Goal: Task Accomplishment & Management: Manage account settings

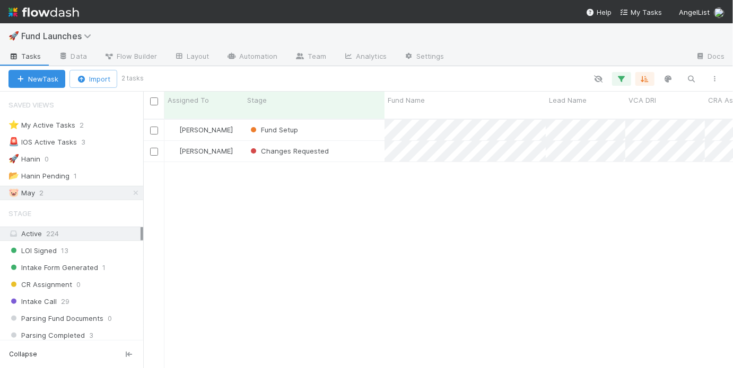
scroll to position [251, 583]
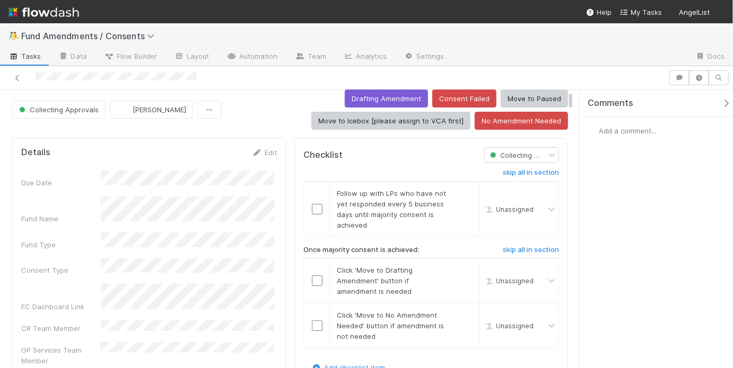
scroll to position [31, 0]
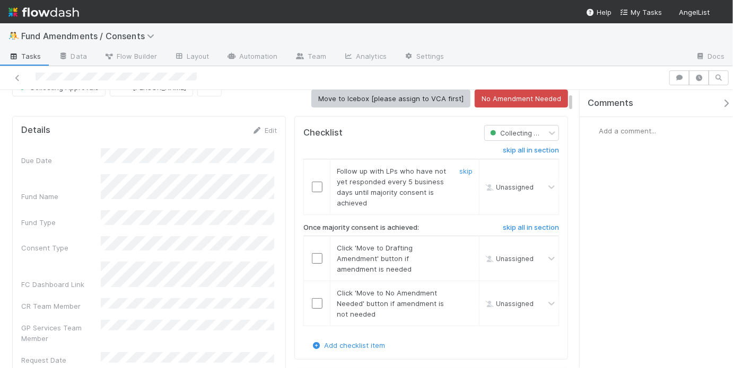
drag, startPoint x: 458, startPoint y: 169, endPoint x: 420, endPoint y: 189, distance: 42.9
click at [459, 169] on link "skip" at bounding box center [465, 171] width 13 height 8
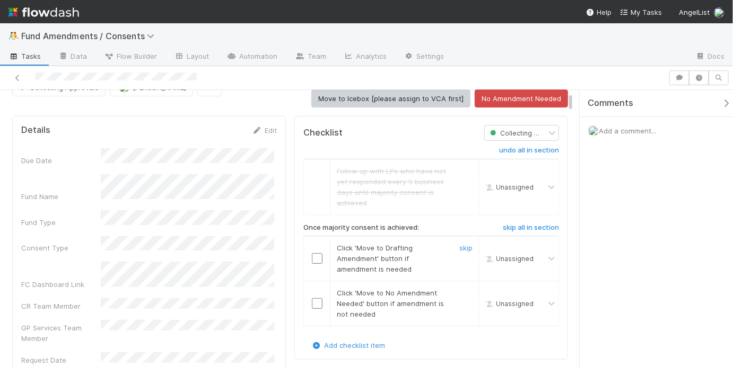
click at [312, 261] on input "checkbox" at bounding box center [317, 258] width 11 height 11
click at [459, 293] on link "skip" at bounding box center [465, 293] width 13 height 8
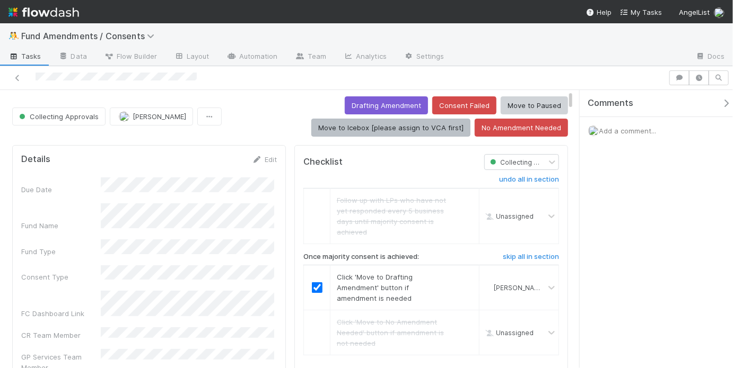
scroll to position [0, 0]
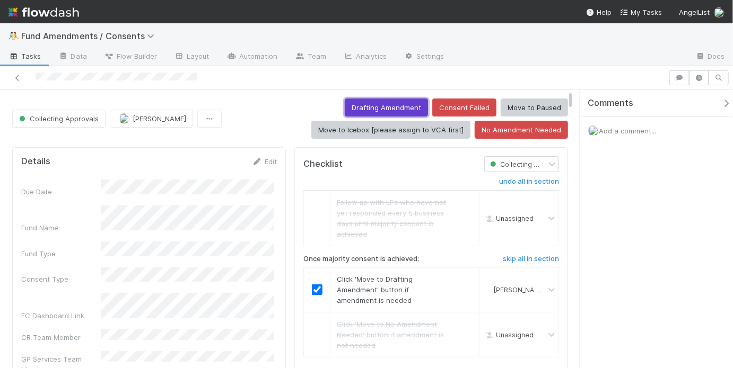
click at [375, 104] on button "Drafting Amendment" at bounding box center [386, 108] width 83 height 18
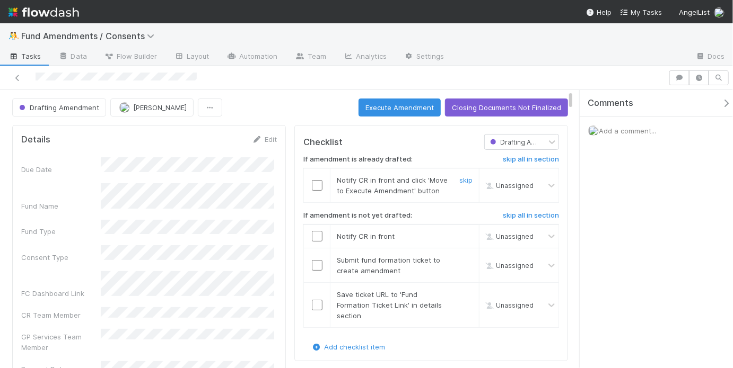
click at [312, 185] on input "checkbox" at bounding box center [317, 185] width 11 height 11
click at [507, 216] on h6 "skip all in section" at bounding box center [531, 216] width 56 height 8
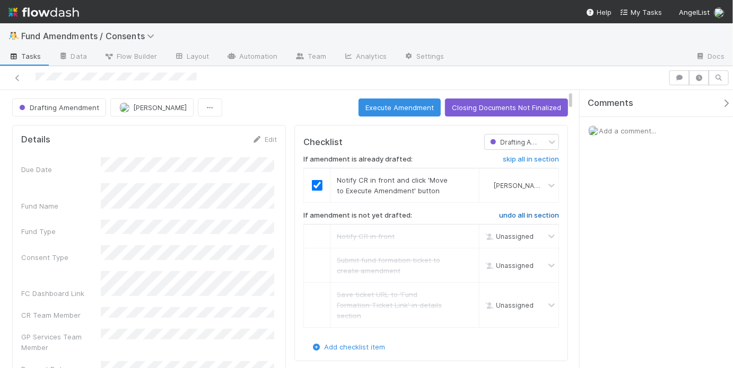
click at [510, 215] on h6 "undo all in section" at bounding box center [529, 216] width 60 height 8
click at [398, 109] on button "Execute Amendment" at bounding box center [399, 108] width 82 height 18
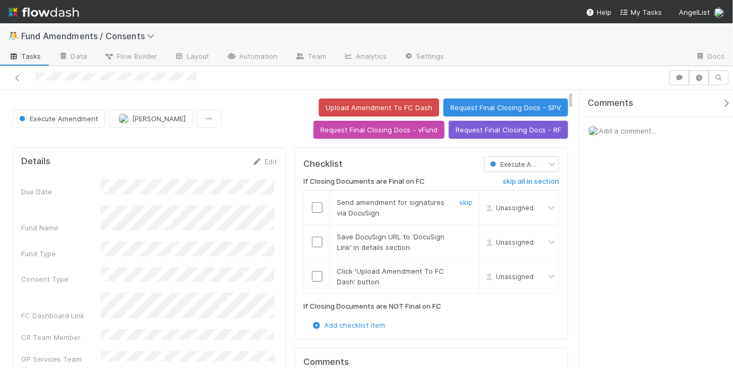
click at [317, 206] on input "checkbox" at bounding box center [317, 208] width 11 height 11
click at [462, 199] on link "skip" at bounding box center [465, 202] width 13 height 8
click at [318, 242] on input "checkbox" at bounding box center [317, 242] width 11 height 11
click at [460, 234] on link "skip" at bounding box center [465, 237] width 13 height 8
click at [316, 275] on input "checkbox" at bounding box center [317, 276] width 11 height 11
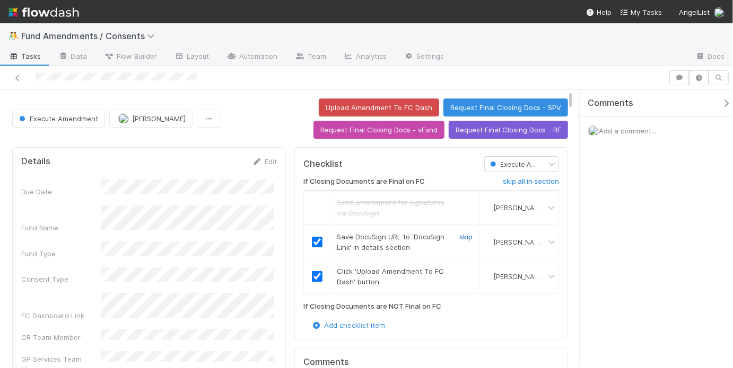
click at [459, 239] on link "skip" at bounding box center [465, 237] width 13 height 8
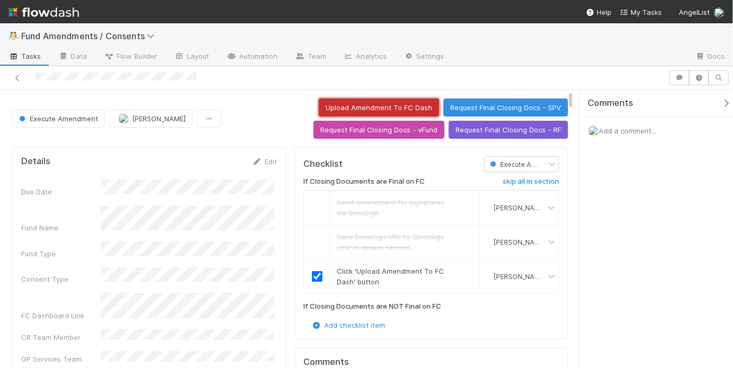
click at [375, 106] on button "Upload Amendment To FC Dash" at bounding box center [379, 108] width 120 height 18
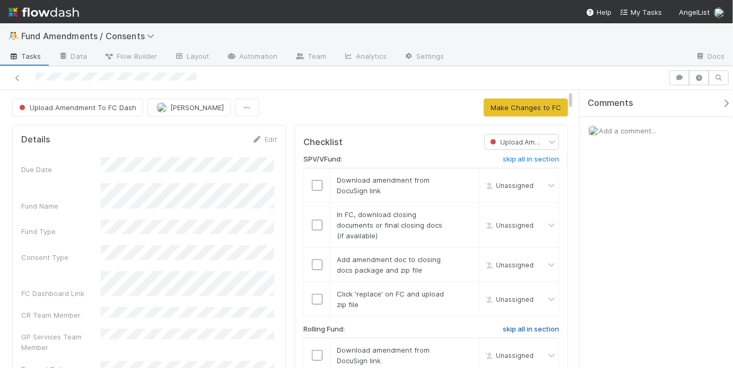
click at [523, 329] on h6 "skip all in section" at bounding box center [531, 330] width 56 height 8
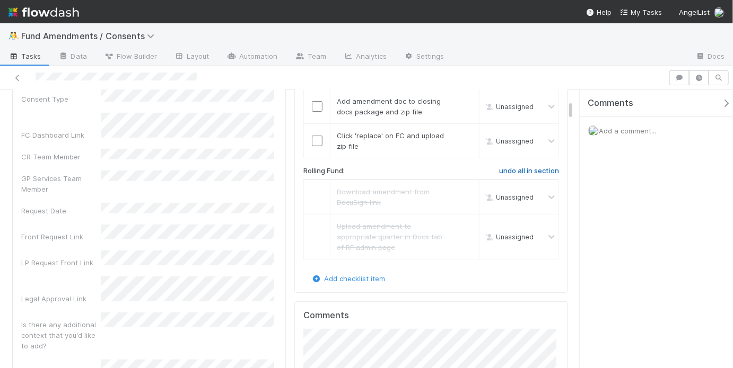
click at [523, 171] on h6 "undo all in section" at bounding box center [529, 171] width 60 height 8
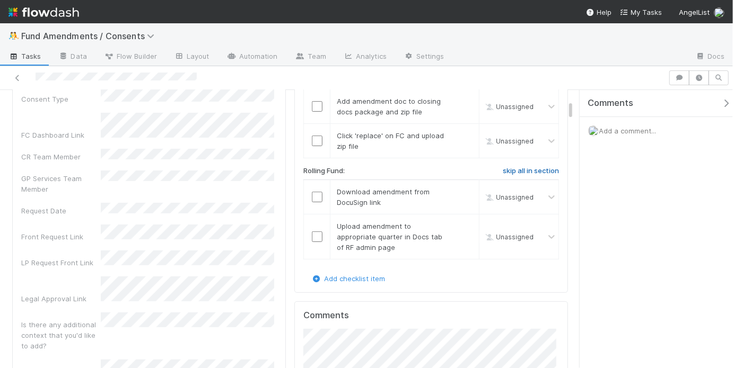
click at [523, 171] on h6 "skip all in section" at bounding box center [531, 171] width 56 height 8
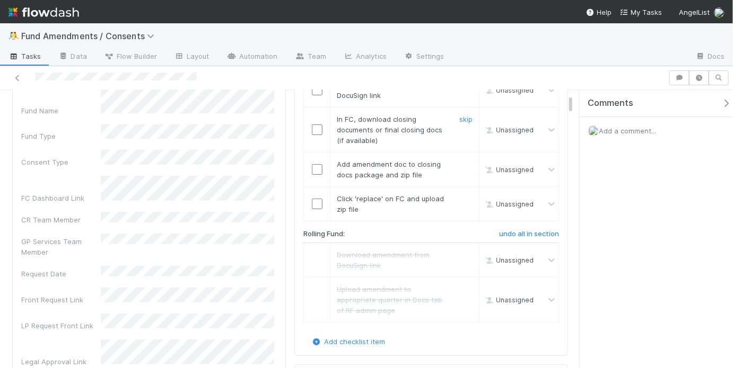
scroll to position [65, 0]
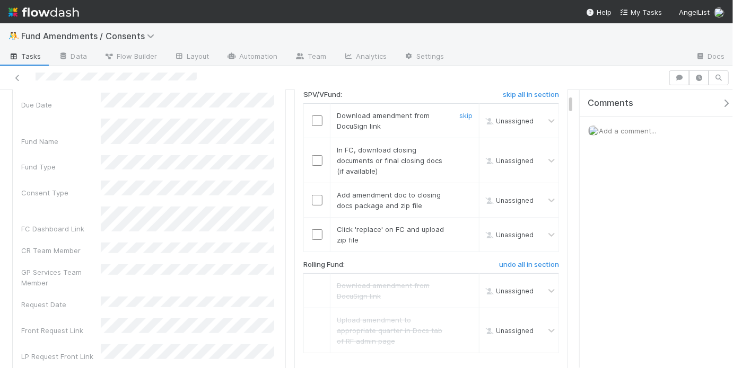
click at [317, 122] on input "checkbox" at bounding box center [317, 121] width 11 height 11
click at [312, 155] on input "checkbox" at bounding box center [317, 160] width 11 height 11
click at [312, 196] on input "checkbox" at bounding box center [317, 200] width 11 height 11
click at [314, 233] on input "checkbox" at bounding box center [317, 235] width 11 height 11
checkbox input "true"
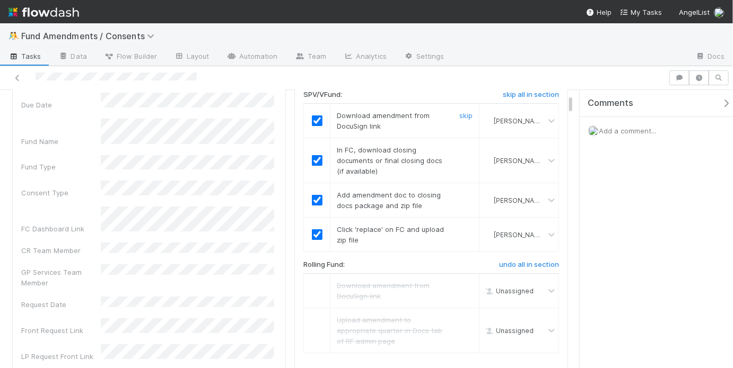
scroll to position [0, 0]
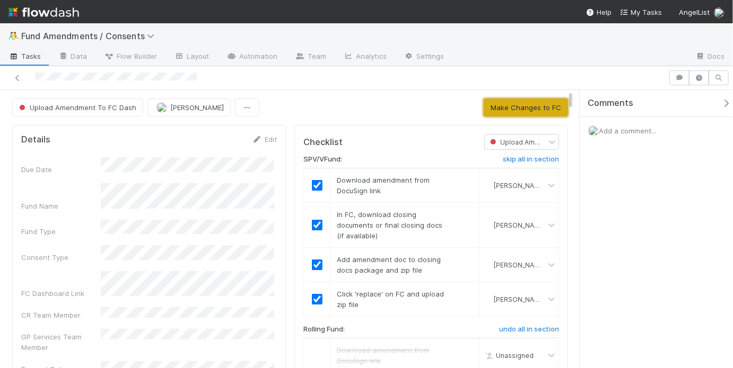
click at [514, 109] on button "Make Changes to FC" at bounding box center [526, 108] width 84 height 18
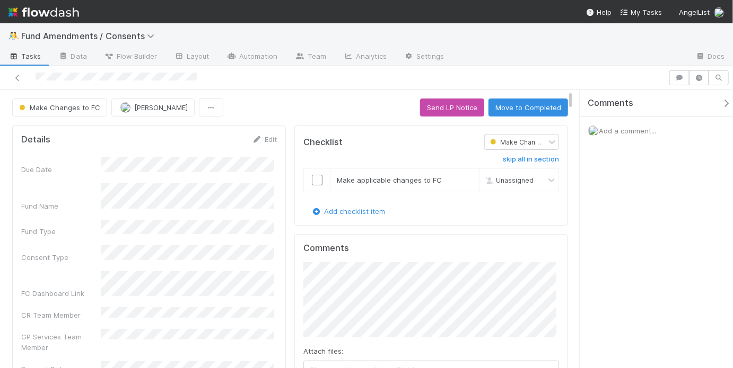
click at [625, 129] on span "Add a comment..." at bounding box center [627, 131] width 57 height 8
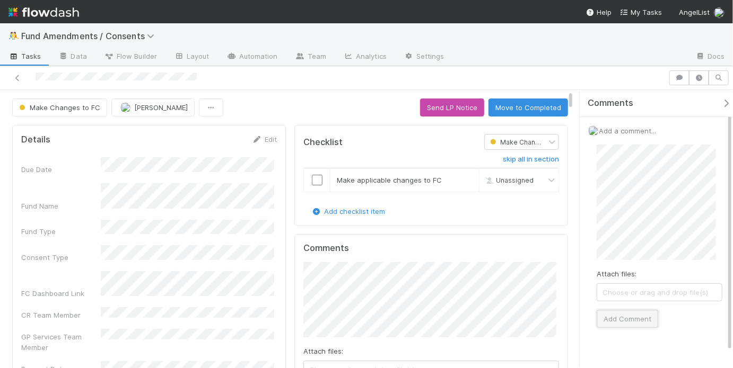
click at [633, 315] on button "Add Comment" at bounding box center [627, 319] width 62 height 18
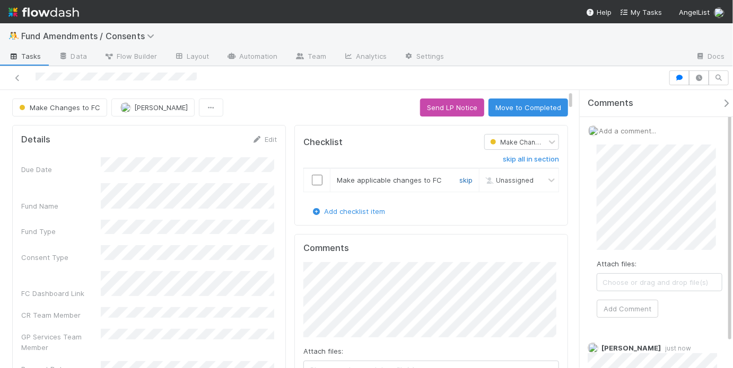
click at [463, 179] on link "skip" at bounding box center [465, 180] width 13 height 8
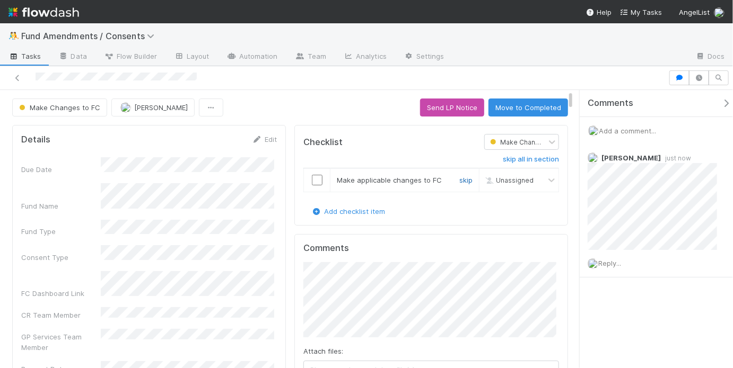
click at [461, 180] on link "skip" at bounding box center [465, 180] width 13 height 8
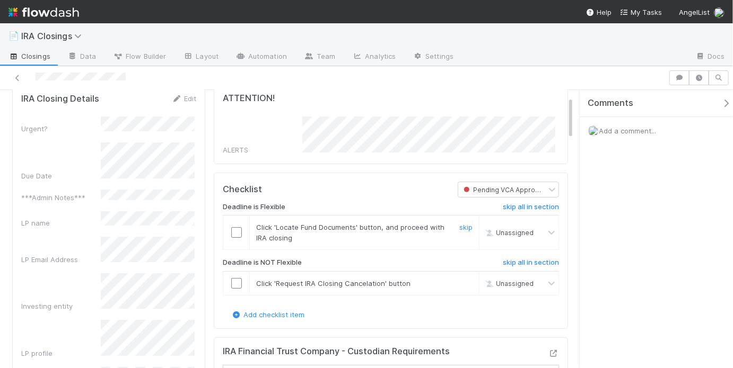
scroll to position [209, 166]
click at [231, 229] on input "checkbox" at bounding box center [236, 232] width 11 height 11
click at [517, 259] on h6 "skip all in section" at bounding box center [531, 263] width 56 height 8
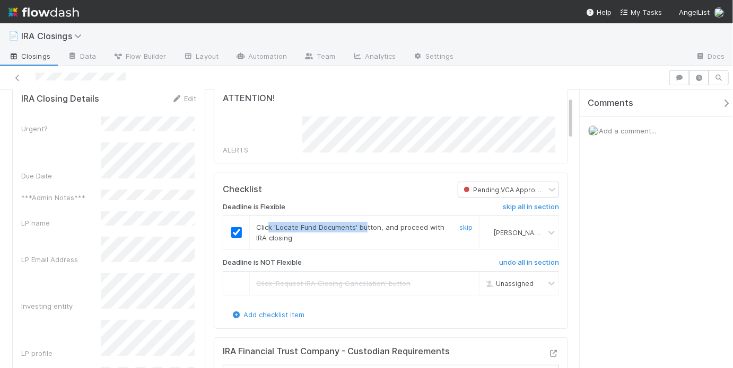
drag, startPoint x: 266, startPoint y: 221, endPoint x: 366, endPoint y: 224, distance: 100.8
click at [363, 223] on span "Click 'Locate Fund Documents' button, and proceed with IRA closing" at bounding box center [350, 232] width 188 height 19
click at [388, 225] on span "Click 'Locate Fund Documents' button, and proceed with IRA closing" at bounding box center [350, 232] width 188 height 19
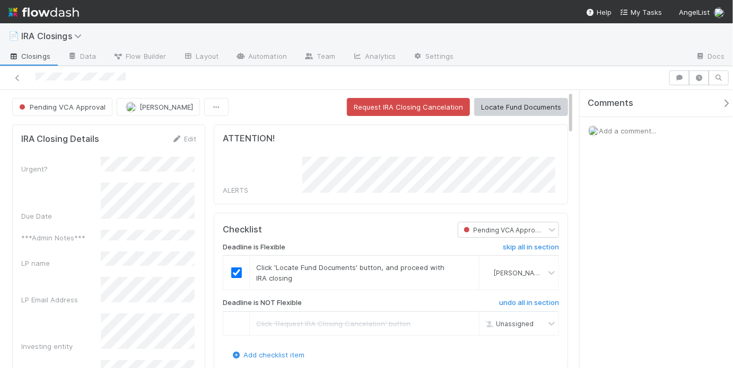
scroll to position [0, 0]
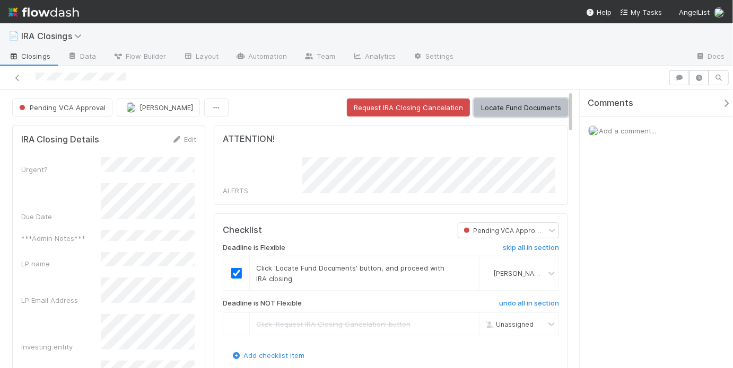
click at [507, 113] on button "Locate Fund Documents" at bounding box center [521, 108] width 94 height 18
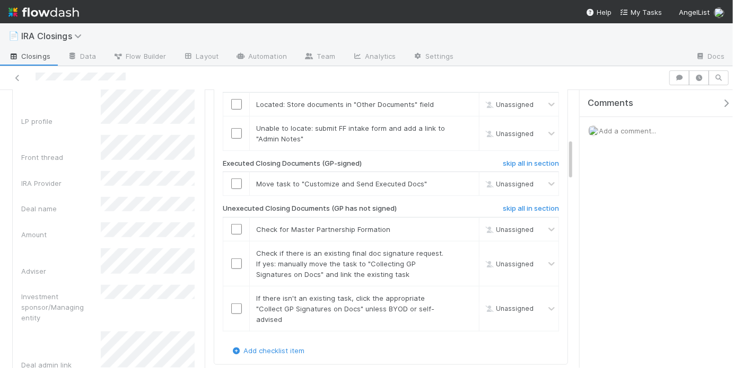
scroll to position [316, 0]
click at [521, 161] on h6 "skip all in section" at bounding box center [531, 165] width 56 height 8
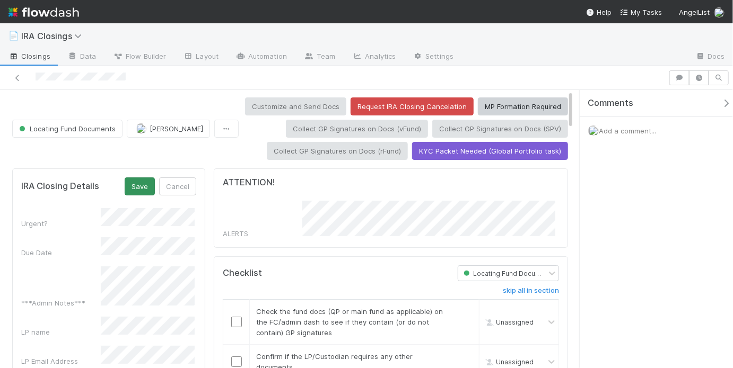
scroll to position [0, 0]
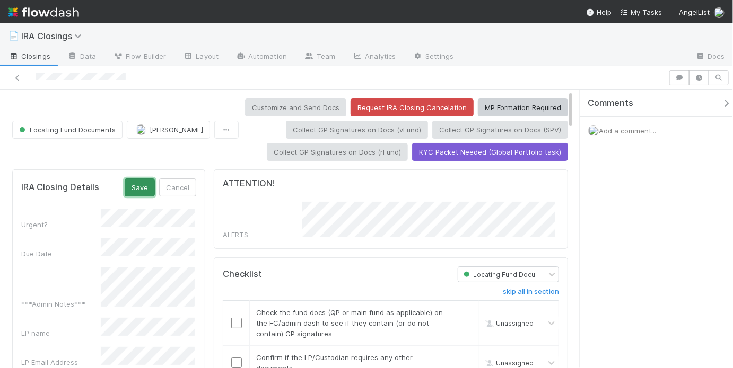
click at [135, 180] on button "Save" at bounding box center [140, 188] width 30 height 18
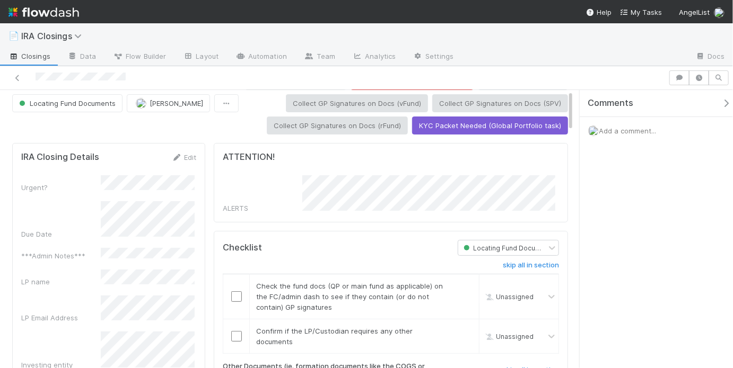
scroll to position [72, 0]
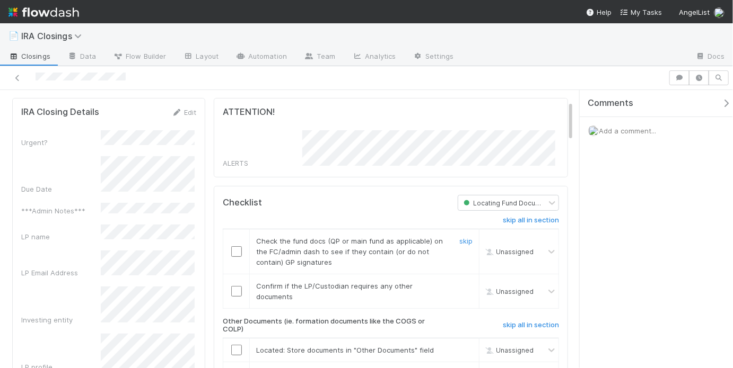
click at [244, 247] on div at bounding box center [236, 252] width 26 height 11
click at [239, 250] on input "checkbox" at bounding box center [236, 252] width 11 height 11
click at [231, 286] on input "checkbox" at bounding box center [236, 291] width 11 height 11
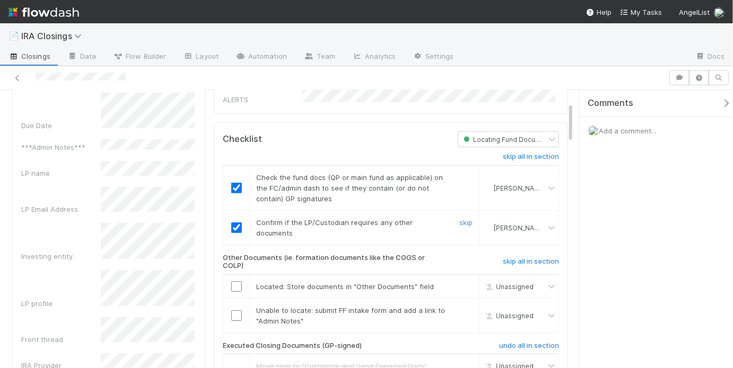
scroll to position [136, 0]
click at [237, 280] on input "checkbox" at bounding box center [236, 285] width 11 height 11
click at [459, 305] on link "skip" at bounding box center [465, 309] width 13 height 8
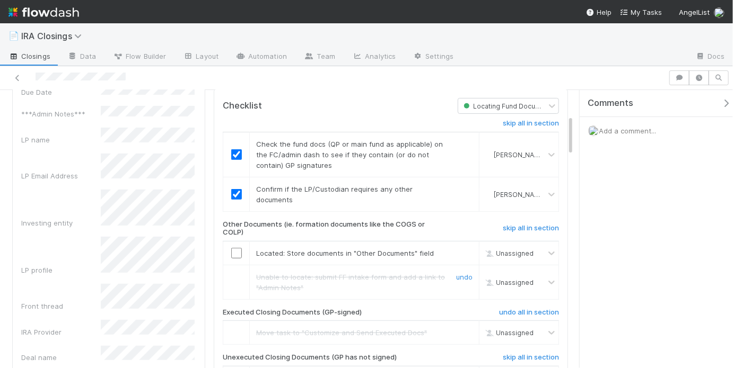
scroll to position [216, 0]
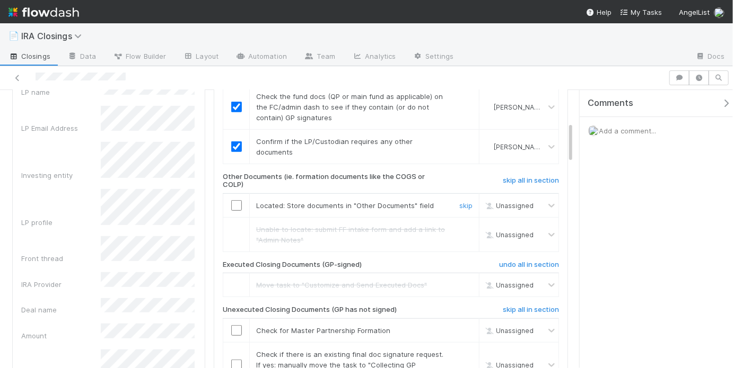
click at [237, 202] on input "checkbox" at bounding box center [236, 205] width 11 height 11
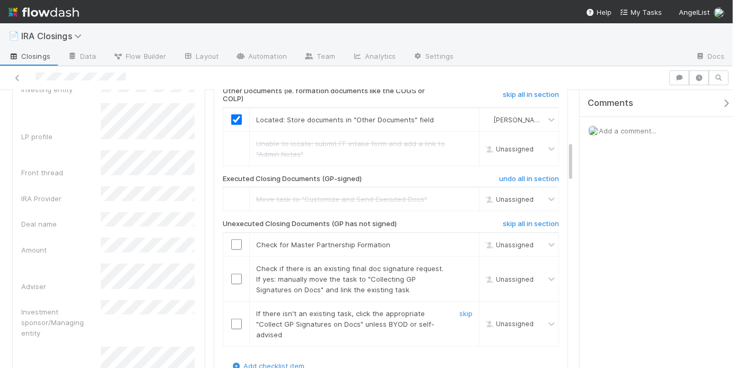
scroll to position [346, 0]
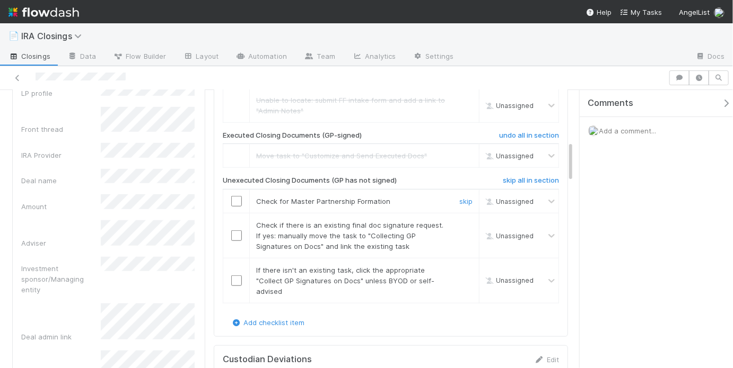
click at [239, 196] on input "checkbox" at bounding box center [236, 201] width 11 height 11
click at [459, 221] on link "skip" at bounding box center [465, 225] width 13 height 8
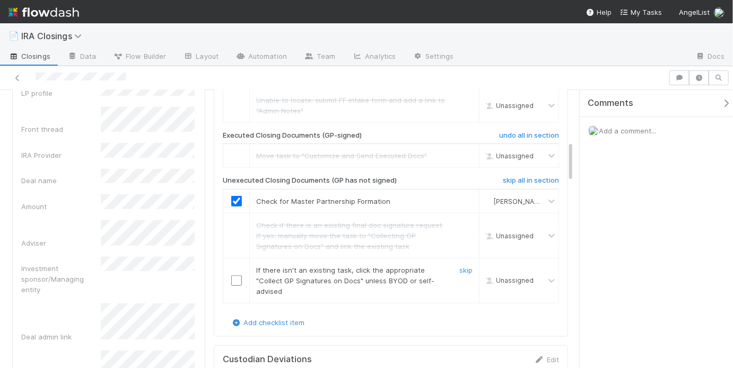
click at [231, 276] on input "checkbox" at bounding box center [236, 281] width 11 height 11
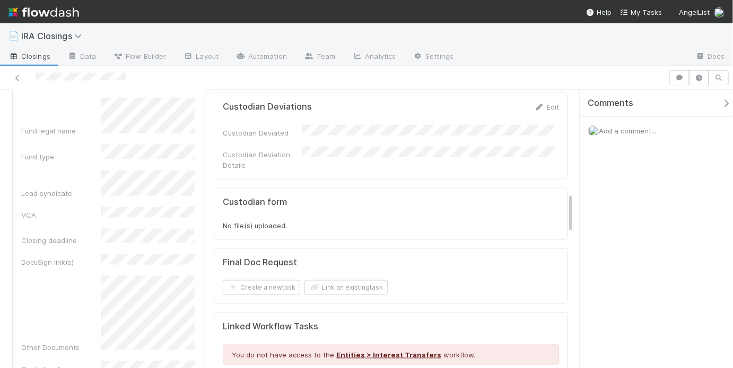
scroll to position [698, 0]
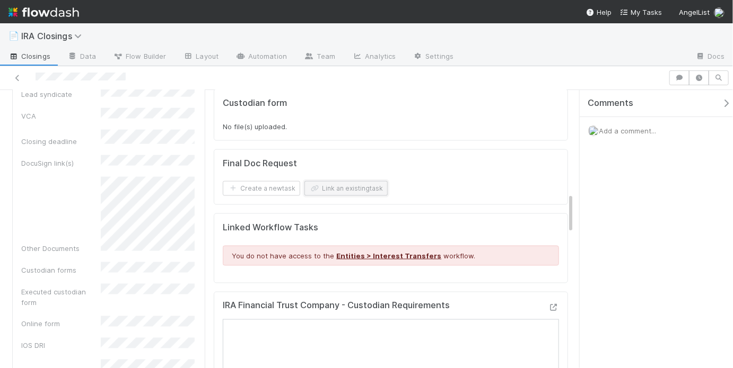
click at [330, 181] on button "Link an existing task" at bounding box center [345, 188] width 83 height 15
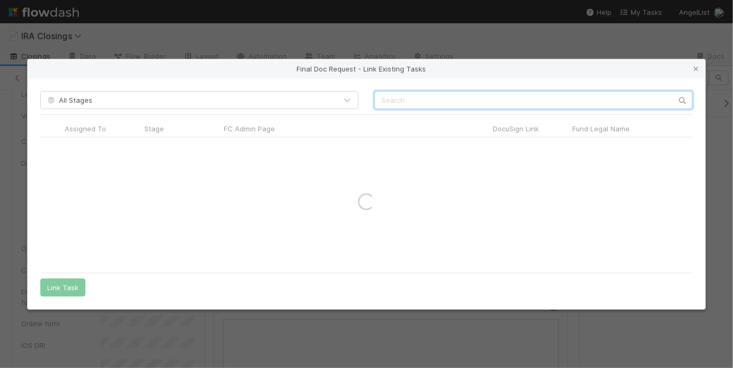
click at [419, 92] on input "text" at bounding box center [533, 100] width 318 height 18
paste input "Engineering Leaders Community, LP"
type input "Engineering Leaders Community, LP"
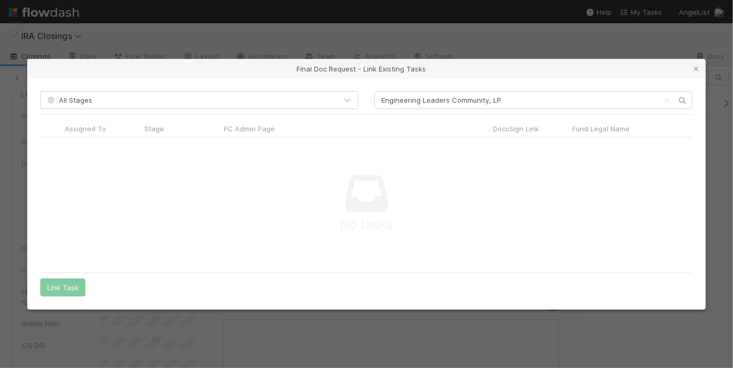
click at [456, 45] on div "Final Doc Request - Link Existing Tasks All Stages Engineering Leaders Communit…" at bounding box center [366, 184] width 733 height 368
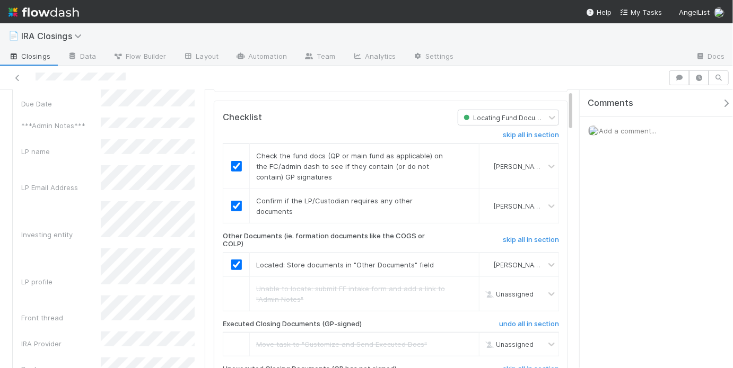
scroll to position [0, 0]
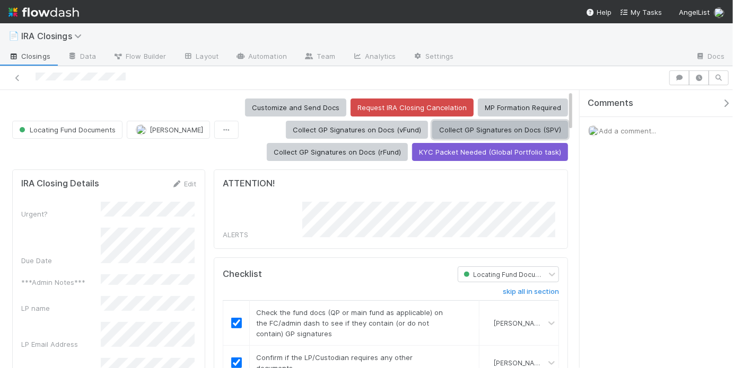
click at [468, 133] on button "Collect GP Signatures on Docs (SPV)" at bounding box center [500, 130] width 136 height 18
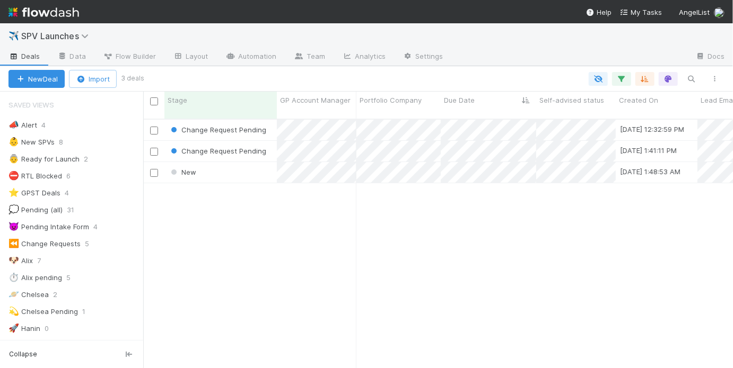
scroll to position [251, 583]
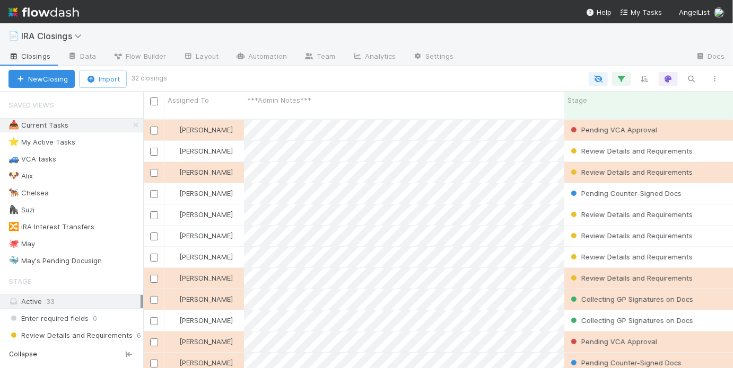
scroll to position [251, 583]
click at [80, 212] on div "🦍 Suzi 9" at bounding box center [75, 210] width 135 height 13
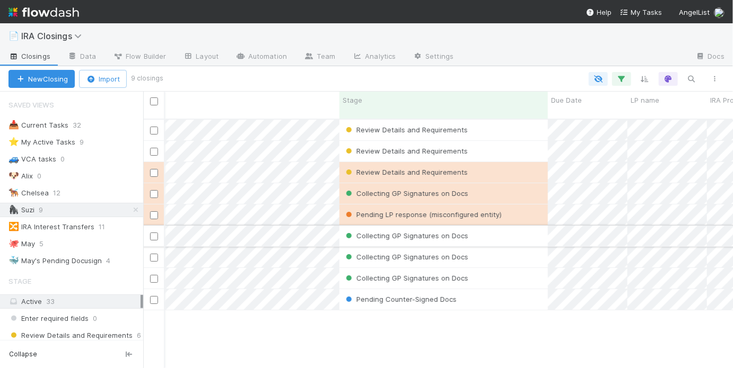
click at [514, 230] on div "Collecting GP Signatures on Docs" at bounding box center [443, 236] width 208 height 21
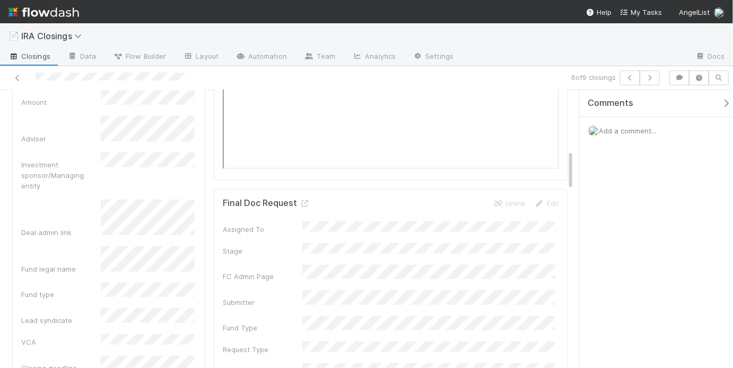
scroll to position [441, 0]
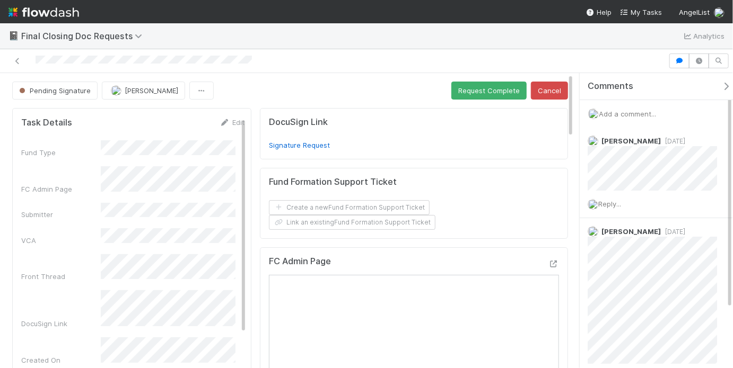
click at [628, 113] on span "Add a comment..." at bounding box center [627, 114] width 57 height 8
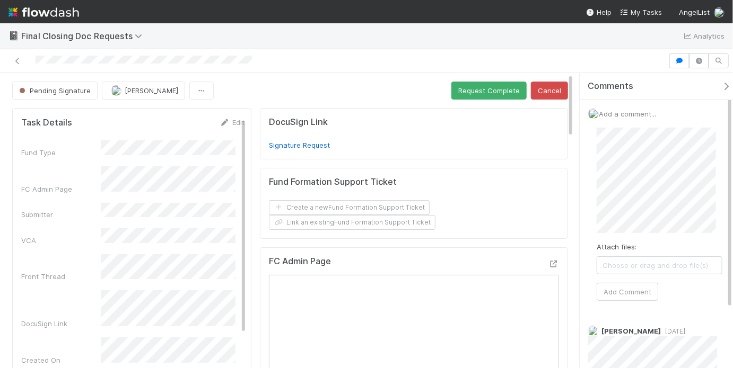
scroll to position [2, 0]
click at [636, 289] on button "Add Comment" at bounding box center [627, 292] width 62 height 18
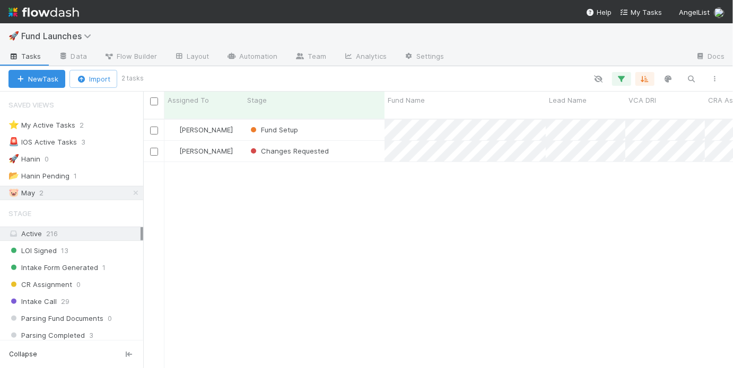
scroll to position [251, 583]
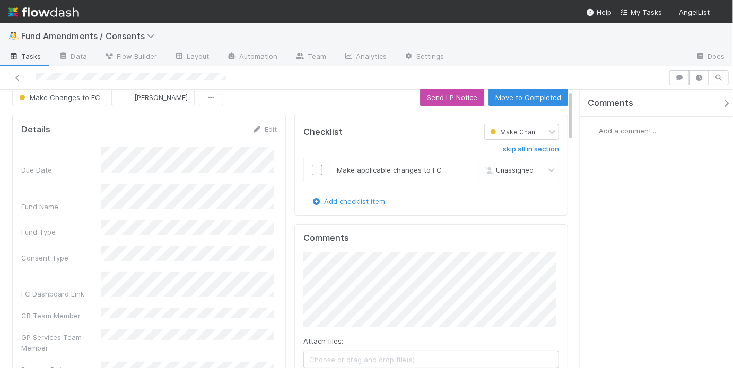
scroll to position [13, 0]
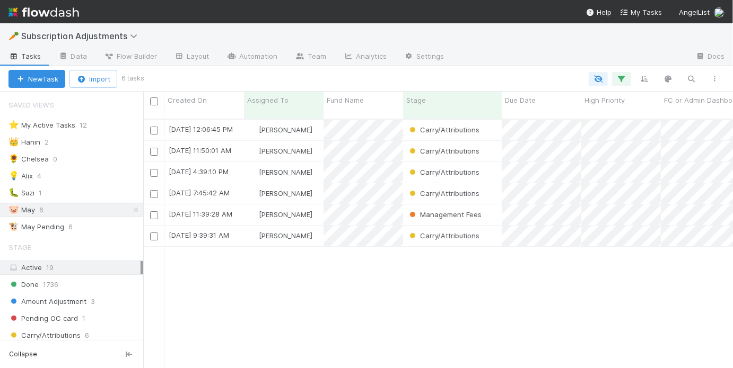
scroll to position [251, 583]
click at [481, 229] on div "Carry/Attributions" at bounding box center [452, 236] width 99 height 21
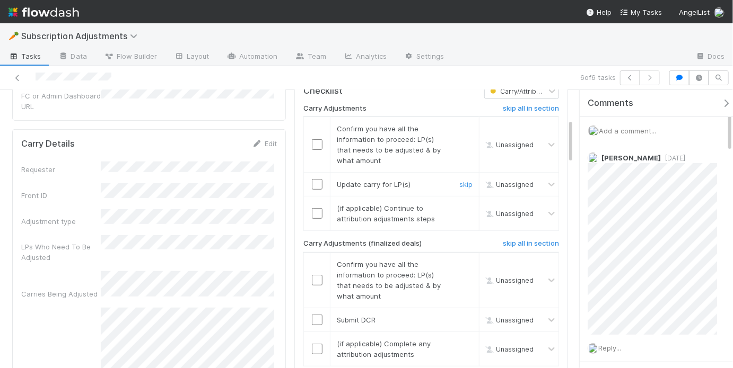
scroll to position [155, 0]
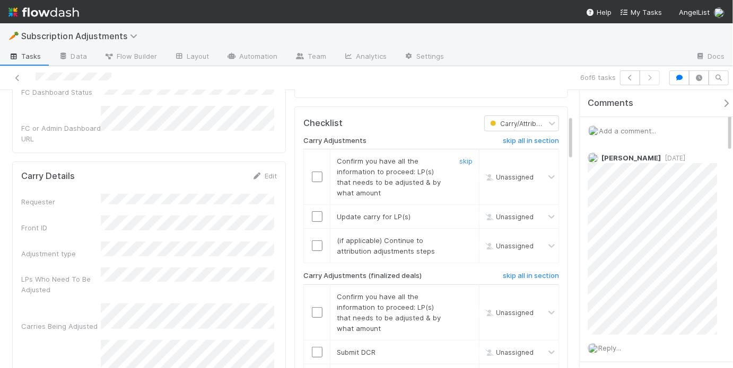
click at [312, 172] on input "checkbox" at bounding box center [317, 177] width 11 height 11
drag, startPoint x: 315, startPoint y: 205, endPoint x: 328, endPoint y: 209, distance: 14.1
click at [315, 212] on input "checkbox" at bounding box center [317, 217] width 11 height 11
click at [512, 137] on h6 "skip all in section" at bounding box center [531, 141] width 56 height 8
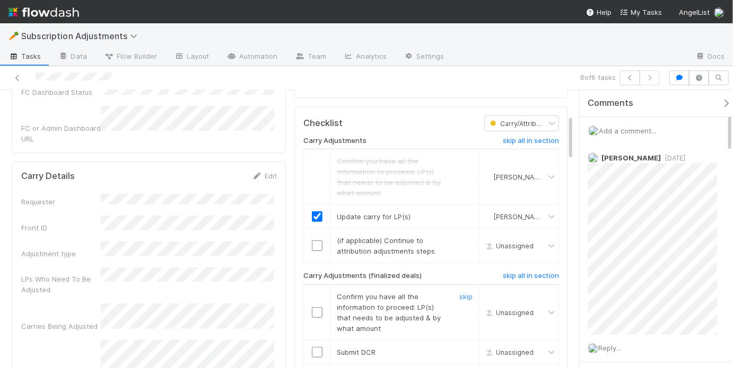
click at [313, 308] on input "checkbox" at bounding box center [317, 313] width 11 height 11
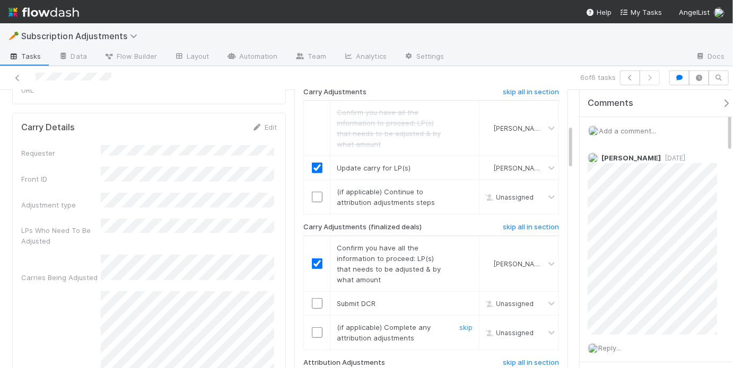
scroll to position [214, 0]
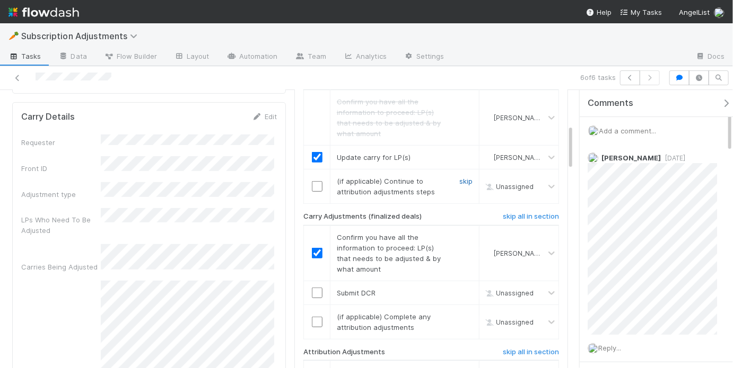
click at [459, 177] on link "skip" at bounding box center [465, 181] width 13 height 8
click at [459, 153] on link "skip" at bounding box center [465, 157] width 13 height 8
click at [316, 288] on input "checkbox" at bounding box center [317, 293] width 11 height 11
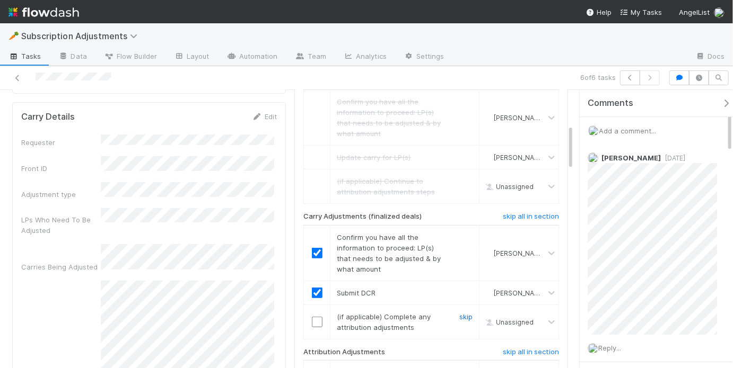
click at [460, 313] on link "skip" at bounding box center [465, 317] width 13 height 8
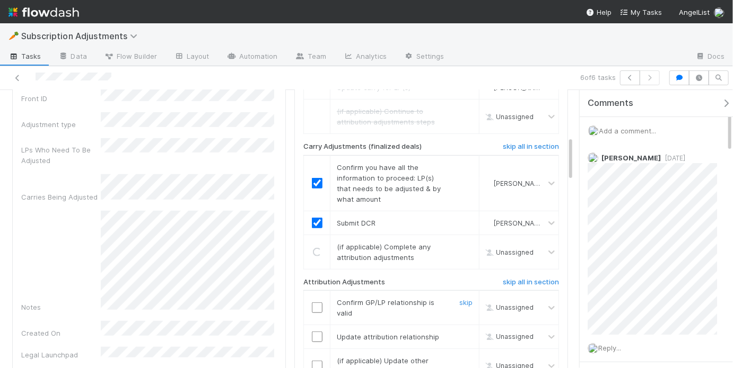
scroll to position [285, 0]
click at [517, 278] on h6 "skip all in section" at bounding box center [531, 282] width 56 height 8
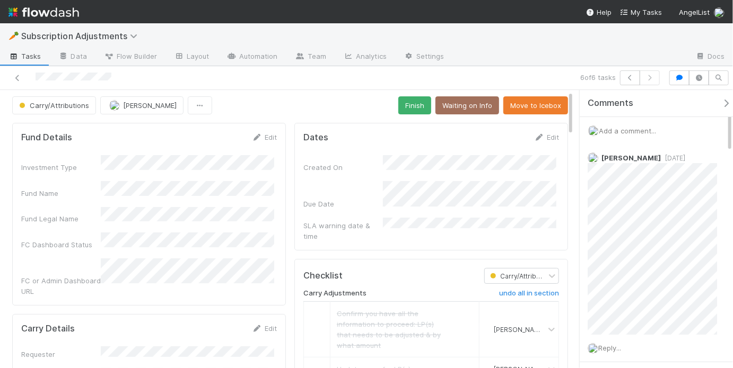
scroll to position [0, 0]
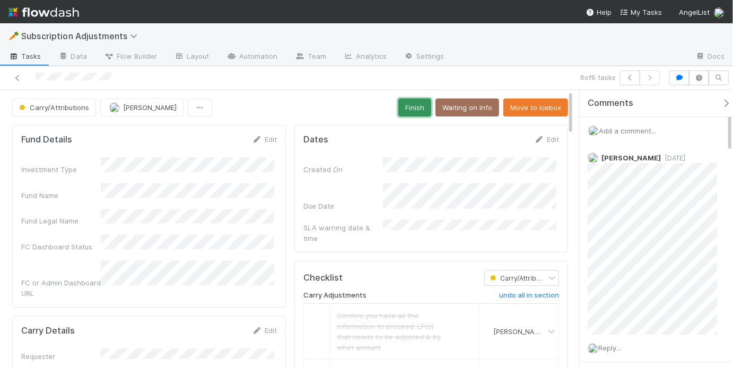
click at [420, 109] on button "Finish" at bounding box center [414, 108] width 33 height 18
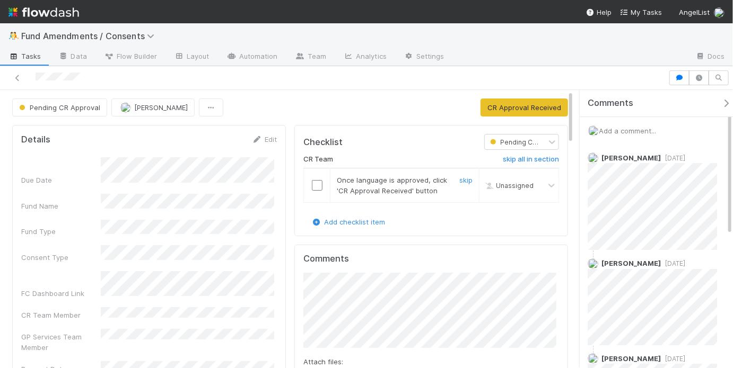
click at [316, 185] on input "checkbox" at bounding box center [317, 185] width 11 height 11
click at [496, 103] on button "CR Approval Received" at bounding box center [523, 108] width 87 height 18
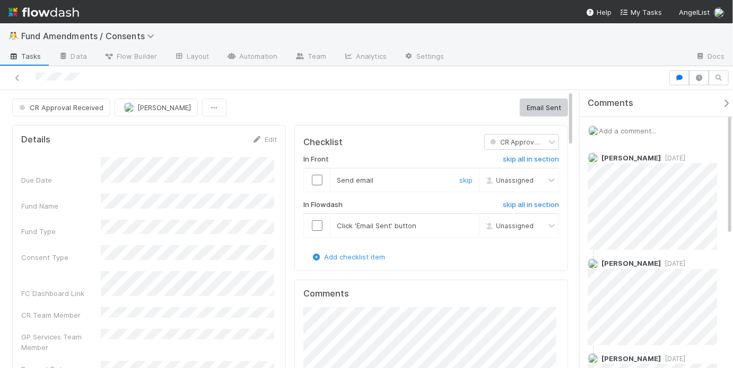
click at [314, 178] on input "checkbox" at bounding box center [317, 180] width 11 height 11
click at [312, 229] on input "checkbox" at bounding box center [317, 226] width 11 height 11
click at [520, 113] on button "Email Sent" at bounding box center [544, 108] width 48 height 18
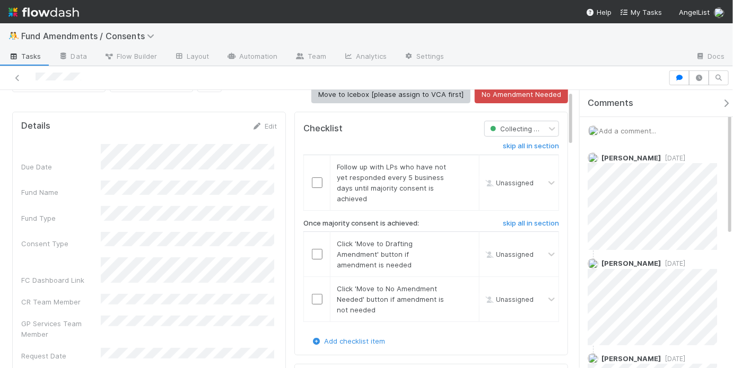
scroll to position [55, 0]
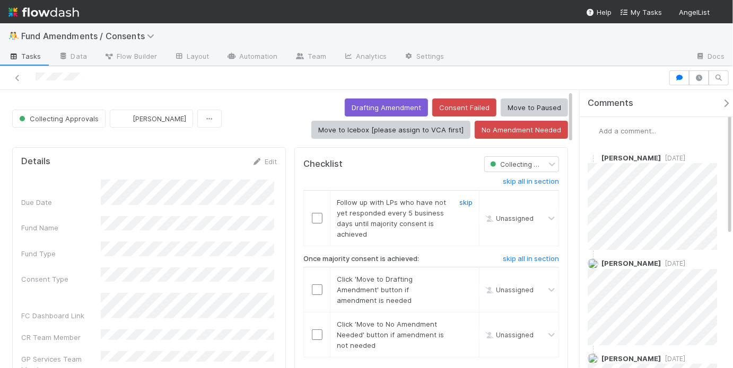
click at [461, 199] on link "skip" at bounding box center [465, 202] width 13 height 8
click at [317, 288] on input "checkbox" at bounding box center [317, 290] width 11 height 11
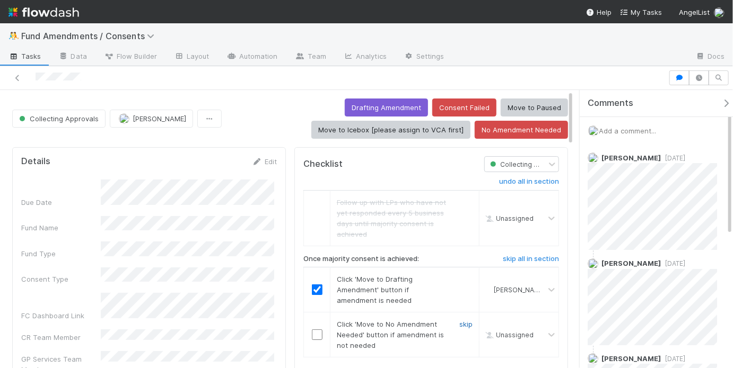
click at [460, 324] on link "skip" at bounding box center [465, 324] width 13 height 8
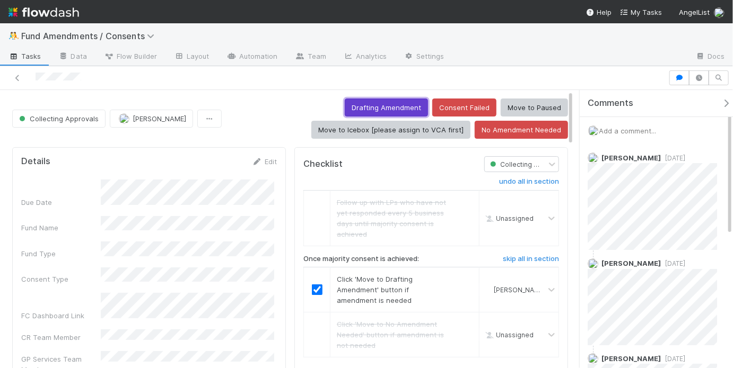
click at [392, 109] on button "Drafting Amendment" at bounding box center [386, 108] width 83 height 18
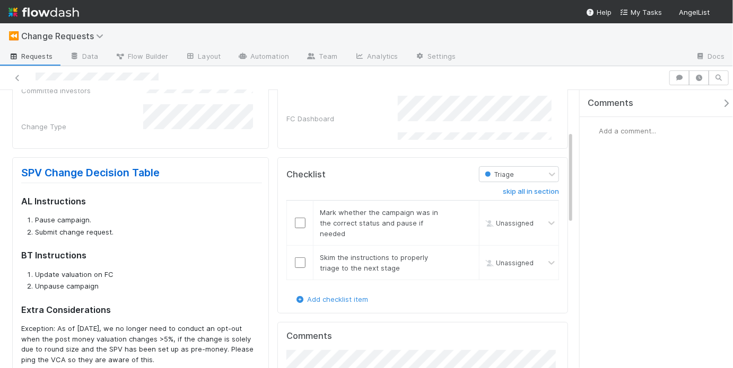
scroll to position [159, 0]
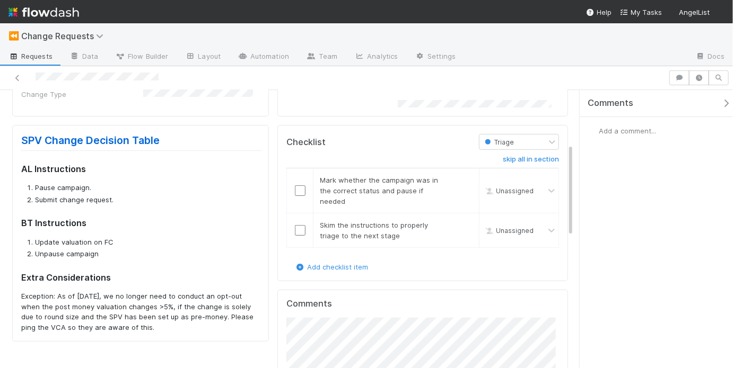
drag, startPoint x: 44, startPoint y: 302, endPoint x: 185, endPoint y: 324, distance: 142.2
click at [185, 324] on p "Exception: As of August 2024, we no longer need to conduct an opt-out when the …" at bounding box center [141, 312] width 241 height 41
click at [196, 326] on p "Exception: As of August 2024, we no longer need to conduct an opt-out when the …" at bounding box center [141, 312] width 241 height 41
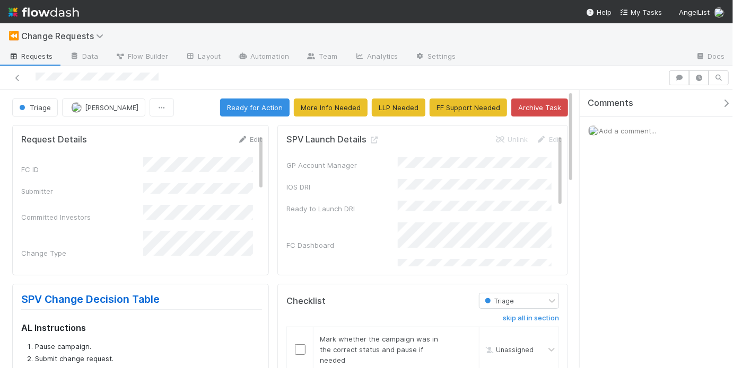
click at [188, 191] on div "FC ID Submitter Committed Investors Change Type Request Details Reason for Requ…" at bounding box center [141, 312] width 241 height 311
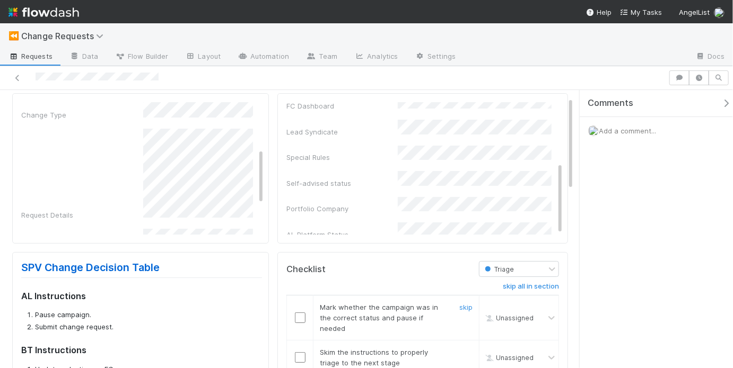
scroll to position [58, 0]
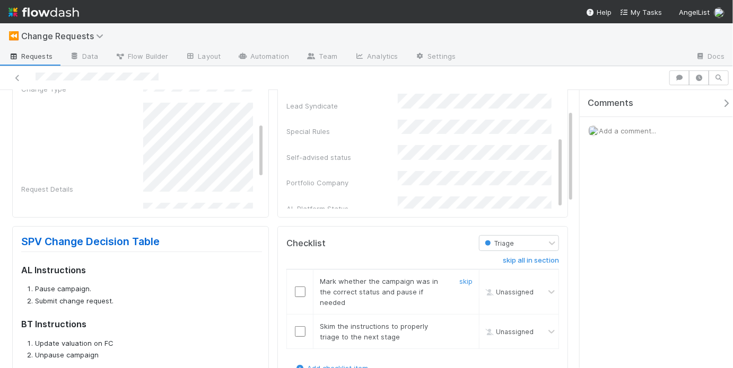
click at [300, 291] on input "checkbox" at bounding box center [300, 292] width 11 height 11
click at [300, 331] on input "checkbox" at bounding box center [300, 332] width 11 height 11
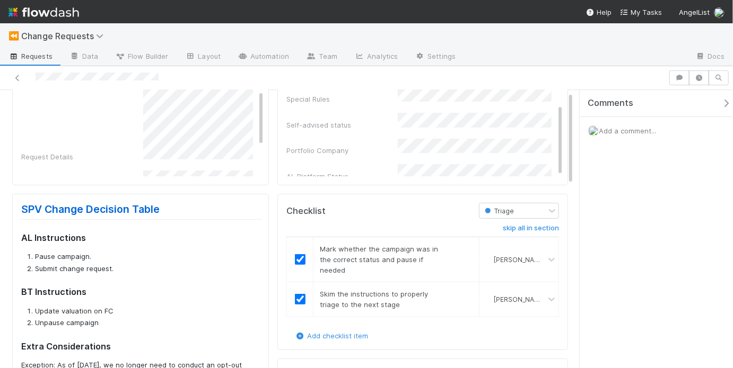
scroll to position [0, 0]
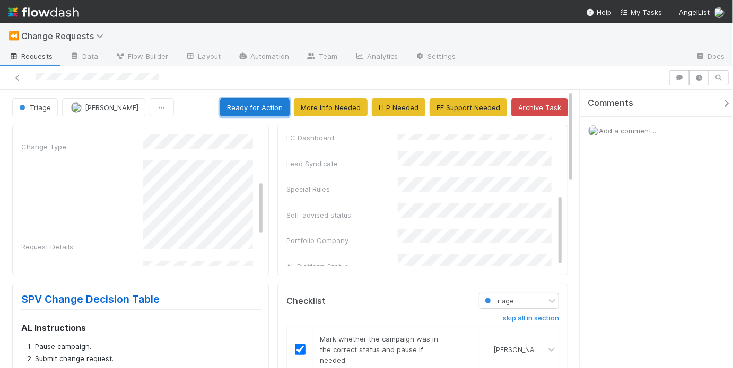
click at [269, 107] on button "Ready for Action" at bounding box center [254, 108] width 69 height 18
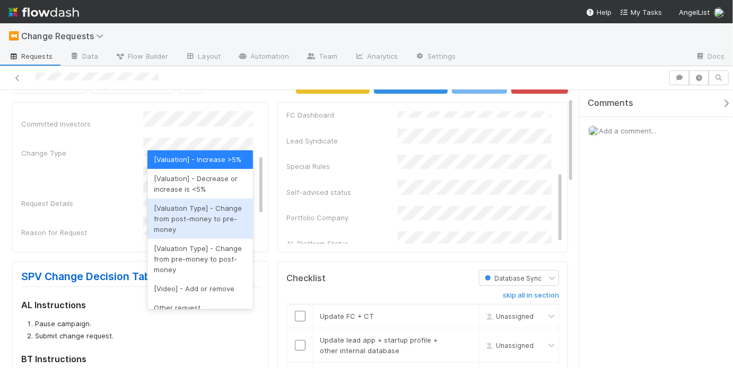
scroll to position [1544, 0]
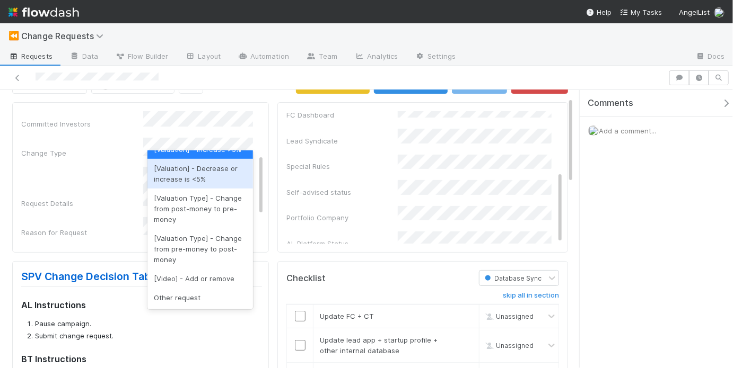
click at [117, 182] on div "Request Details" at bounding box center [141, 188] width 241 height 42
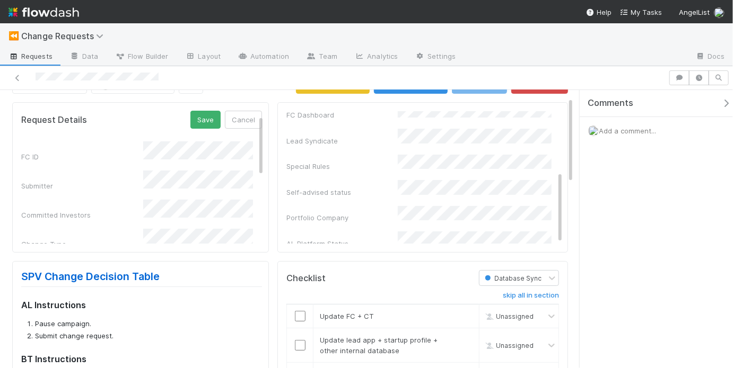
scroll to position [0, 0]
click at [240, 118] on button "Cancel" at bounding box center [243, 120] width 37 height 18
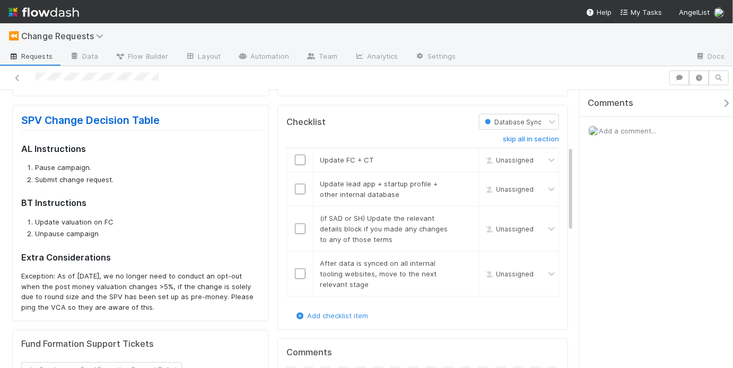
scroll to position [180, 0]
drag, startPoint x: 172, startPoint y: 310, endPoint x: 56, endPoint y: 273, distance: 121.9
click at [56, 273] on p "Exception: As of August 2024, we no longer need to conduct an opt-out when the …" at bounding box center [141, 290] width 241 height 41
copy p "As of August 2024, we no longer need to conduct an opt-out when the post money …"
click at [90, 122] on link "SPV Change Decision Table" at bounding box center [90, 119] width 138 height 13
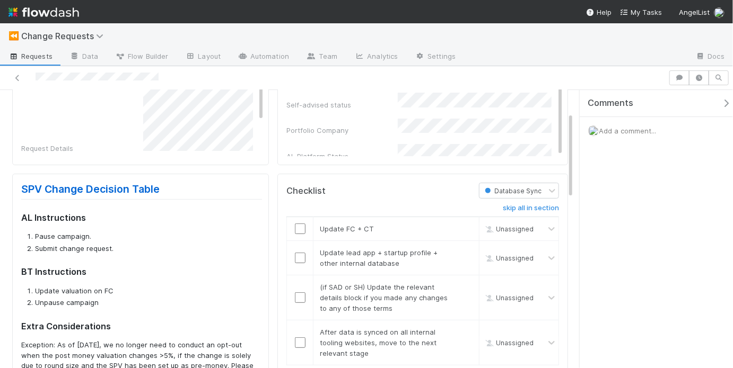
scroll to position [140, 0]
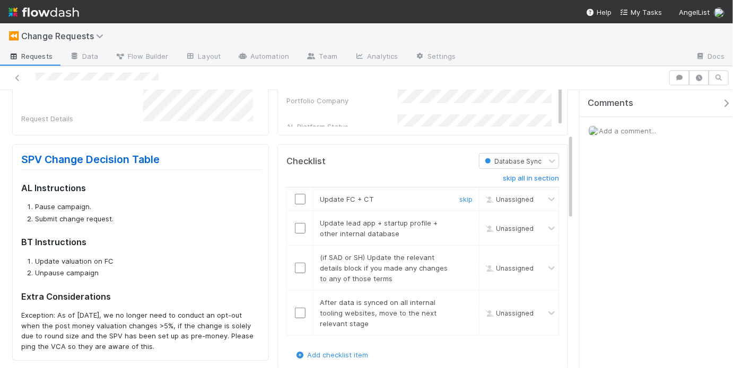
click at [300, 198] on input "checkbox" at bounding box center [300, 199] width 11 height 11
click at [459, 221] on link "skip" at bounding box center [465, 223] width 13 height 8
click at [459, 254] on link "skip" at bounding box center [465, 257] width 13 height 8
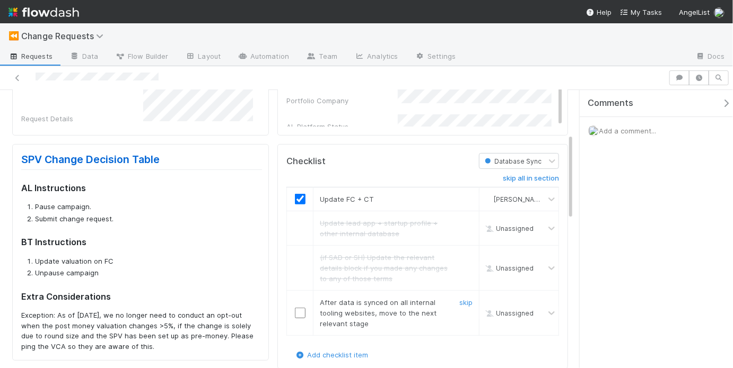
click at [298, 308] on input "checkbox" at bounding box center [300, 313] width 11 height 11
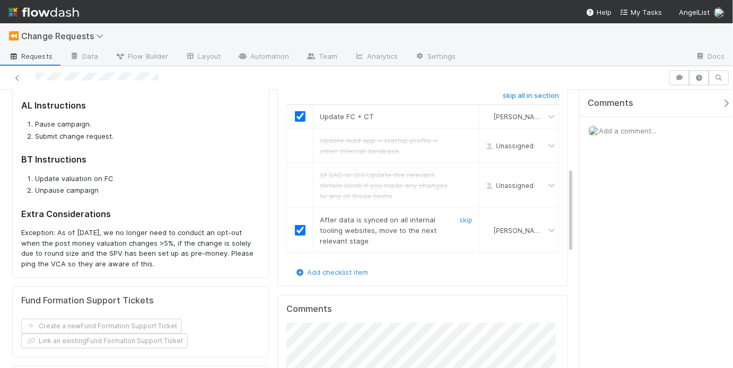
scroll to position [171, 0]
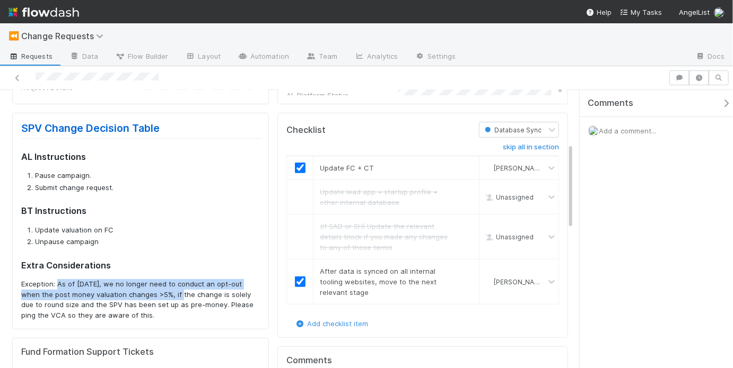
drag, startPoint x: 180, startPoint y: 295, endPoint x: 56, endPoint y: 279, distance: 125.0
click at [56, 279] on p "Exception: As of August 2024, we no longer need to conduct an opt-out when the …" at bounding box center [141, 299] width 241 height 41
copy p "As of August 2024, we no longer need to conduct an opt-out when the post money …"
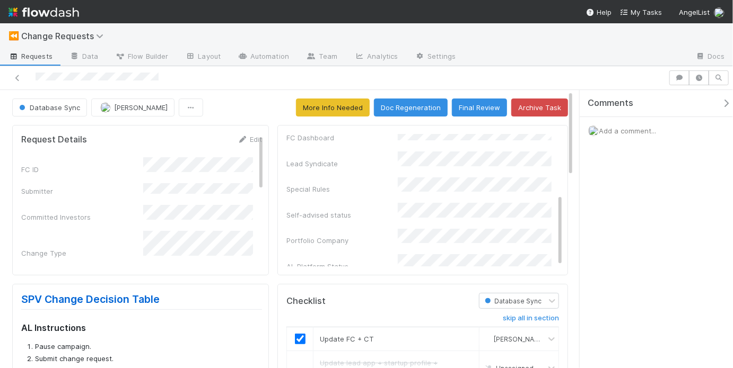
scroll to position [177, 0]
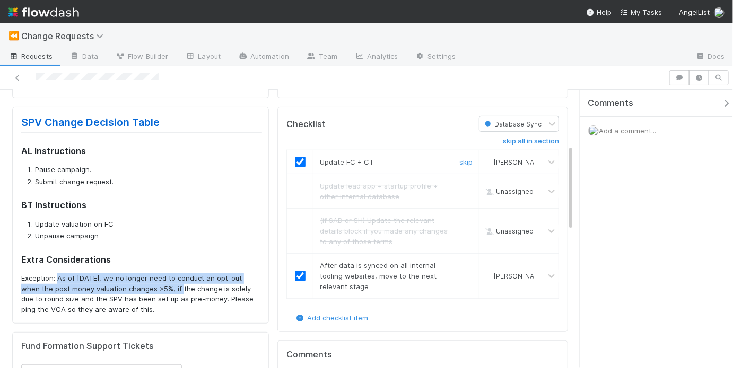
click at [299, 161] on input "checkbox" at bounding box center [300, 162] width 11 height 11
click at [298, 277] on input "checkbox" at bounding box center [300, 276] width 11 height 11
checkbox input "false"
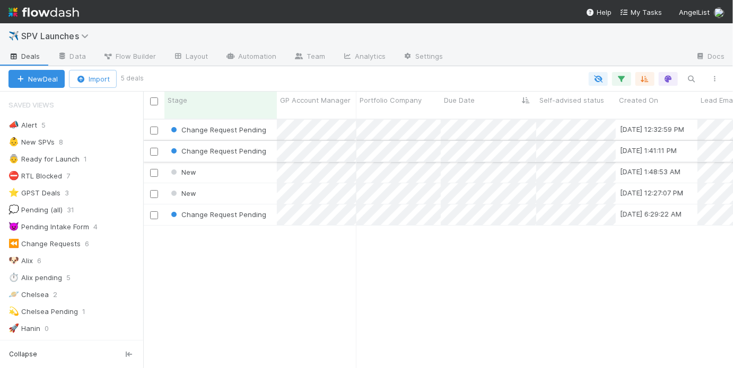
scroll to position [251, 583]
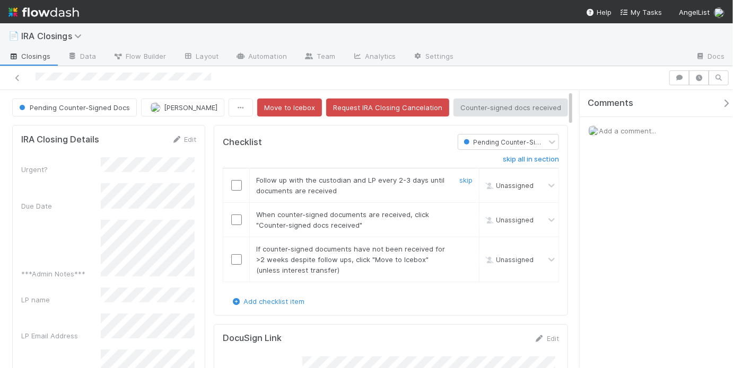
click at [234, 181] on input "checkbox" at bounding box center [236, 185] width 11 height 11
click at [231, 217] on input "checkbox" at bounding box center [236, 220] width 11 height 11
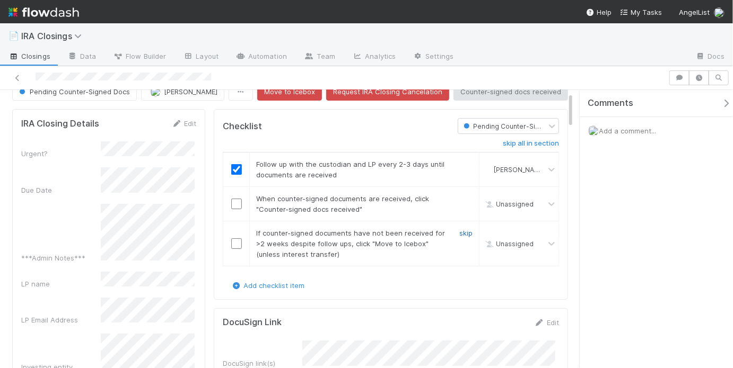
click at [459, 230] on link "skip" at bounding box center [465, 233] width 13 height 8
checkbox input "true"
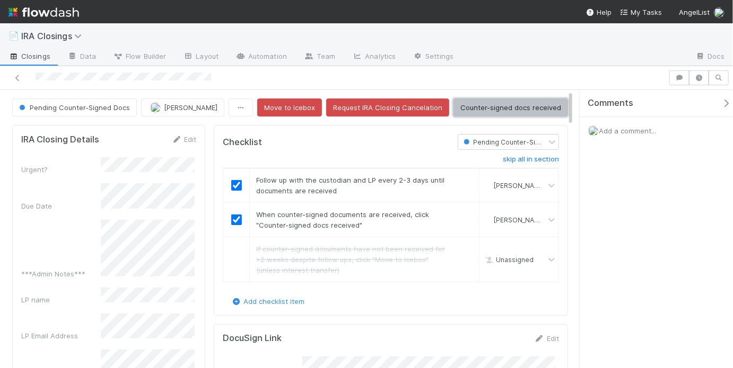
click at [489, 112] on button "Counter-signed docs received" at bounding box center [510, 108] width 115 height 18
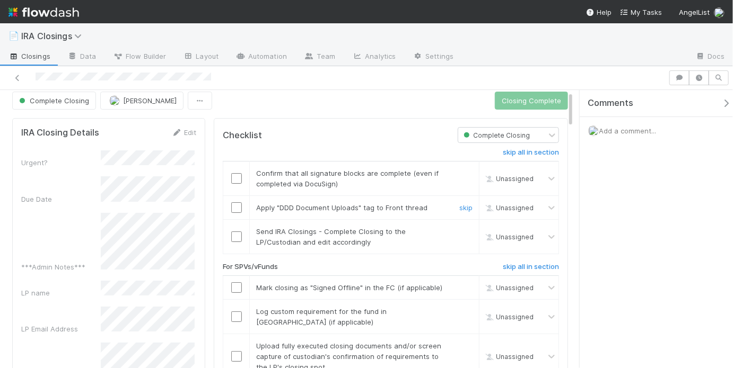
scroll to position [10, 0]
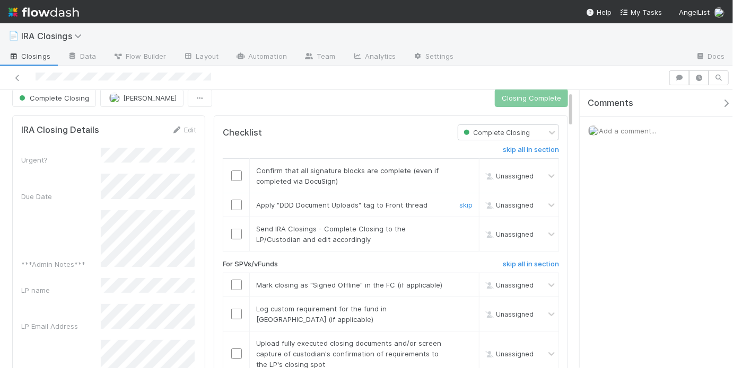
drag, startPoint x: 235, startPoint y: 202, endPoint x: 243, endPoint y: 178, distance: 25.1
click at [235, 202] on input "checkbox" at bounding box center [236, 205] width 11 height 11
click at [235, 177] on input "checkbox" at bounding box center [236, 176] width 11 height 11
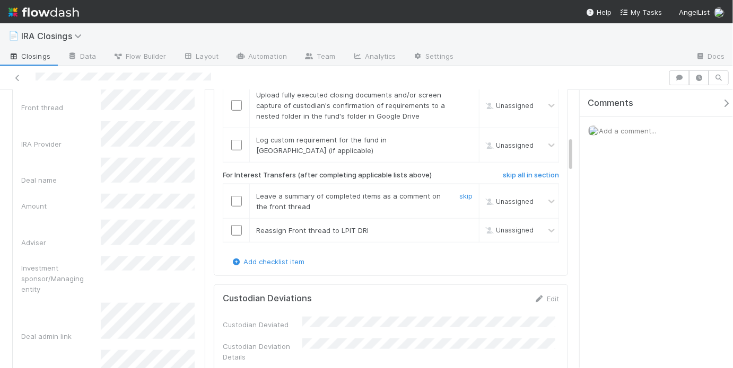
scroll to position [353, 0]
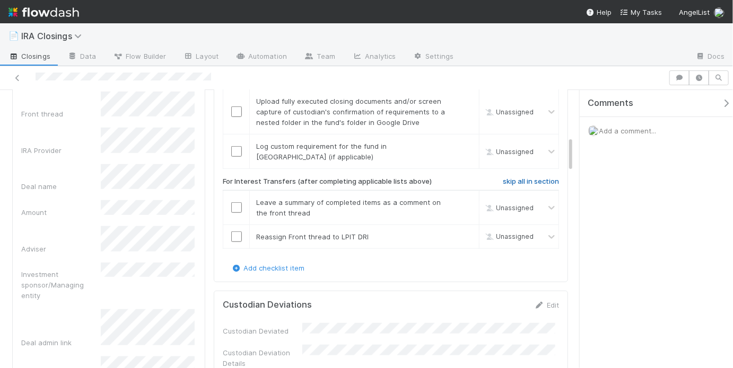
click at [507, 178] on h6 "skip all in section" at bounding box center [531, 182] width 56 height 8
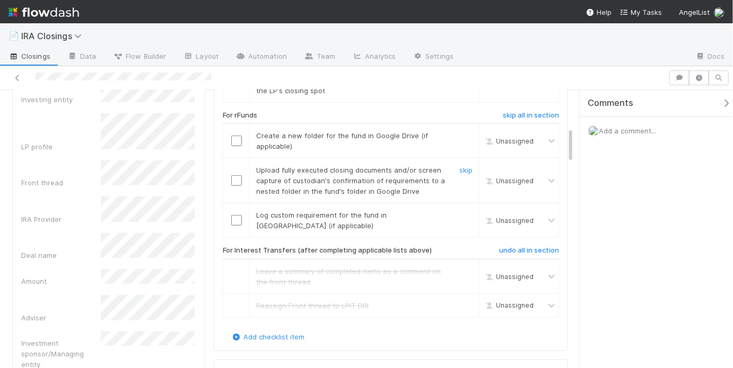
click at [511, 159] on td "Unassigned" at bounding box center [519, 181] width 80 height 45
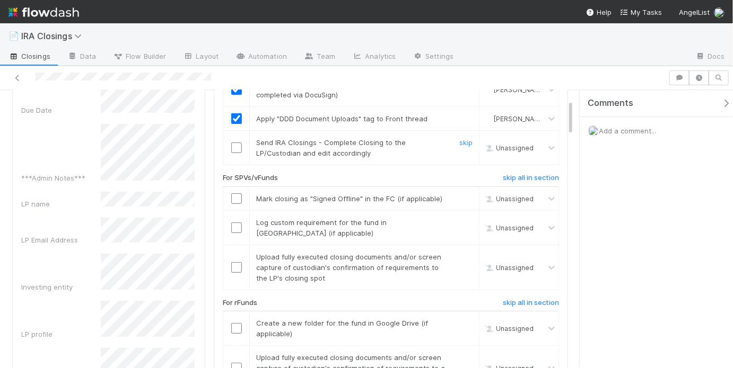
scroll to position [69, 0]
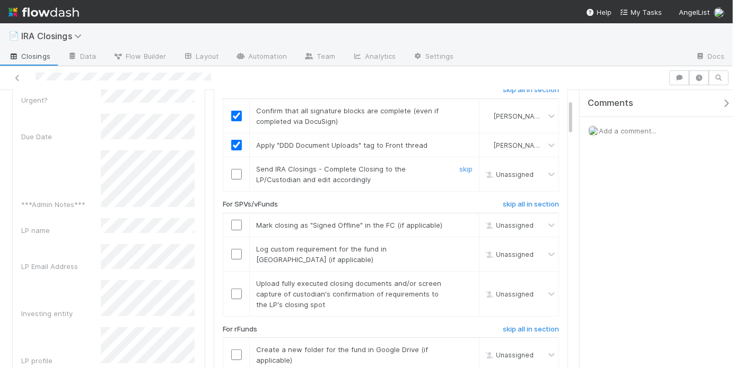
click at [232, 170] on input "checkbox" at bounding box center [236, 174] width 11 height 11
click at [520, 326] on h6 "skip all in section" at bounding box center [531, 330] width 56 height 8
click at [233, 223] on input "checkbox" at bounding box center [236, 225] width 11 height 11
click at [233, 249] on input "checkbox" at bounding box center [236, 254] width 11 height 11
click at [233, 289] on input "checkbox" at bounding box center [236, 294] width 11 height 11
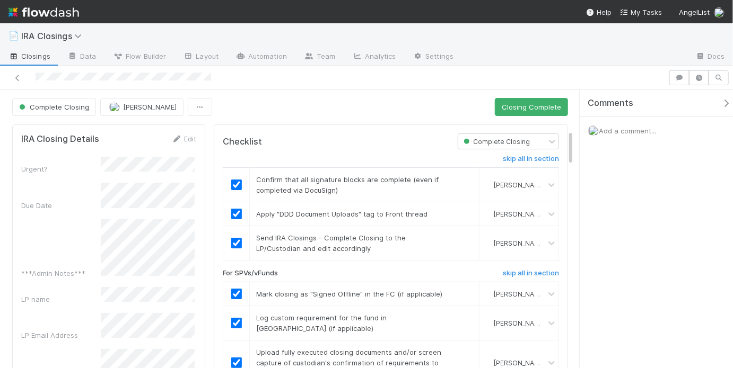
scroll to position [0, 0]
click at [451, 111] on div "Complete Closing May Chang Closing Complete" at bounding box center [290, 108] width 556 height 18
click at [522, 114] on button "Closing Complete" at bounding box center [531, 108] width 73 height 18
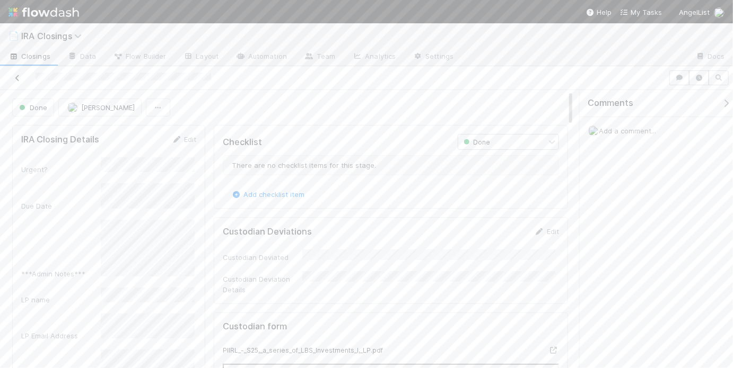
click at [18, 77] on icon at bounding box center [17, 78] width 11 height 7
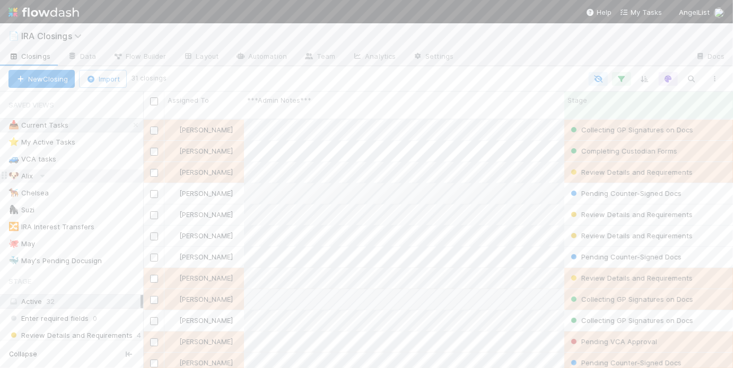
scroll to position [251, 583]
click at [73, 248] on div "🐙 May 5" at bounding box center [75, 244] width 135 height 13
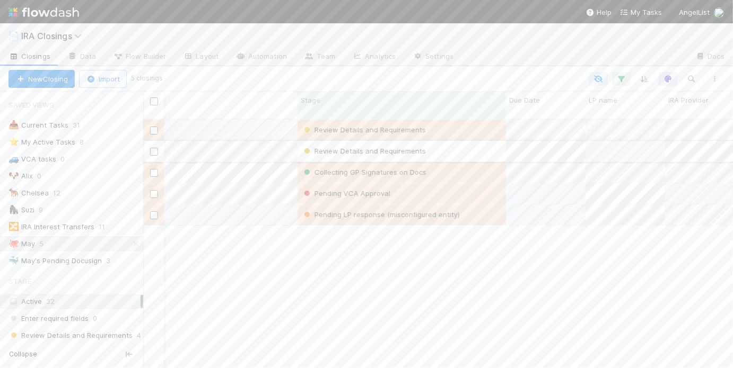
scroll to position [0, 267]
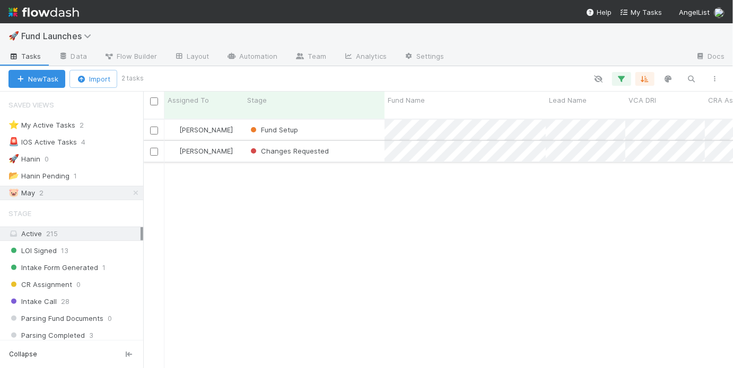
scroll to position [251, 583]
click at [347, 120] on div "Fund Setup" at bounding box center [314, 130] width 141 height 21
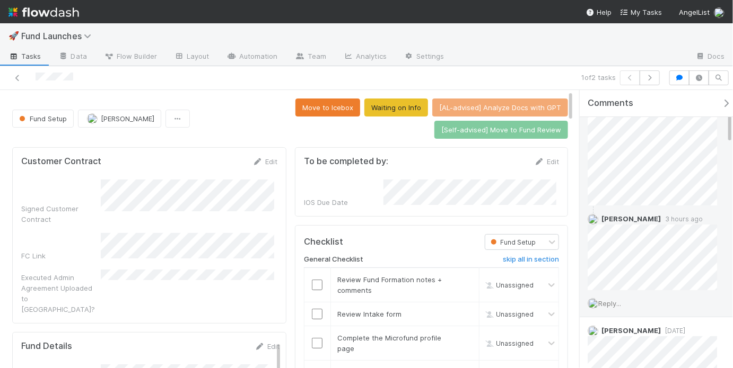
click at [619, 304] on span "Reply..." at bounding box center [609, 304] width 23 height 8
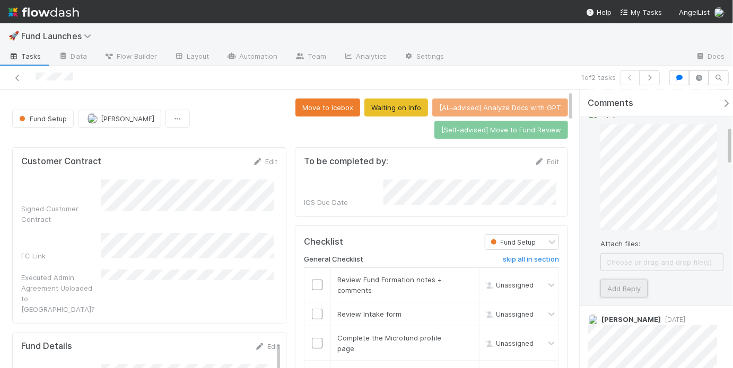
click at [632, 293] on button "Add Reply" at bounding box center [623, 289] width 47 height 18
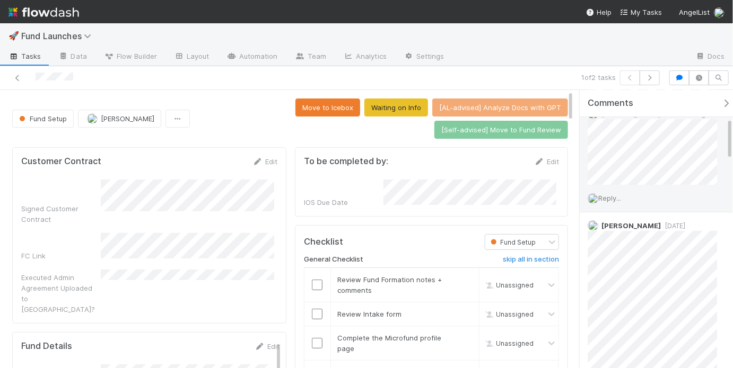
scroll to position [59, 0]
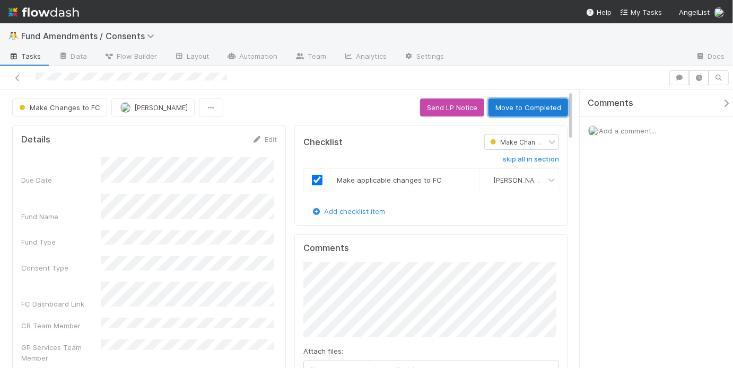
click at [530, 107] on button "Move to Completed" at bounding box center [528, 108] width 80 height 18
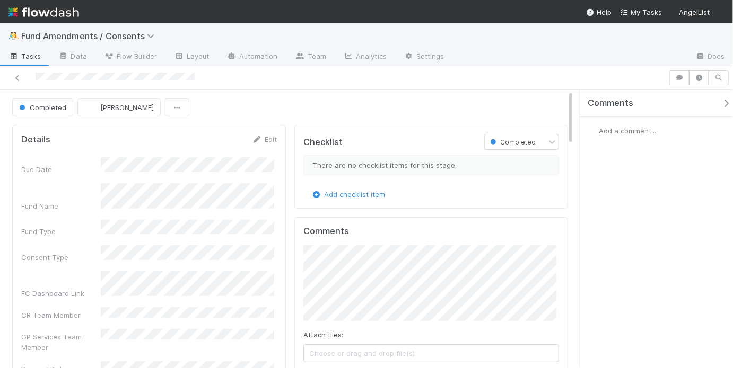
scroll to position [160, 0]
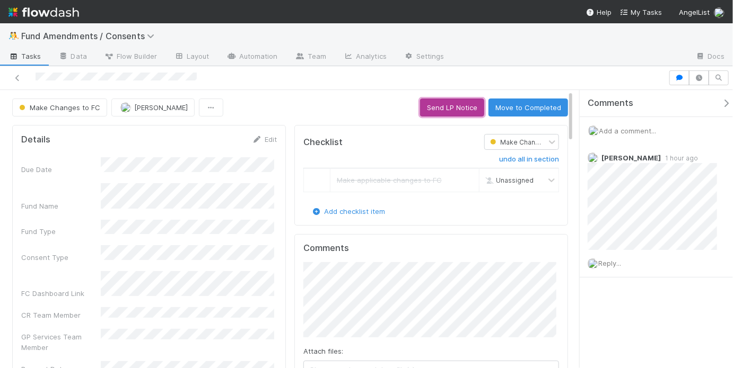
click at [441, 101] on button "Send LP Notice" at bounding box center [452, 108] width 64 height 18
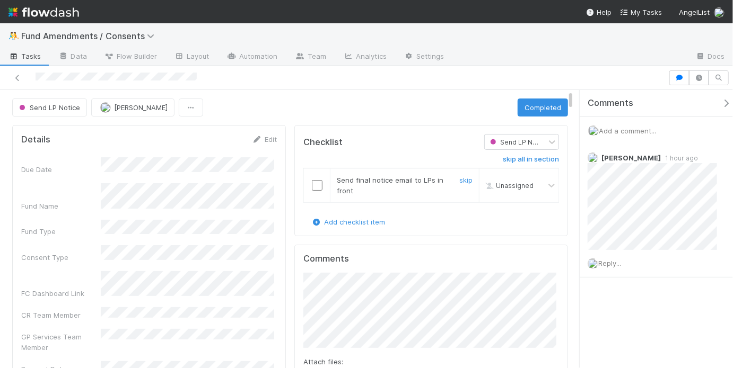
click at [316, 185] on input "checkbox" at bounding box center [317, 185] width 11 height 11
click at [539, 106] on button "Completed" at bounding box center [542, 108] width 50 height 18
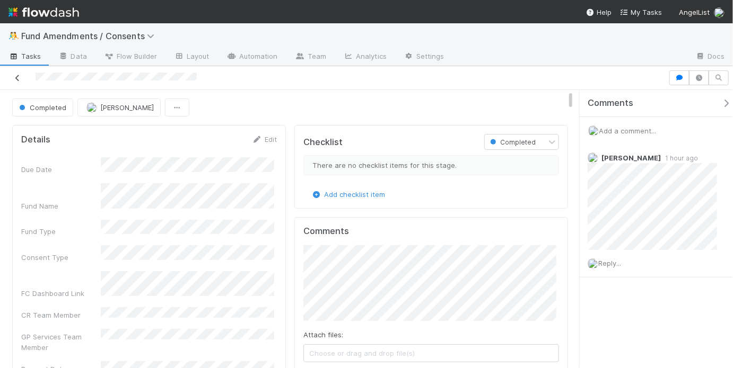
click at [19, 79] on icon at bounding box center [17, 78] width 11 height 7
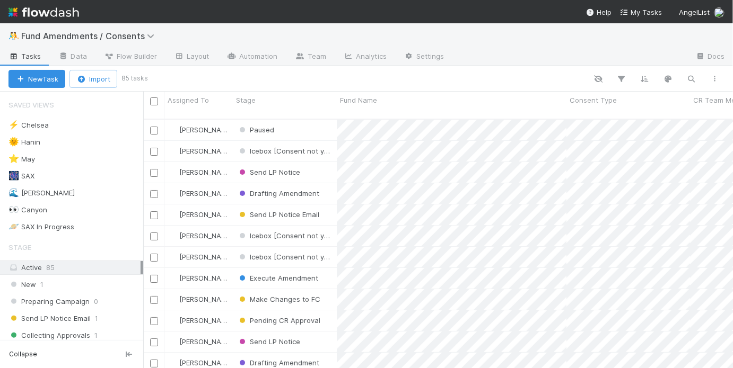
scroll to position [251, 583]
click at [77, 162] on div "⭐ May 9" at bounding box center [75, 159] width 135 height 13
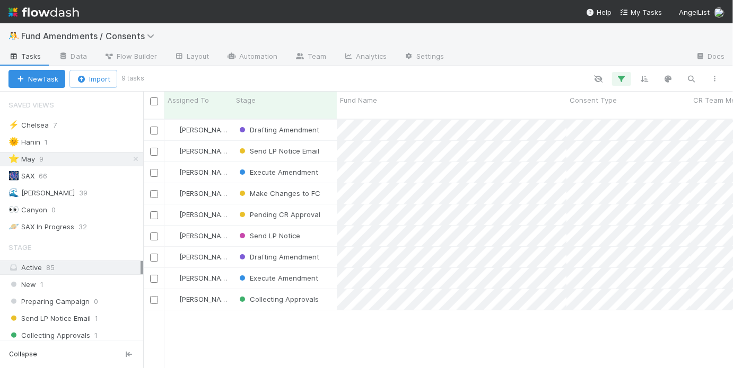
scroll to position [251, 583]
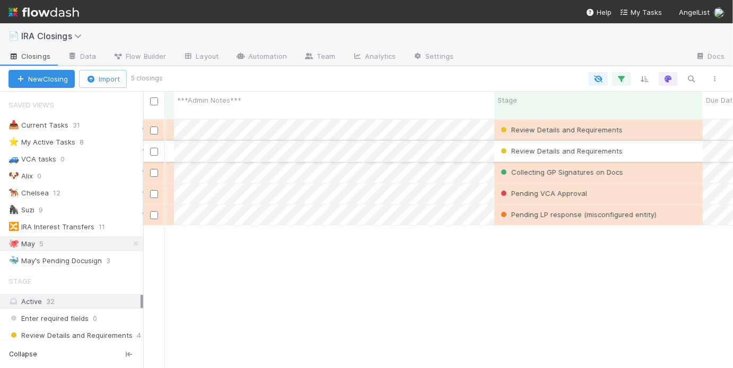
scroll to position [0, 62]
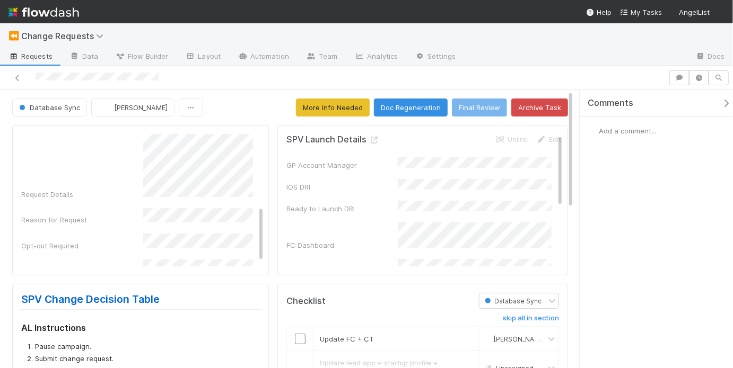
scroll to position [114, 0]
click at [108, 208] on div "Request Details" at bounding box center [141, 199] width 241 height 92
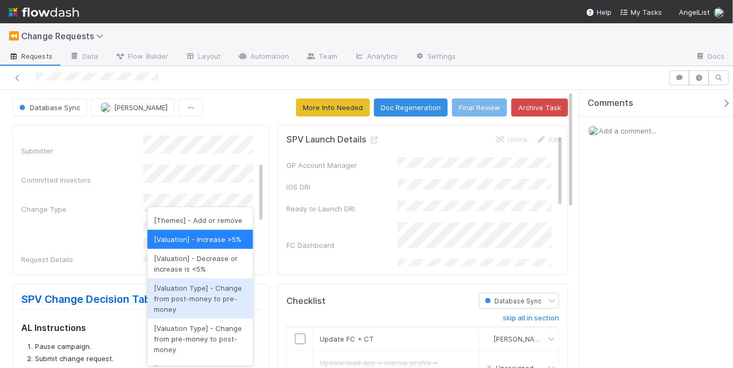
scroll to position [1515, 0]
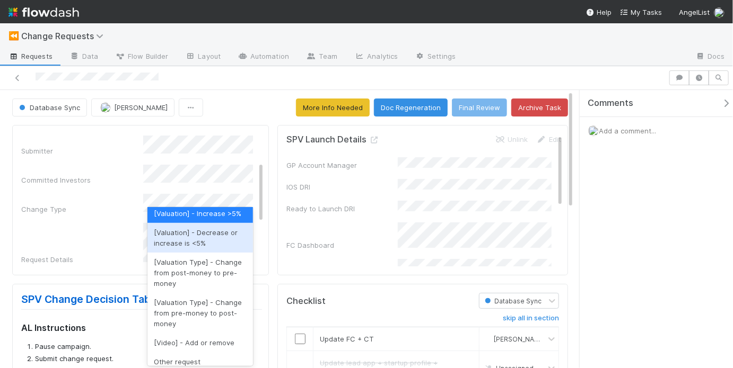
click at [195, 253] on div "[Valuation] - Decrease or increase is <5%" at bounding box center [200, 238] width 106 height 30
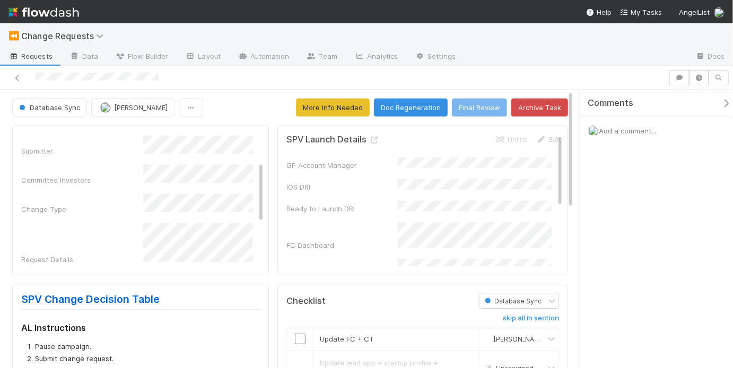
scroll to position [0, 0]
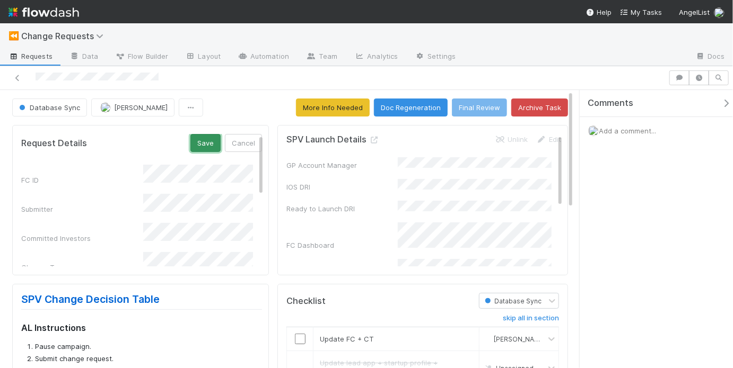
click at [208, 146] on button "Save" at bounding box center [205, 143] width 30 height 18
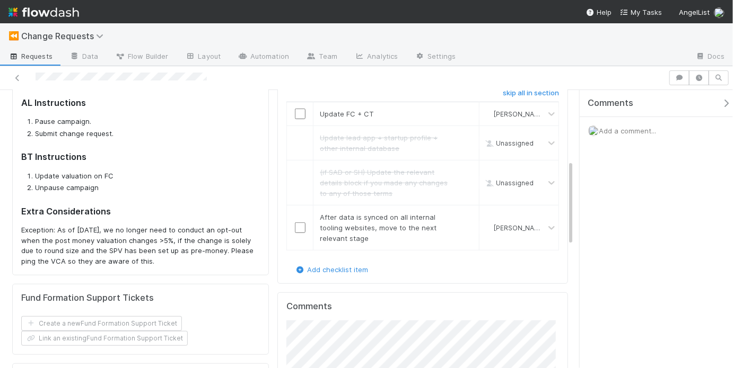
scroll to position [45, 0]
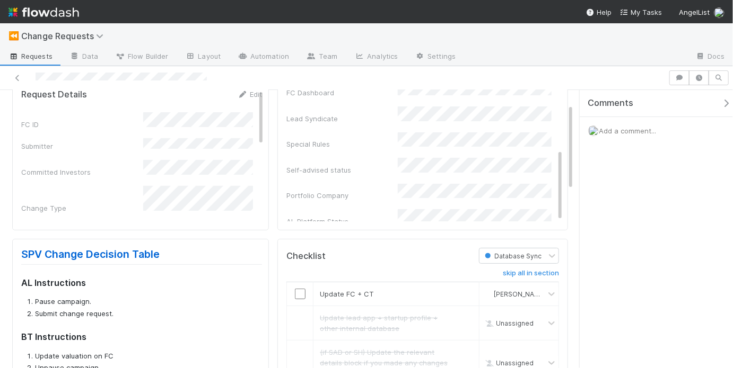
click at [186, 207] on div "FC ID Submitter Committed Investors Change Type Request Details Reason for Requ…" at bounding box center [141, 267] width 241 height 311
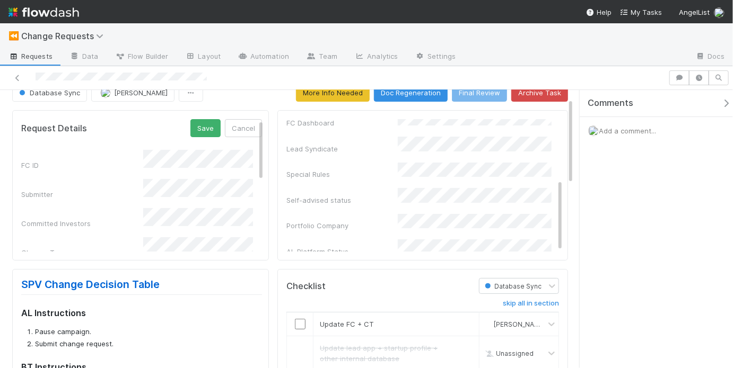
scroll to position [0, 0]
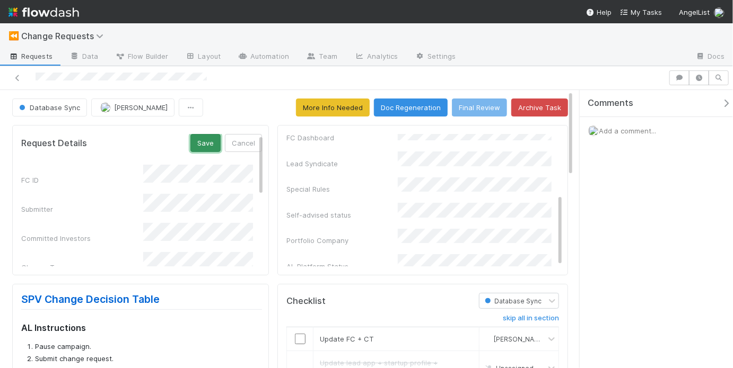
click at [201, 144] on button "Save" at bounding box center [205, 143] width 30 height 18
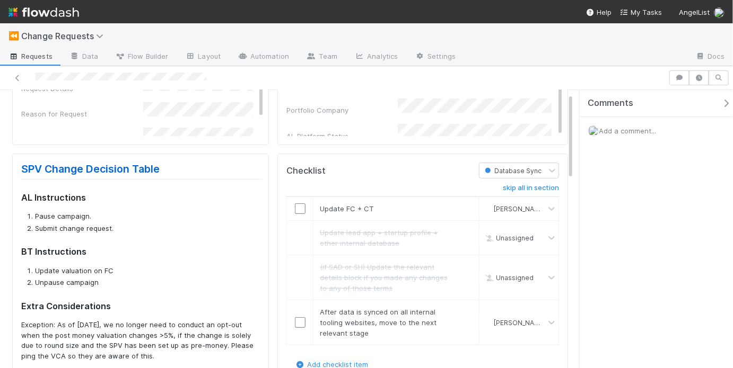
scroll to position [144, 0]
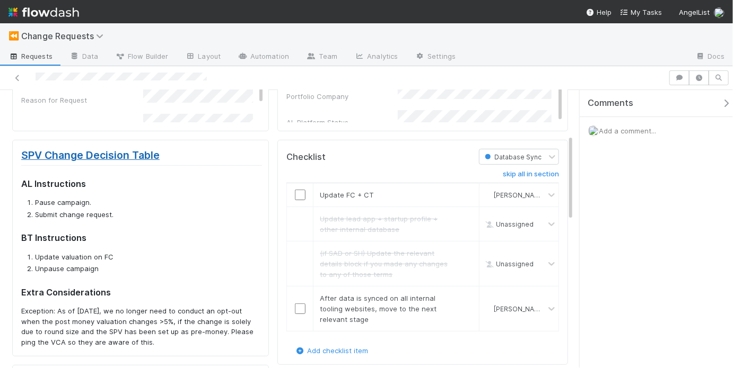
click at [135, 159] on link "SPV Change Decision Table" at bounding box center [90, 155] width 138 height 13
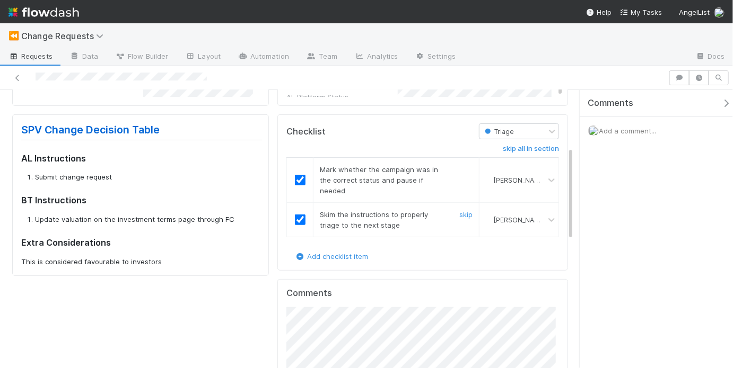
scroll to position [0, 0]
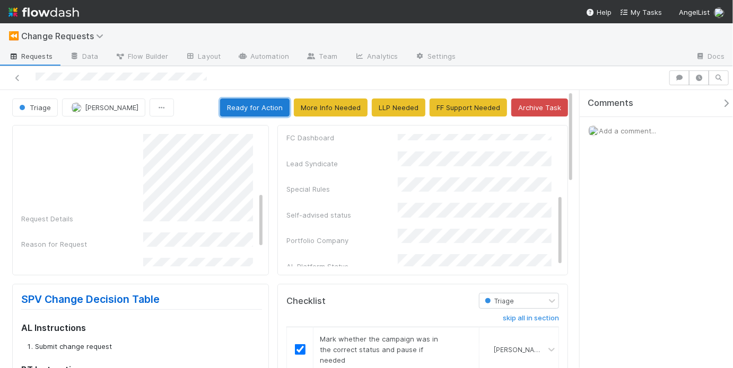
click at [265, 109] on button "Ready for Action" at bounding box center [254, 108] width 69 height 18
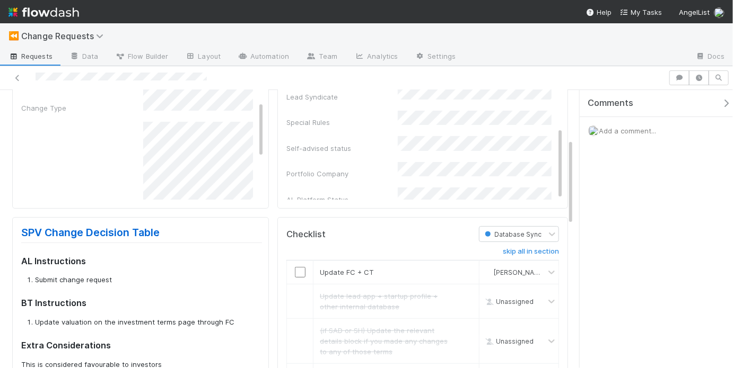
scroll to position [179, 0]
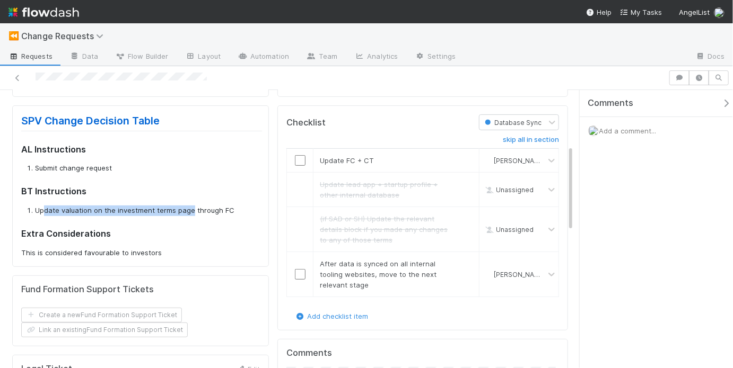
drag, startPoint x: 42, startPoint y: 209, endPoint x: 192, endPoint y: 213, distance: 149.5
click at [190, 213] on li "Update valuation on the investment terms page through FC" at bounding box center [148, 211] width 227 height 11
click at [209, 209] on li "Update valuation on the investment terms page through FC" at bounding box center [148, 211] width 227 height 11
drag, startPoint x: 46, startPoint y: 210, endPoint x: 196, endPoint y: 214, distance: 149.5
click at [196, 214] on li "Update valuation on the investment terms page through FC" at bounding box center [148, 211] width 227 height 11
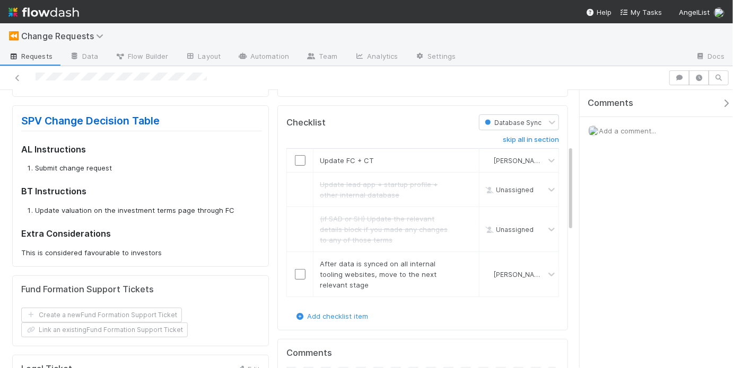
click at [210, 207] on li "Update valuation on the investment terms page through FC" at bounding box center [148, 211] width 227 height 11
click at [295, 162] on input "checkbox" at bounding box center [300, 160] width 11 height 11
click at [297, 275] on input "checkbox" at bounding box center [300, 274] width 11 height 11
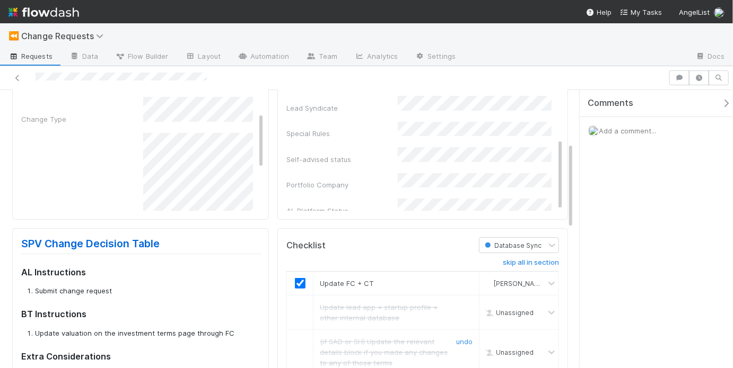
scroll to position [0, 0]
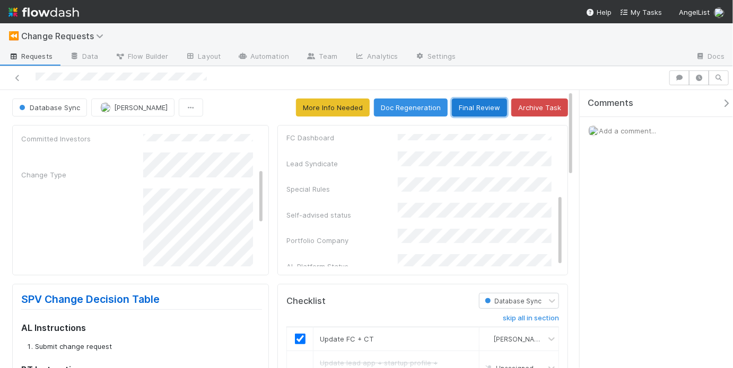
click at [463, 107] on button "Final Review" at bounding box center [479, 108] width 55 height 18
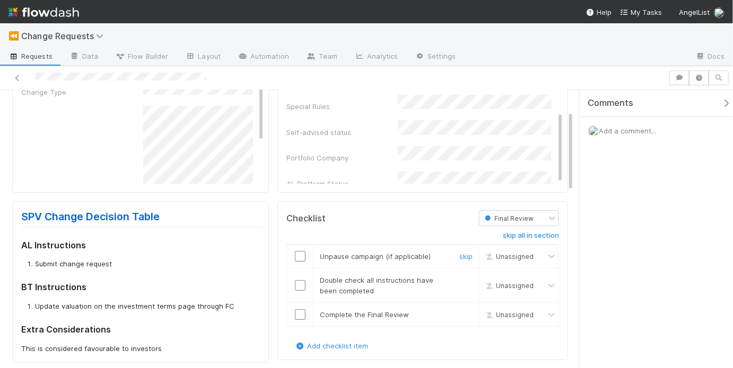
scroll to position [85, 0]
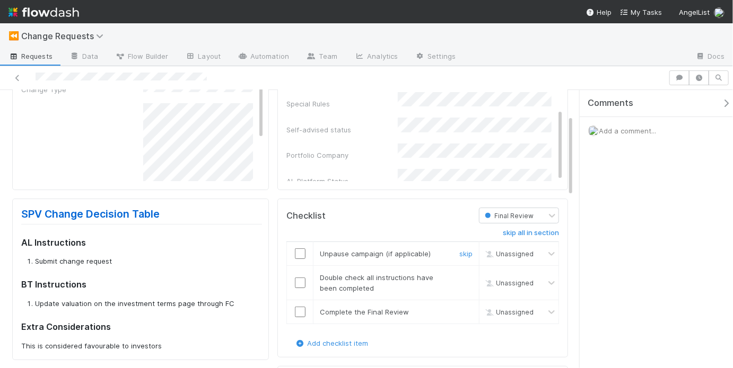
drag, startPoint x: 298, startPoint y: 251, endPoint x: 305, endPoint y: 255, distance: 8.1
click at [298, 251] on input "checkbox" at bounding box center [300, 254] width 11 height 11
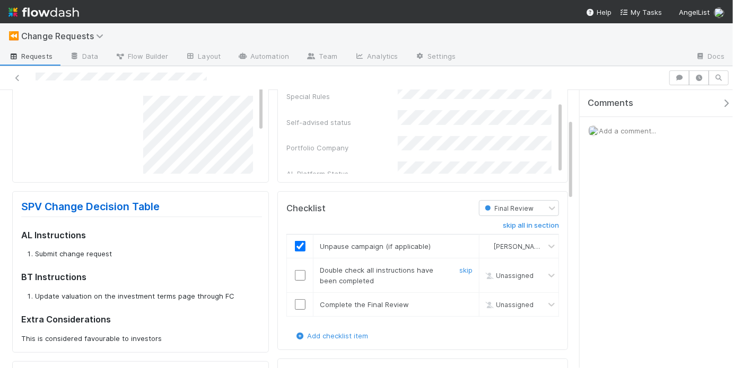
scroll to position [141, 0]
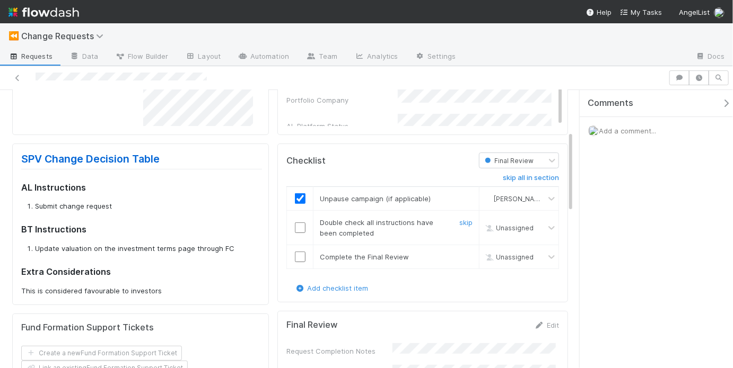
click at [298, 227] on input "checkbox" at bounding box center [300, 228] width 11 height 11
click at [298, 257] on input "checkbox" at bounding box center [300, 257] width 11 height 11
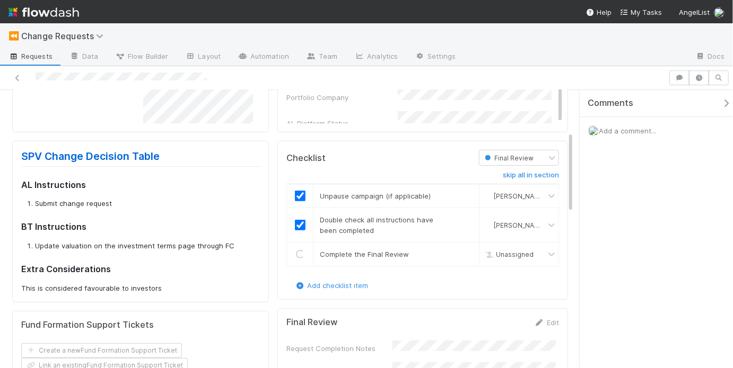
scroll to position [194, 0]
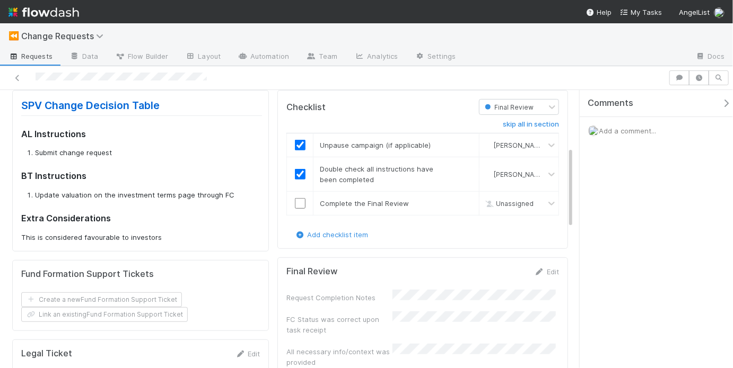
click at [417, 281] on form "Final Review Edit Request Completion Notes FC Status was correct upon task rece…" at bounding box center [422, 317] width 273 height 101
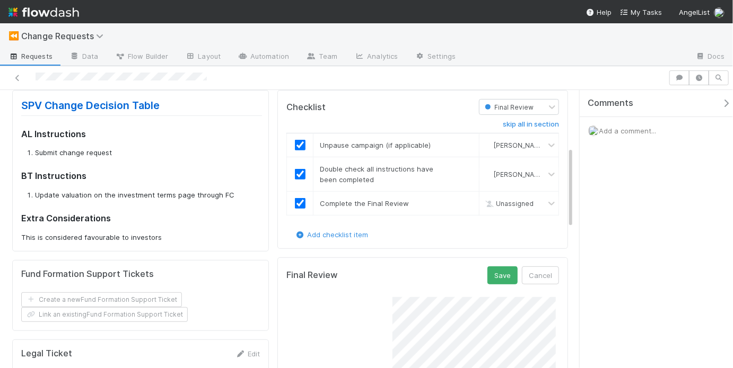
checkbox input "true"
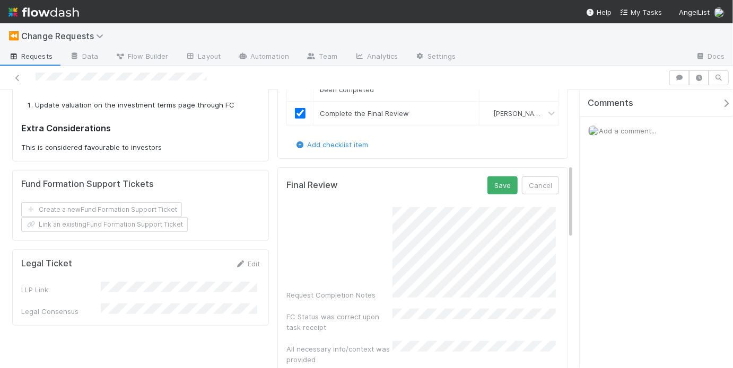
scroll to position [285, 0]
click at [488, 183] on button "Save" at bounding box center [502, 184] width 30 height 18
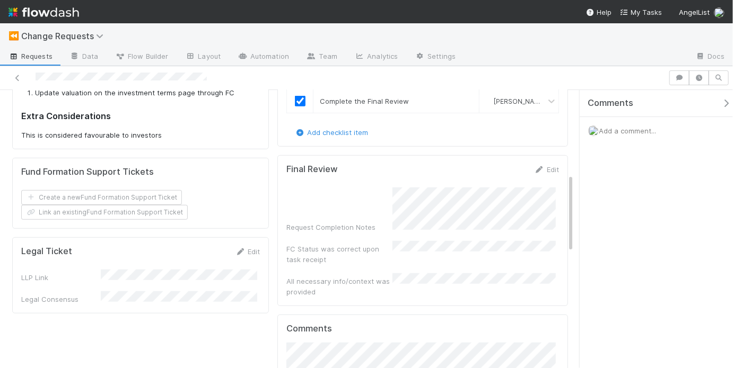
scroll to position [127, 0]
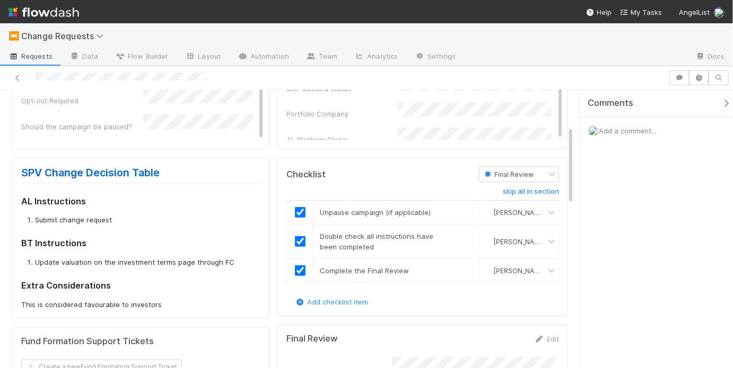
click at [623, 129] on span "Add a comment..." at bounding box center [627, 131] width 57 height 8
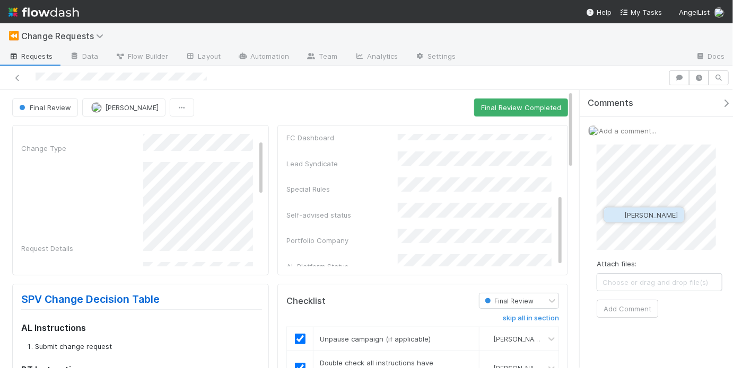
scroll to position [0, 0]
click at [654, 216] on span "Amy Saks" at bounding box center [651, 215] width 54 height 8
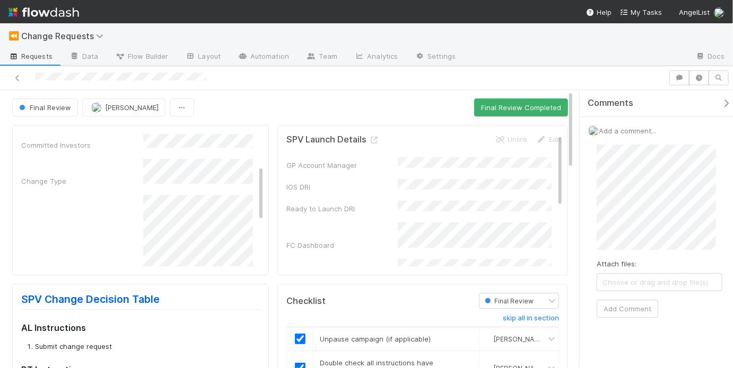
click at [572, 244] on div "Final Review May Chang Final Review Completed Request Details Edit FC ID Submit…" at bounding box center [366, 229] width 733 height 279
click at [427, 110] on div "Final Review May Chang Final Review Completed" at bounding box center [290, 108] width 556 height 18
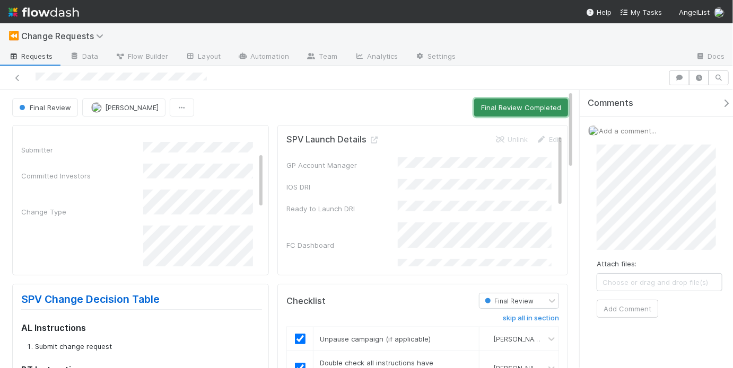
click at [517, 103] on button "Final Review Completed" at bounding box center [521, 108] width 94 height 18
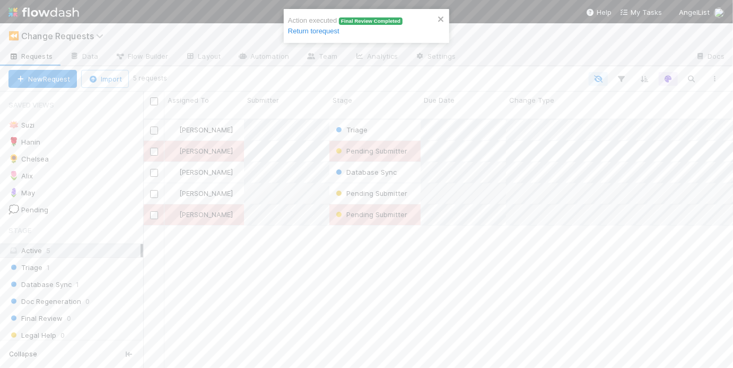
scroll to position [251, 583]
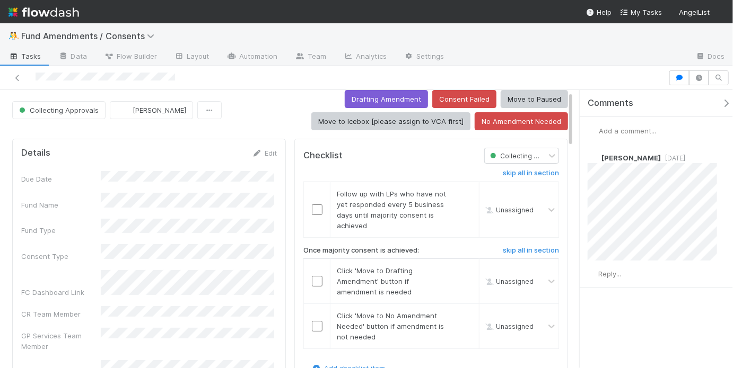
scroll to position [56, 0]
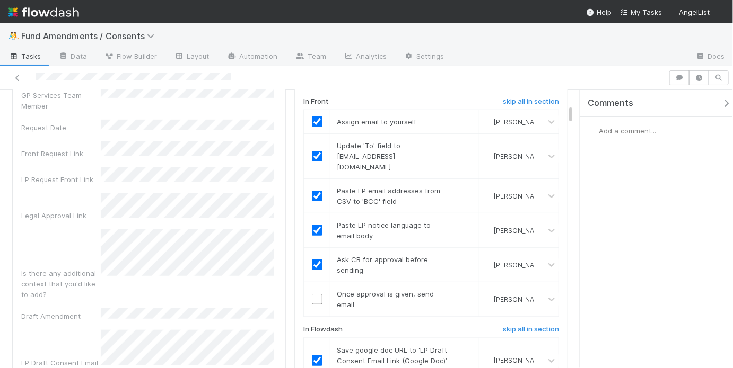
scroll to position [267, 0]
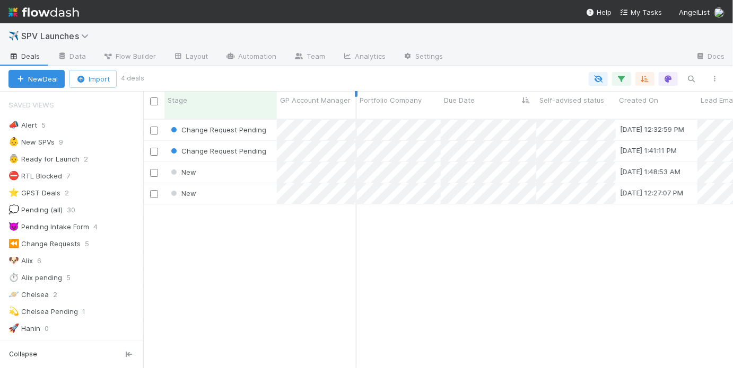
scroll to position [251, 583]
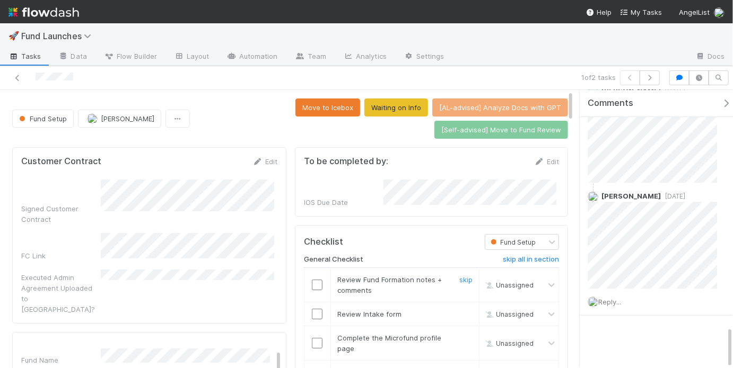
click at [317, 283] on input "checkbox" at bounding box center [317, 285] width 11 height 11
click at [313, 311] on input "checkbox" at bounding box center [317, 314] width 11 height 11
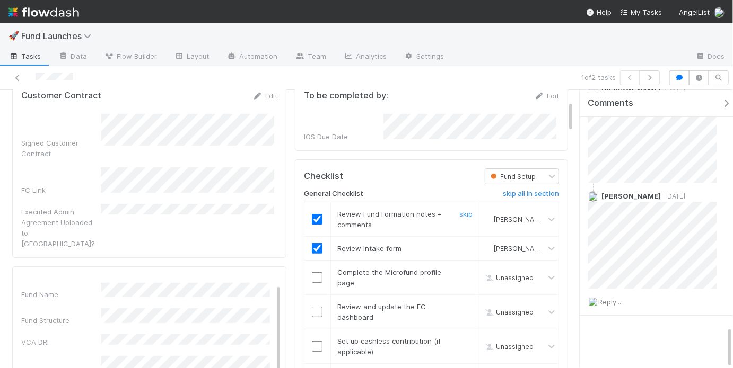
scroll to position [215, 0]
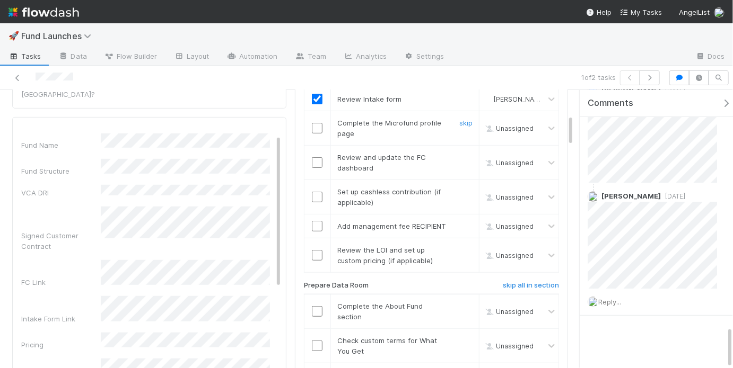
click at [315, 125] on input "checkbox" at bounding box center [317, 128] width 11 height 11
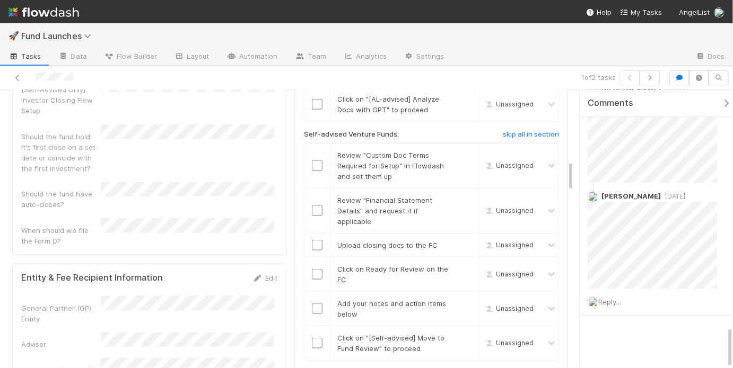
scroll to position [712, 0]
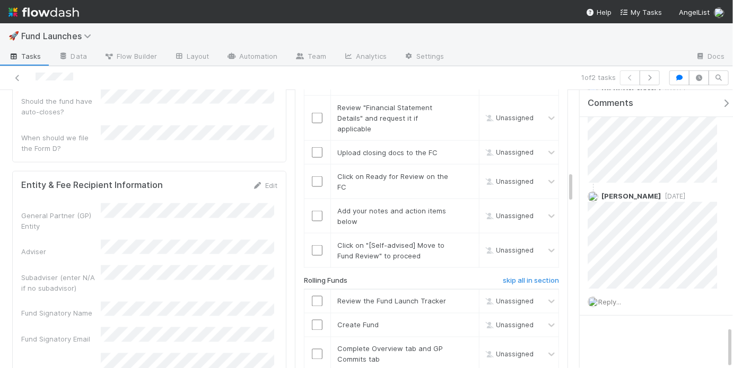
click at [151, 266] on div "Subadviser (enter N/A if no subadvisor)" at bounding box center [149, 280] width 256 height 28
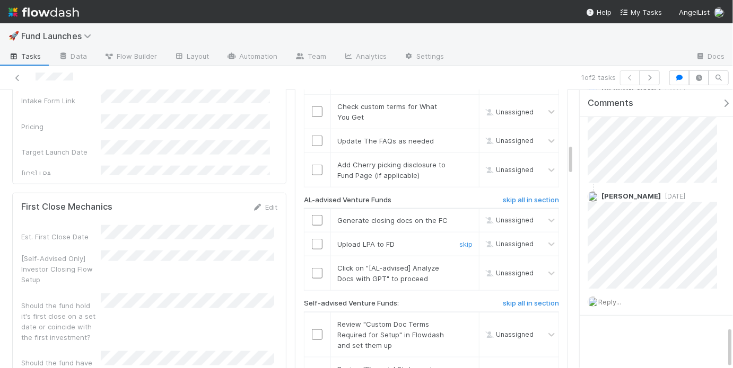
scroll to position [548, 0]
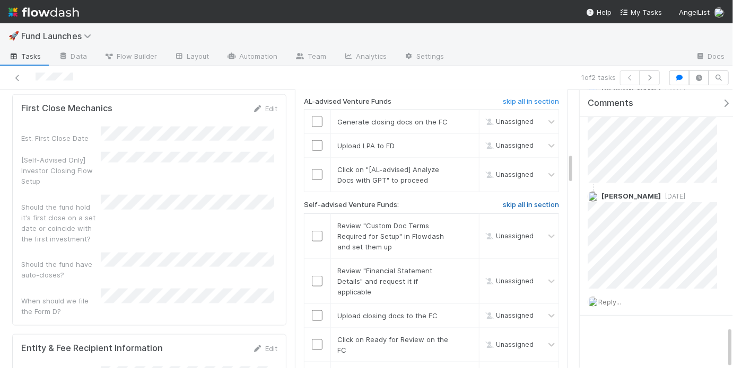
click at [531, 201] on h6 "skip all in section" at bounding box center [531, 205] width 56 height 8
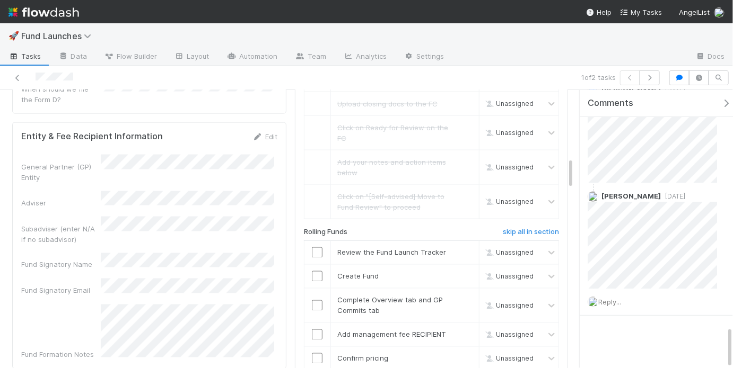
scroll to position [802, 0]
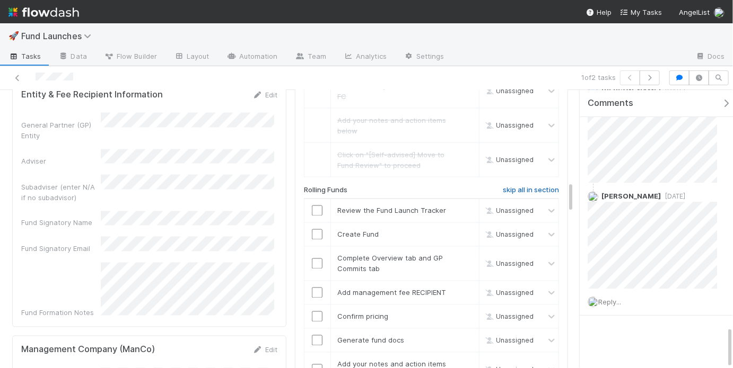
click at [526, 189] on link "skip all in section" at bounding box center [531, 192] width 56 height 13
click at [521, 186] on h6 "skip all in section" at bounding box center [531, 190] width 56 height 8
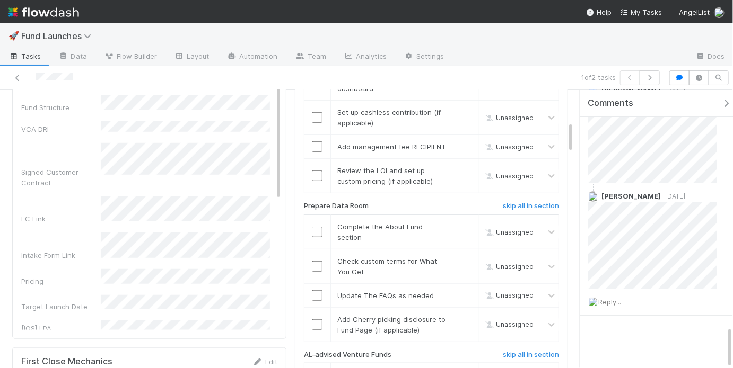
scroll to position [216, 0]
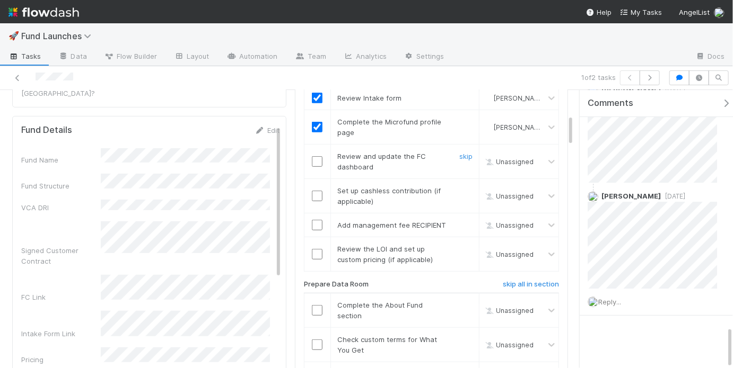
click at [315, 157] on input "checkbox" at bounding box center [317, 161] width 11 height 11
click at [466, 187] on link "skip" at bounding box center [465, 191] width 13 height 8
click at [462, 187] on link "skip" at bounding box center [465, 191] width 13 height 8
click at [314, 221] on input "checkbox" at bounding box center [317, 225] width 11 height 11
click at [313, 251] on input "checkbox" at bounding box center [317, 254] width 11 height 11
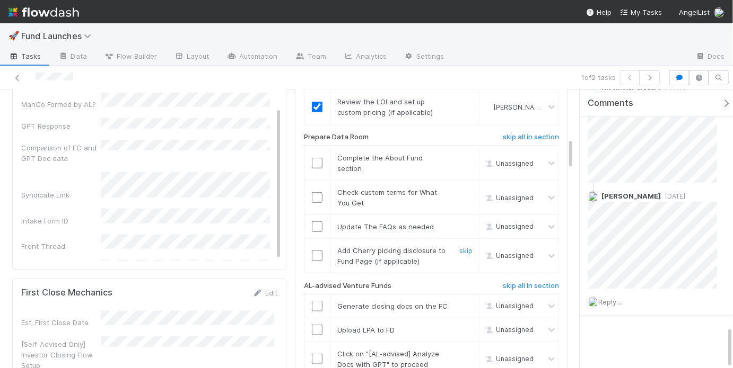
scroll to position [352, 0]
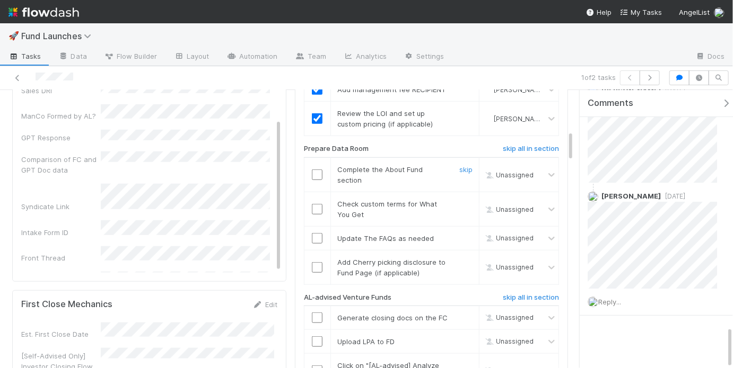
click at [315, 171] on input "checkbox" at bounding box center [317, 175] width 11 height 11
click at [314, 206] on input "checkbox" at bounding box center [317, 209] width 11 height 11
click at [315, 234] on input "checkbox" at bounding box center [317, 238] width 11 height 11
click at [460, 258] on link "skip" at bounding box center [465, 262] width 13 height 8
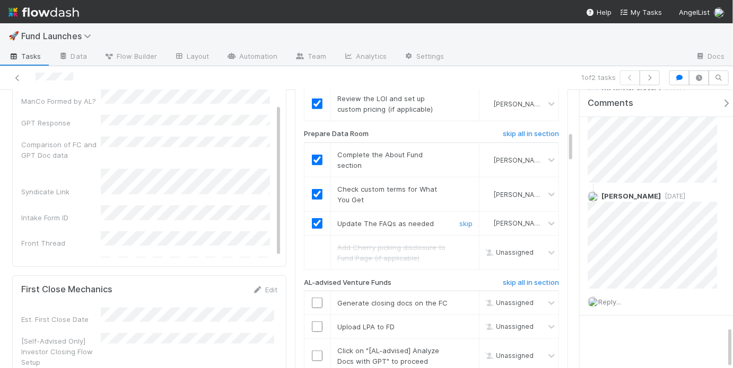
scroll to position [397, 0]
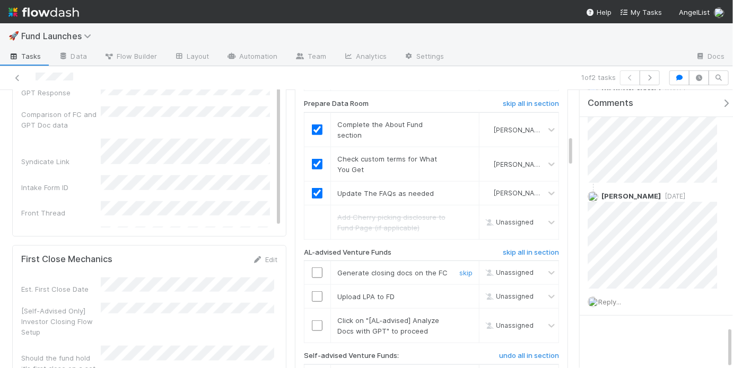
click at [312, 269] on input "checkbox" at bounding box center [317, 273] width 11 height 11
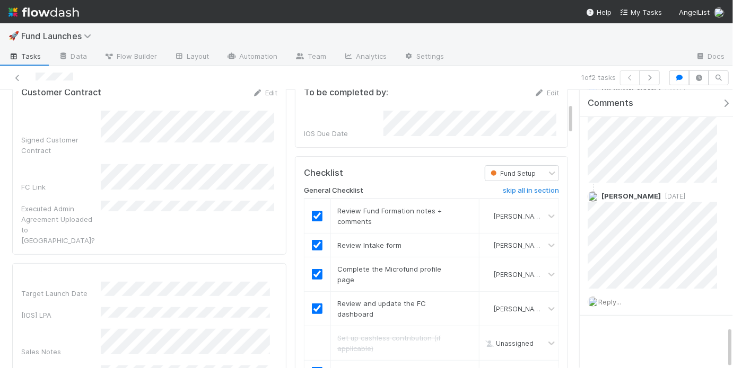
scroll to position [164, 0]
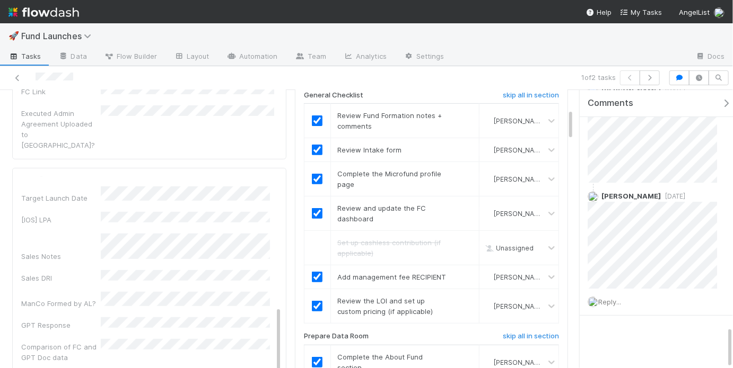
click at [181, 238] on div "Fund Name Fund Structure VCA DRI Signed Customer Contract FC Link Intake Form L…" at bounding box center [150, 243] width 258 height 564
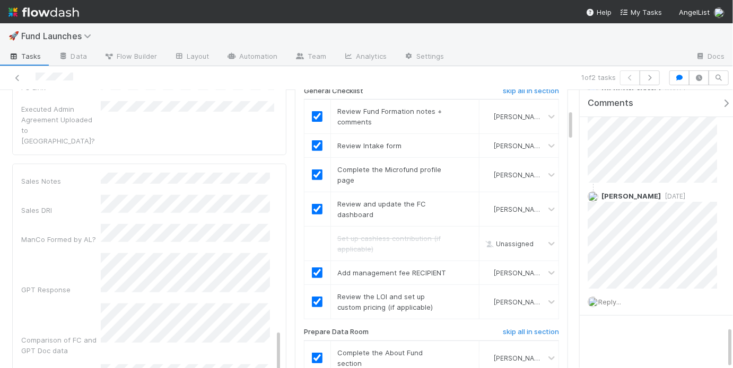
scroll to position [169, 0]
click at [81, 304] on div "Comparison of FC and GPT Doc data" at bounding box center [150, 330] width 258 height 52
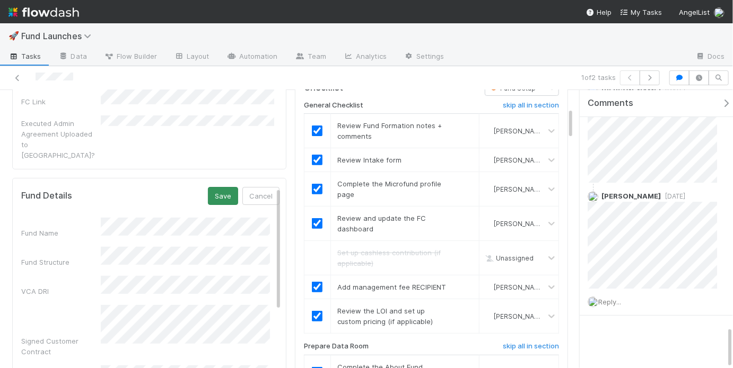
scroll to position [153, 0]
drag, startPoint x: 217, startPoint y: 174, endPoint x: 231, endPoint y: 172, distance: 14.5
click at [217, 189] on button "Save" at bounding box center [223, 198] width 30 height 18
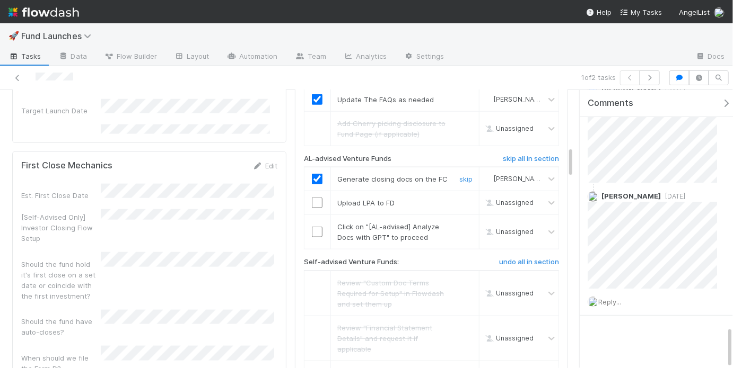
scroll to position [493, 0]
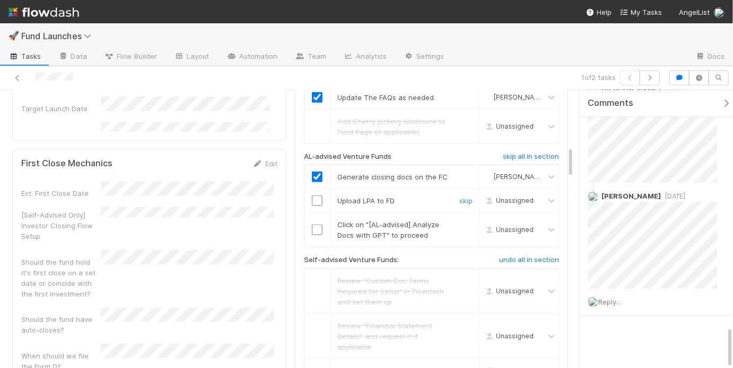
click at [313, 196] on input "checkbox" at bounding box center [317, 201] width 11 height 11
click at [315, 225] on input "checkbox" at bounding box center [317, 230] width 11 height 11
click at [314, 196] on input "checkbox" at bounding box center [317, 201] width 11 height 11
click at [316, 225] on input "checkbox" at bounding box center [317, 230] width 11 height 11
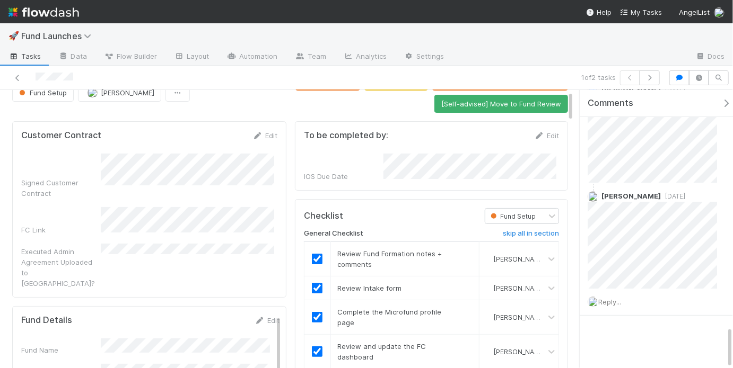
scroll to position [0, 0]
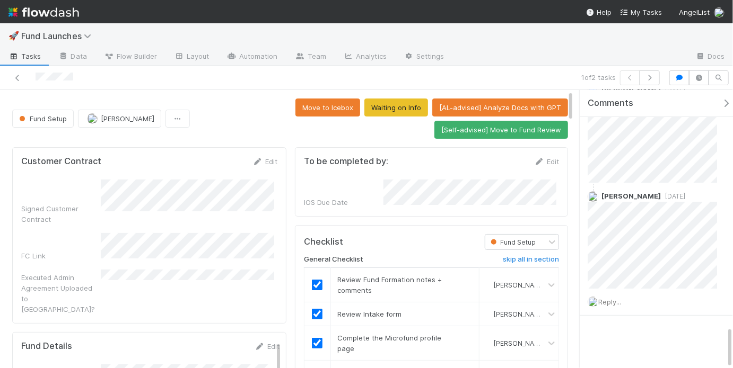
drag, startPoint x: 373, startPoint y: 134, endPoint x: 388, endPoint y: 132, distance: 14.5
click at [373, 134] on div "Move to Icebox Waiting on Info [AL-advised] Analyze Docs with GPT [Self-advised…" at bounding box center [381, 119] width 374 height 40
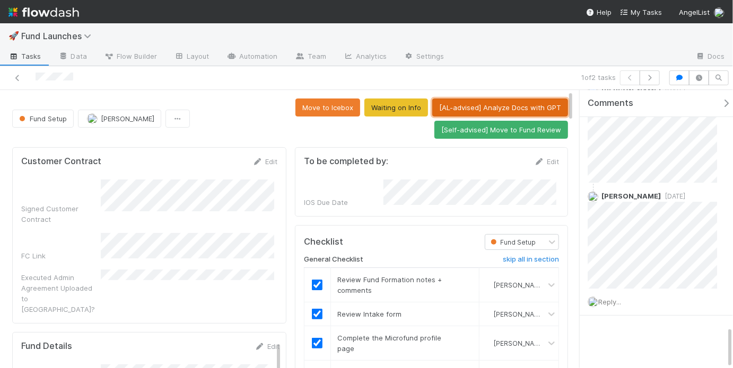
click at [471, 110] on button "[AL-advised] Analyze Docs with GPT" at bounding box center [500, 108] width 136 height 18
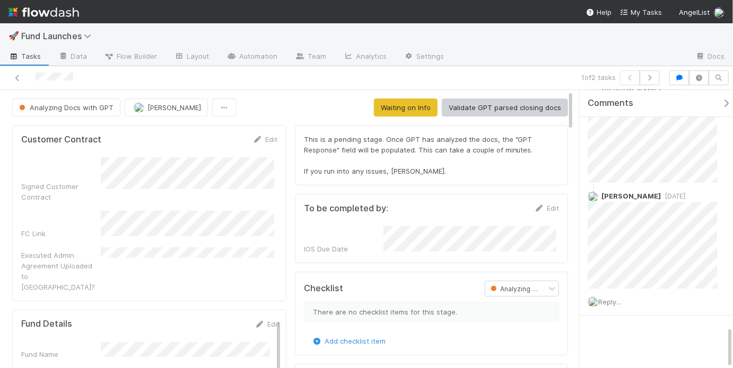
click at [346, 106] on div "Analyzing Docs with GPT May Chang Waiting on Info Validate GPT parsed closing d…" at bounding box center [290, 108] width 556 height 18
click at [472, 112] on button "Validate GPT parsed closing docs" at bounding box center [505, 108] width 126 height 18
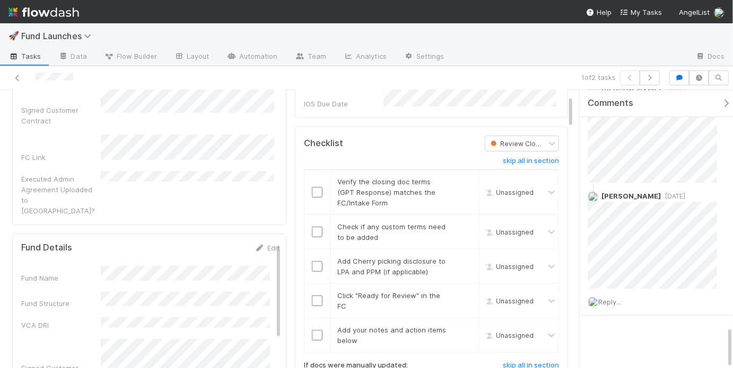
scroll to position [95, 0]
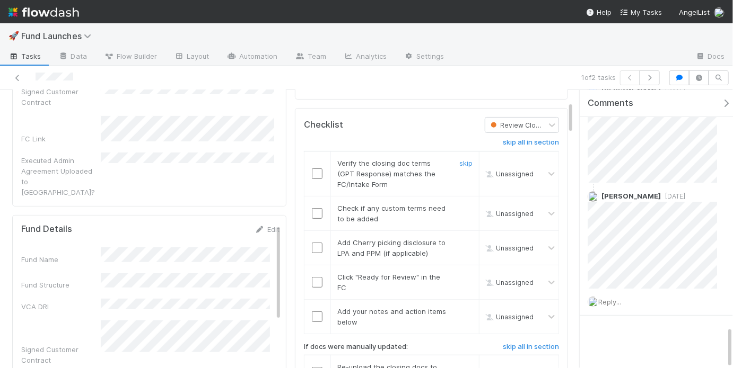
click at [317, 169] on input "checkbox" at bounding box center [317, 174] width 11 height 11
click at [314, 208] on input "checkbox" at bounding box center [317, 213] width 11 height 11
click at [459, 240] on link "skip" at bounding box center [465, 243] width 13 height 8
click at [313, 209] on input "checkbox" at bounding box center [317, 213] width 11 height 11
click at [460, 239] on link "skip" at bounding box center [465, 243] width 13 height 8
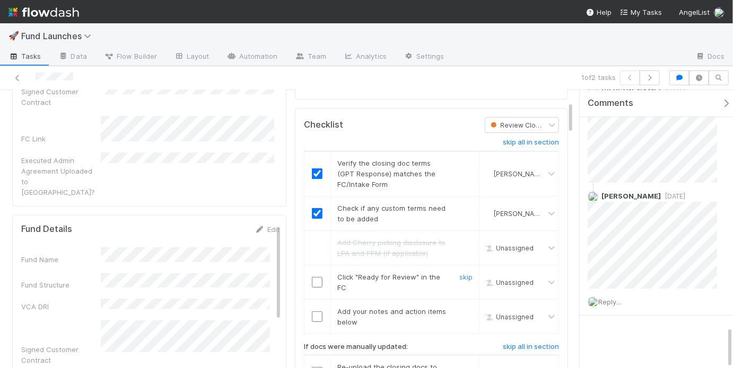
click at [313, 279] on input "checkbox" at bounding box center [317, 282] width 11 height 11
click at [318, 312] on input "checkbox" at bounding box center [317, 317] width 11 height 11
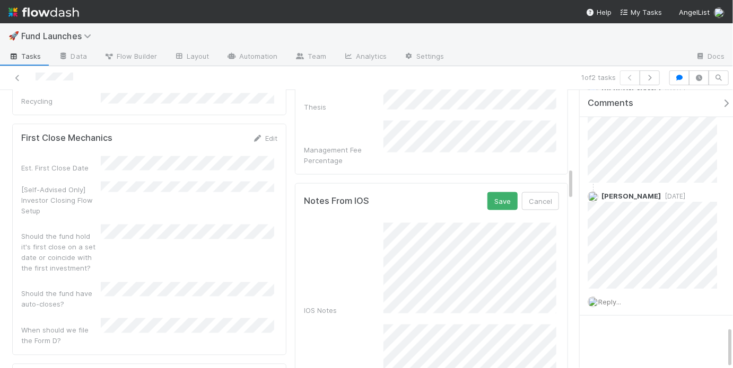
scroll to position [652, 0]
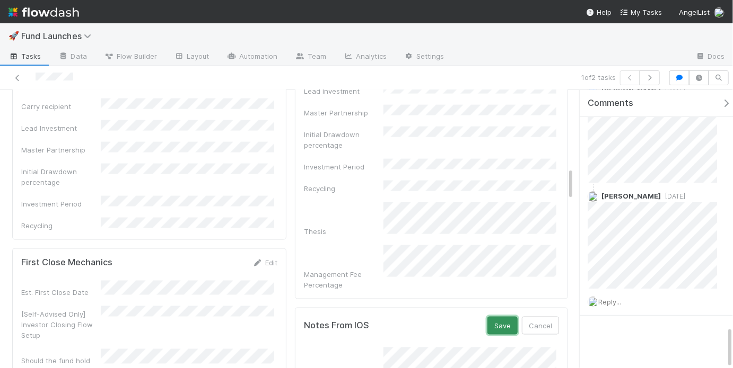
click at [496, 317] on button "Save" at bounding box center [502, 326] width 30 height 18
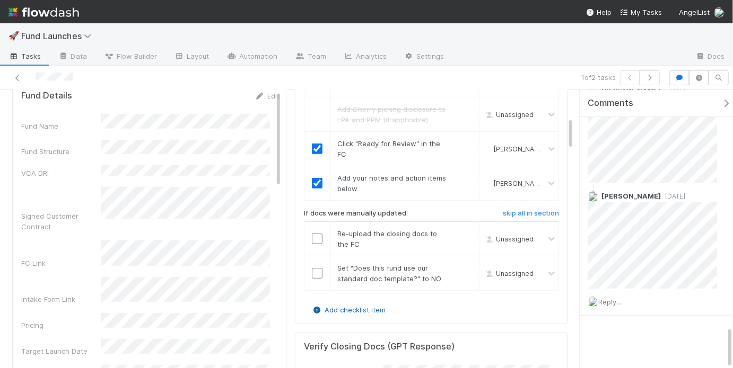
scroll to position [227, 0]
click at [313, 236] on input "checkbox" at bounding box center [317, 240] width 11 height 11
click at [312, 270] on input "checkbox" at bounding box center [317, 275] width 11 height 11
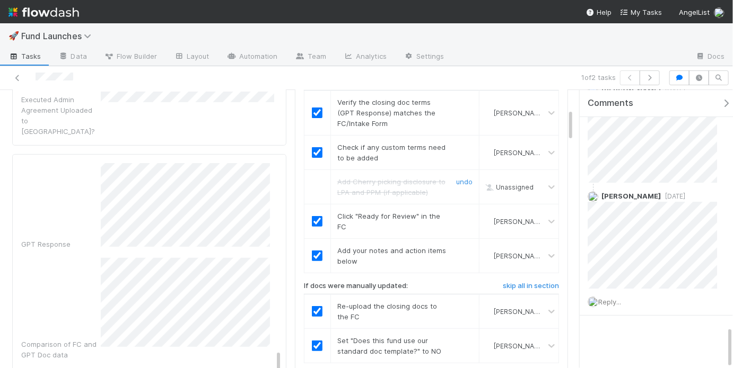
scroll to position [0, 0]
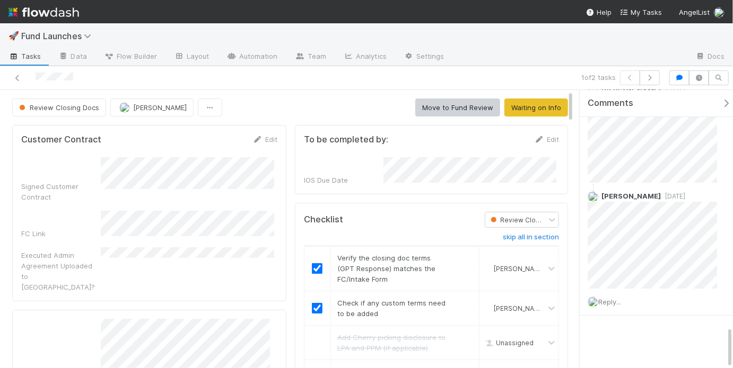
click at [437, 105] on button "Move to Fund Review" at bounding box center [457, 108] width 85 height 18
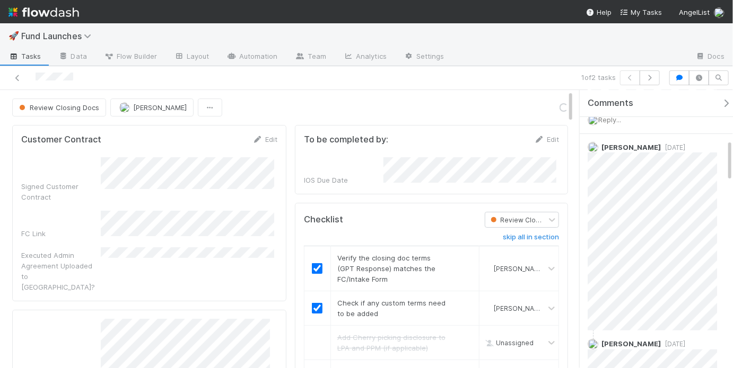
scroll to position [140, 0]
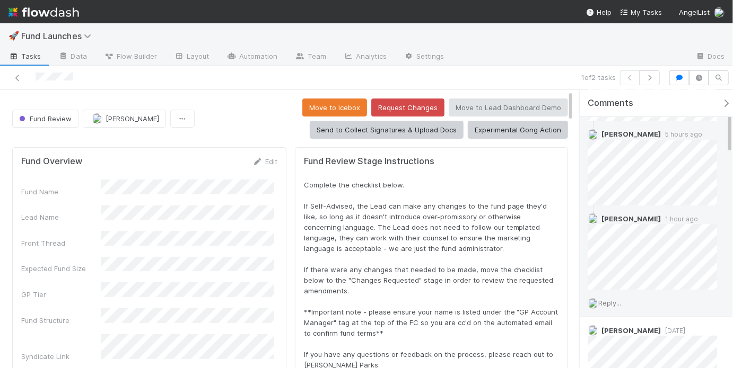
click at [606, 299] on span "Reply..." at bounding box center [609, 303] width 23 height 8
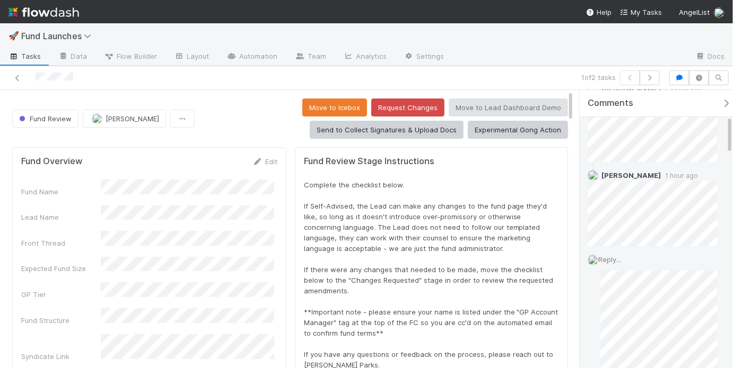
scroll to position [342, 0]
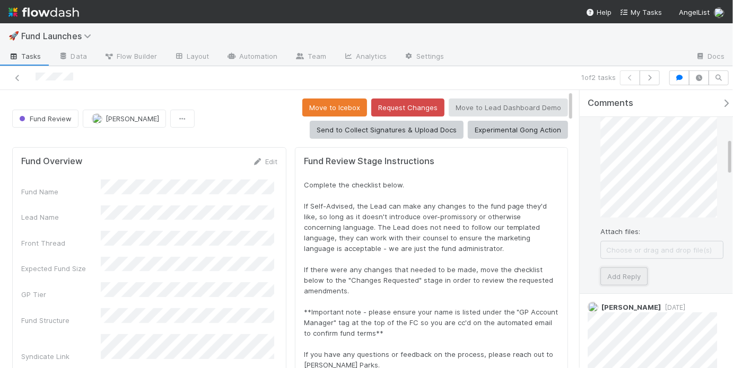
click at [635, 272] on button "Add Reply" at bounding box center [623, 277] width 47 height 18
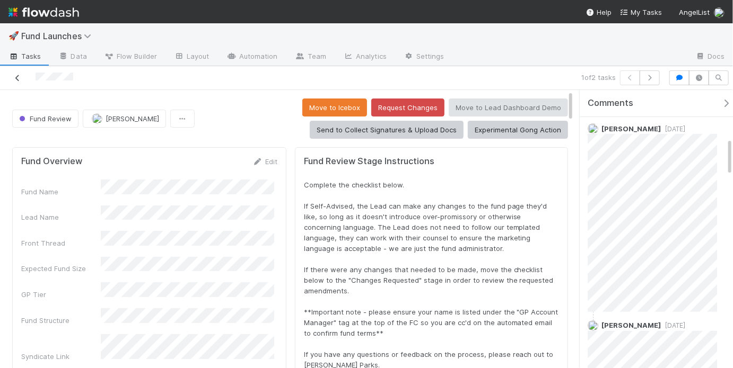
scroll to position [426, 0]
click at [19, 79] on icon at bounding box center [17, 78] width 11 height 7
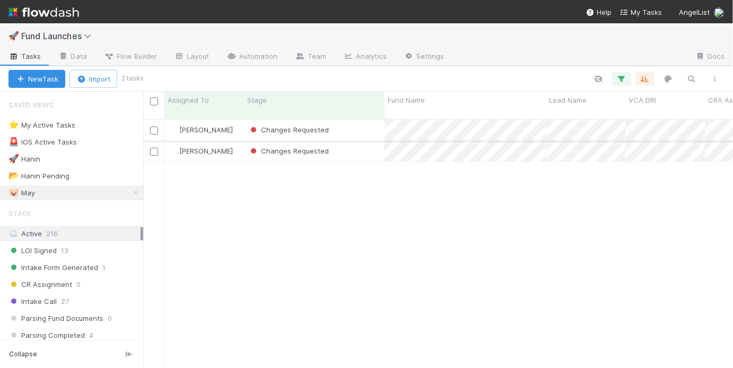
scroll to position [251, 583]
click at [355, 126] on div "Changes Requested" at bounding box center [314, 130] width 141 height 21
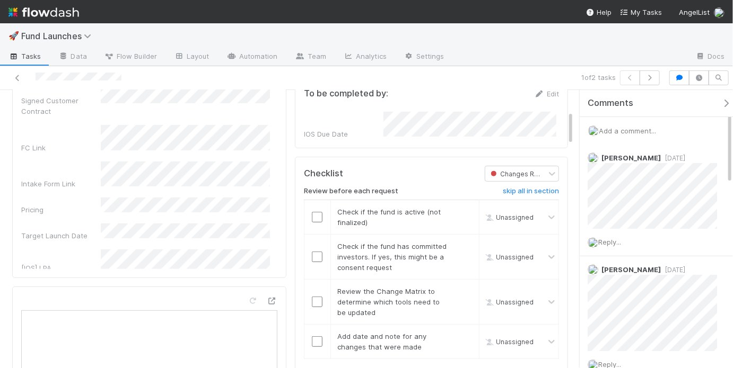
scroll to position [206, 0]
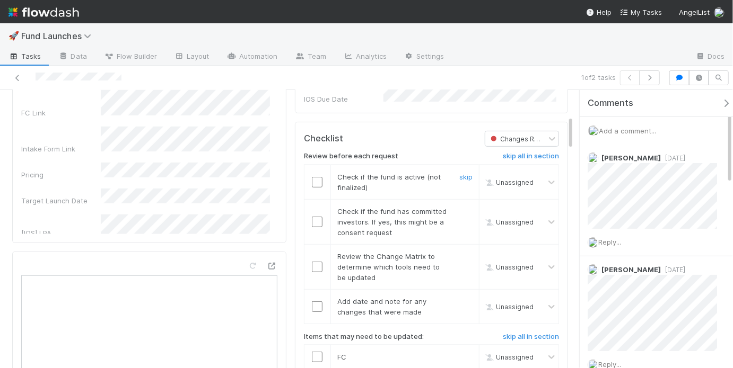
click at [314, 177] on input "checkbox" at bounding box center [317, 182] width 11 height 11
click at [312, 217] on input "checkbox" at bounding box center [317, 222] width 11 height 11
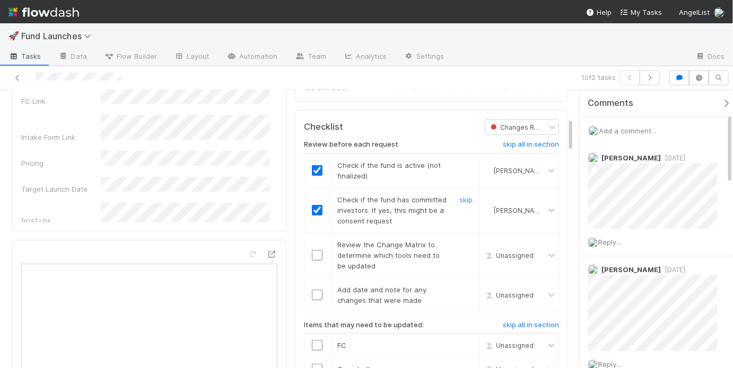
scroll to position [240, 0]
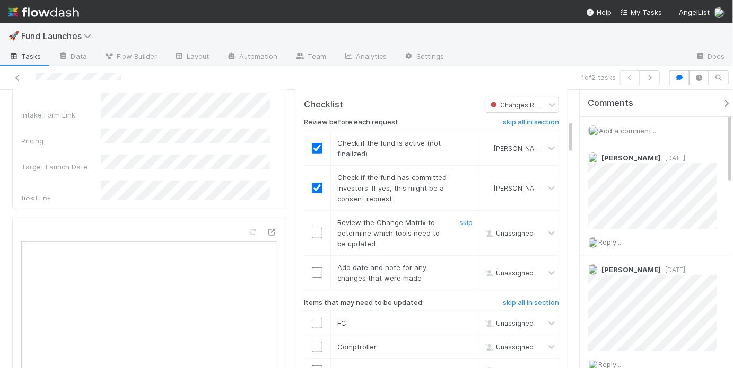
click at [317, 228] on input "checkbox" at bounding box center [317, 233] width 11 height 11
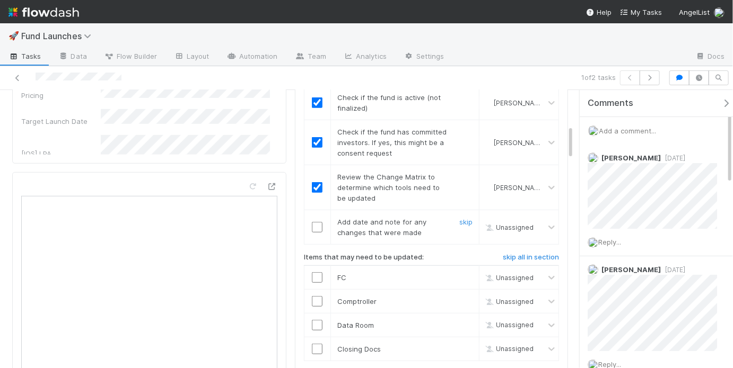
scroll to position [286, 0]
click at [314, 225] on input "checkbox" at bounding box center [317, 227] width 11 height 11
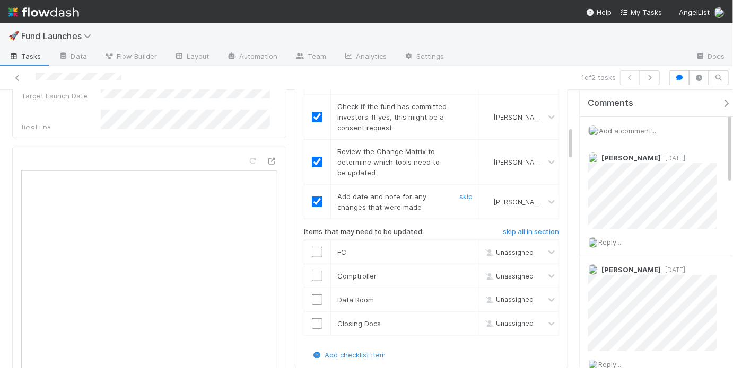
scroll to position [326, 0]
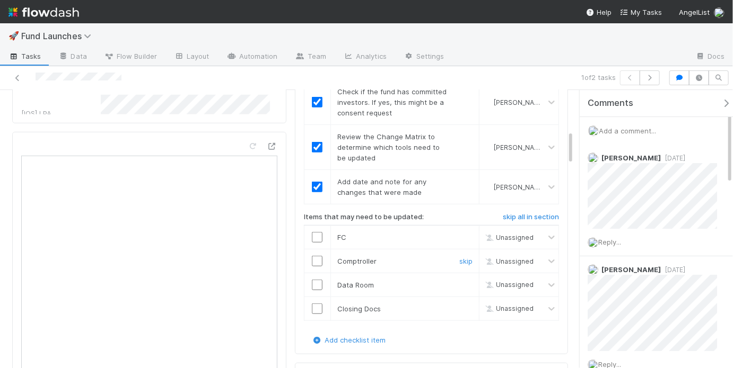
click at [317, 250] on td at bounding box center [317, 262] width 27 height 24
click at [316, 256] on input "checkbox" at bounding box center [317, 261] width 11 height 11
click at [318, 304] on input "checkbox" at bounding box center [317, 309] width 11 height 11
click at [318, 280] on input "checkbox" at bounding box center [317, 285] width 11 height 11
click at [316, 234] on input "checkbox" at bounding box center [317, 237] width 11 height 11
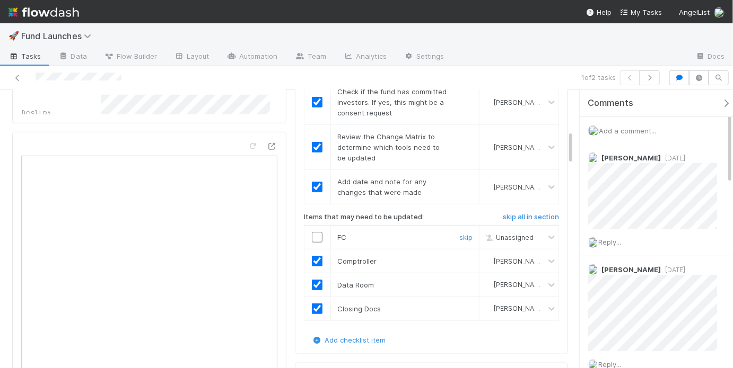
click at [312, 232] on input "checkbox" at bounding box center [317, 237] width 11 height 11
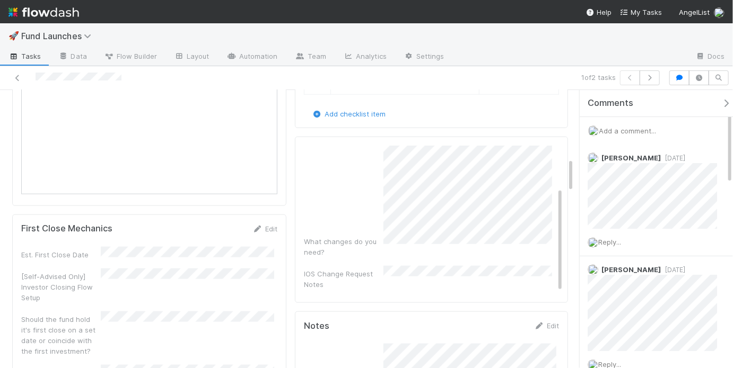
scroll to position [0, 0]
click at [406, 257] on div "IOS Change Request Notes" at bounding box center [432, 269] width 257 height 24
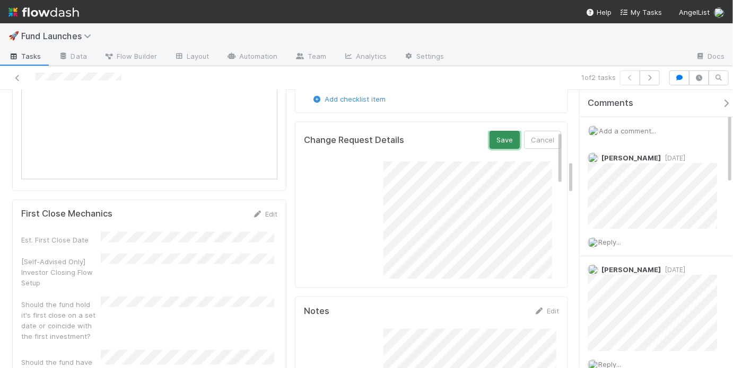
click at [489, 140] on button "Save" at bounding box center [504, 140] width 30 height 18
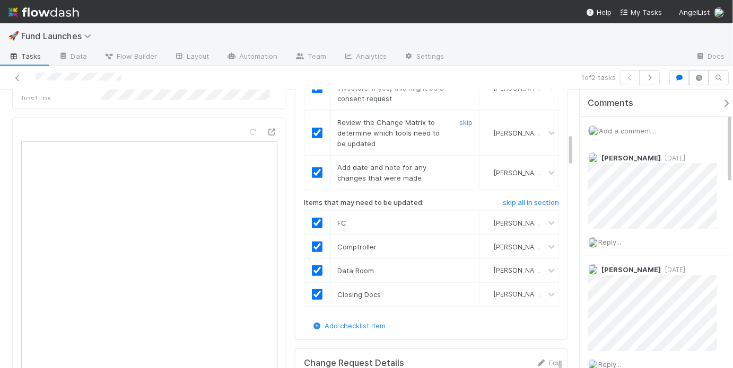
scroll to position [323, 0]
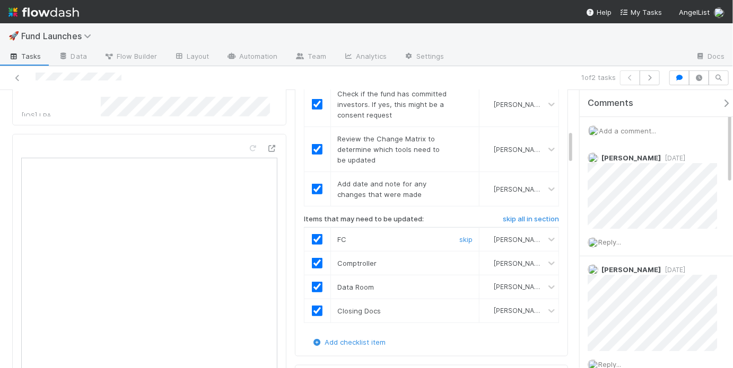
click at [318, 234] on input "checkbox" at bounding box center [317, 239] width 11 height 11
click at [317, 258] on input "checkbox" at bounding box center [317, 263] width 11 height 11
click at [312, 285] on input "checkbox" at bounding box center [317, 287] width 11 height 11
click at [314, 306] on input "checkbox" at bounding box center [317, 311] width 11 height 11
click at [318, 234] on input "checkbox" at bounding box center [317, 239] width 11 height 11
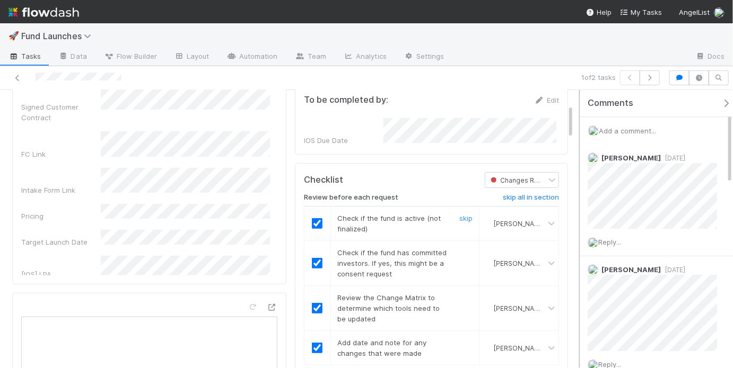
scroll to position [62, 0]
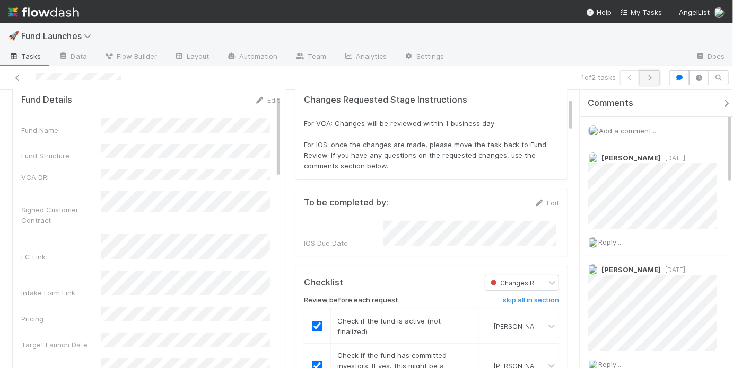
click at [657, 77] on button "button" at bounding box center [649, 78] width 20 height 15
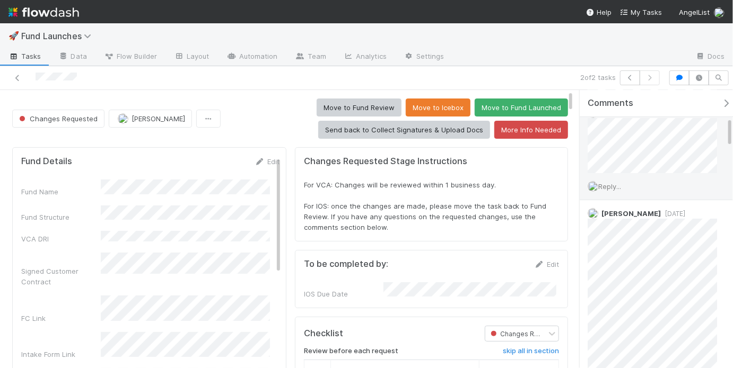
scroll to position [249, 0]
click at [615, 185] on span "Reply..." at bounding box center [609, 186] width 23 height 8
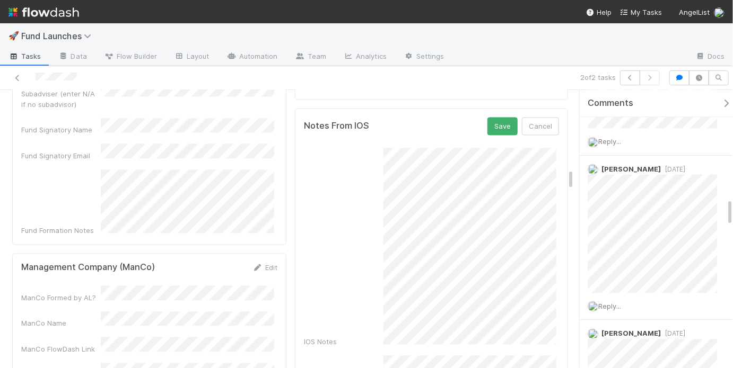
scroll to position [1000, 0]
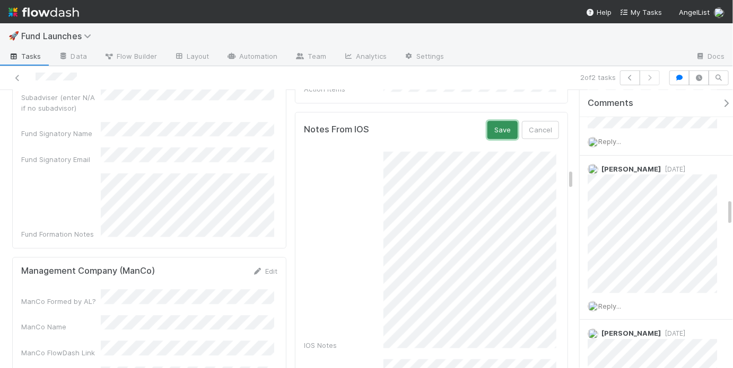
click at [495, 122] on button "Save" at bounding box center [502, 130] width 30 height 18
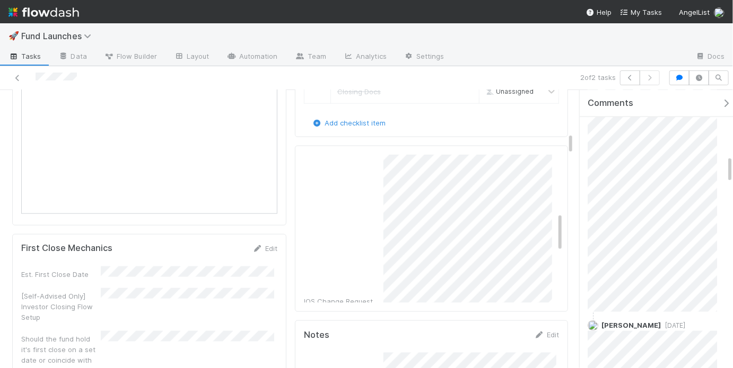
scroll to position [472, 0]
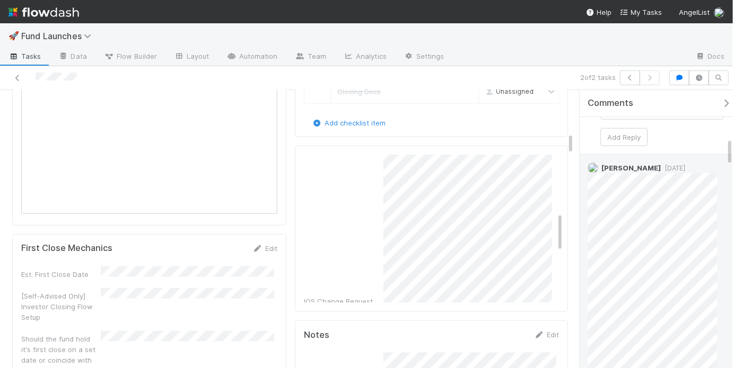
click at [676, 164] on span "5 days ago" at bounding box center [673, 168] width 24 height 8
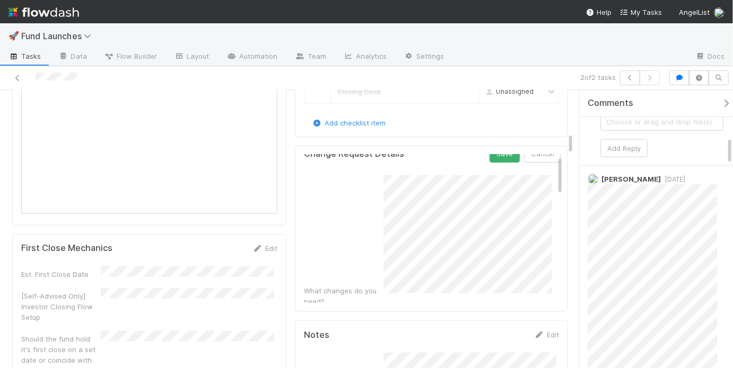
scroll to position [0, 0]
click at [493, 160] on button "Save" at bounding box center [504, 164] width 30 height 18
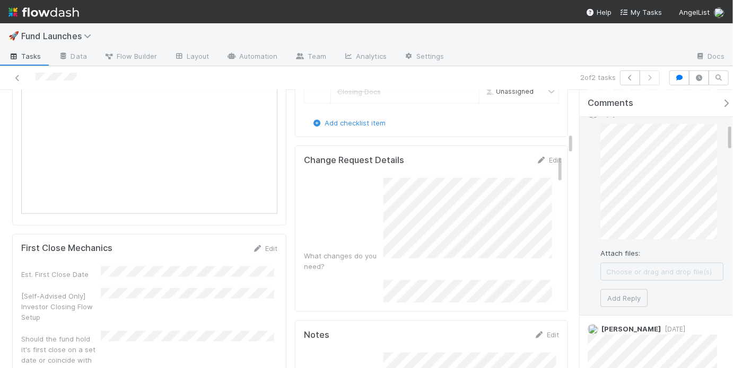
scroll to position [343, 0]
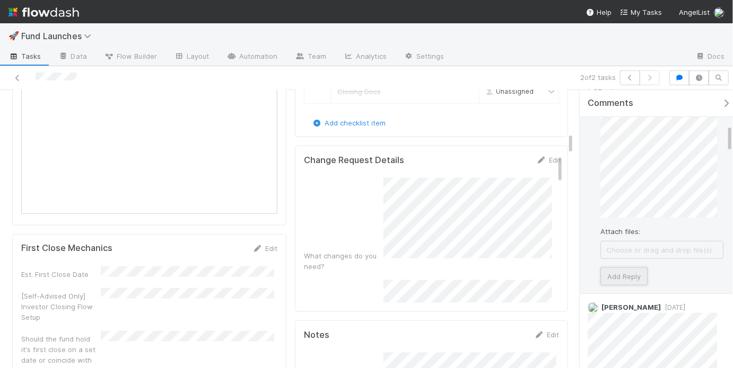
click at [618, 272] on button "Add Reply" at bounding box center [623, 277] width 47 height 18
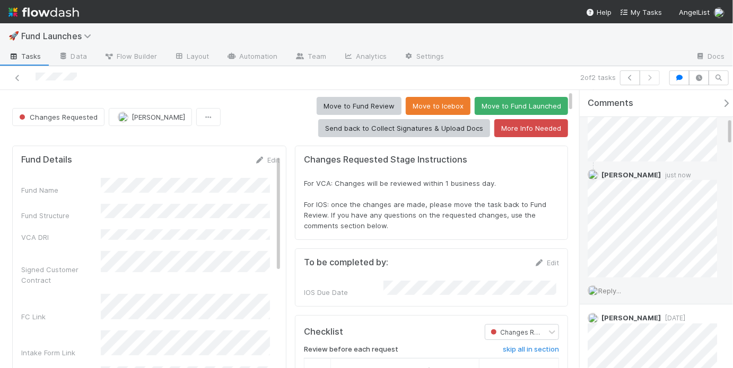
scroll to position [0, 0]
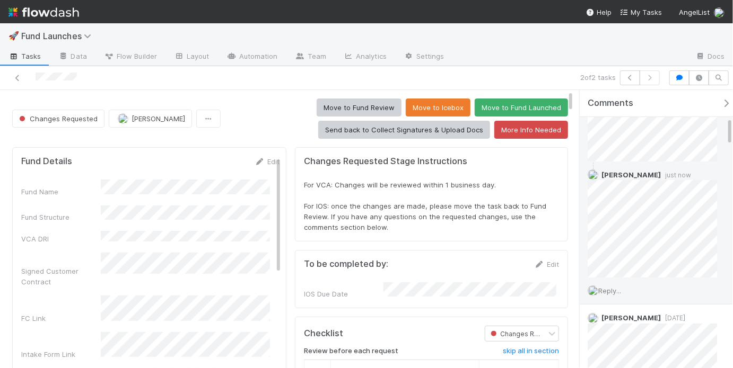
click at [278, 125] on div "Move to Fund Review Move to Icebox Move to Fund Launched Send back to Collect S…" at bounding box center [396, 119] width 343 height 40
click at [361, 105] on button "Move to Fund Review" at bounding box center [359, 108] width 85 height 18
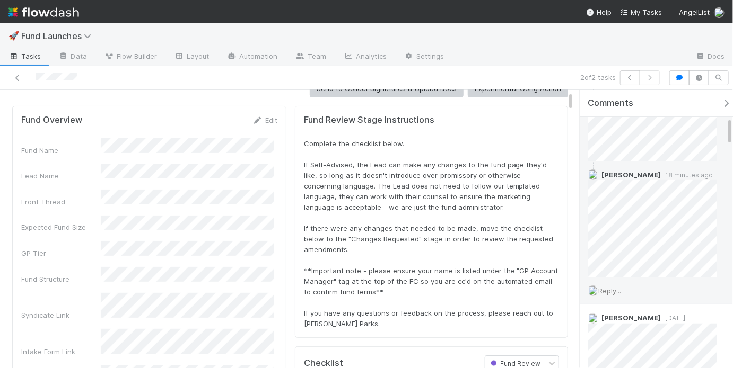
scroll to position [64, 0]
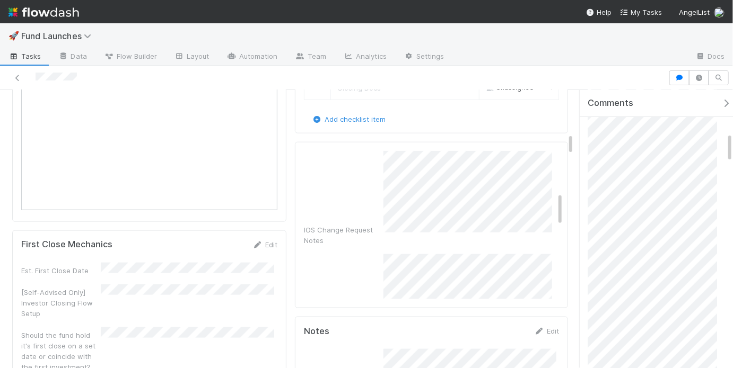
scroll to position [304, 0]
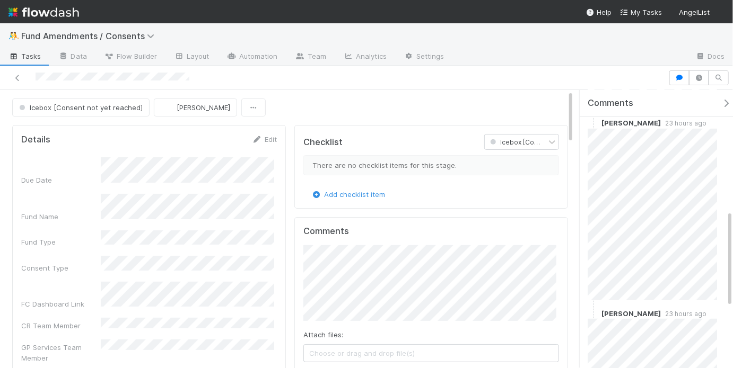
scroll to position [360, 0]
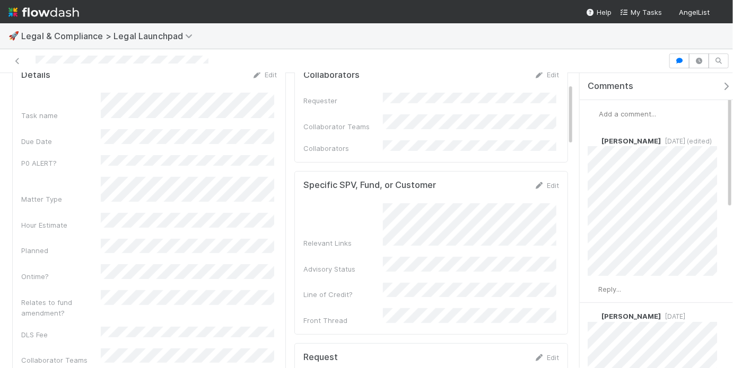
scroll to position [49, 0]
click at [486, 133] on div "Requester Collaborator Teams Collaborators" at bounding box center [431, 122] width 256 height 61
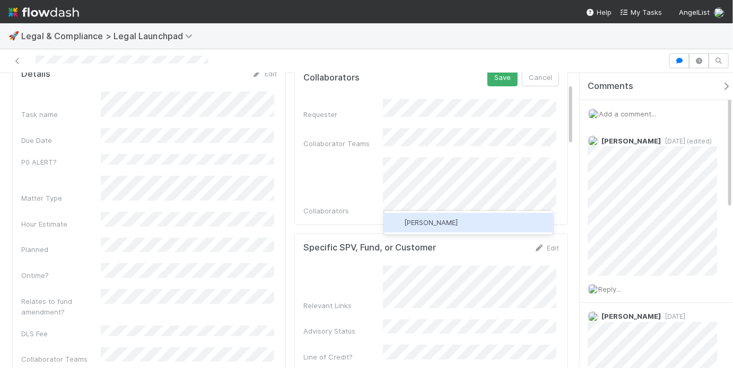
click at [459, 220] on div "[PERSON_NAME]" at bounding box center [468, 222] width 169 height 19
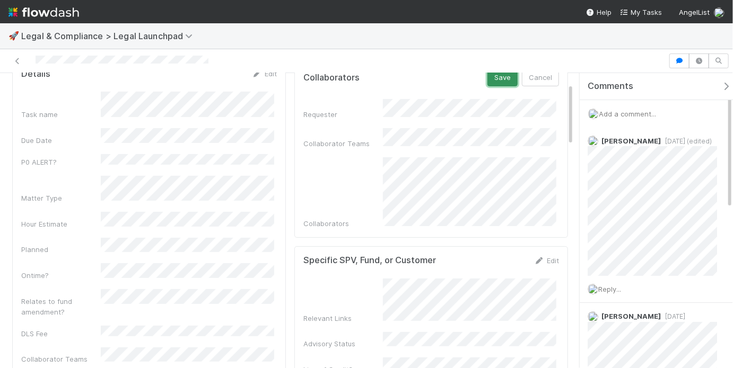
click at [494, 81] on button "Save" at bounding box center [502, 77] width 30 height 18
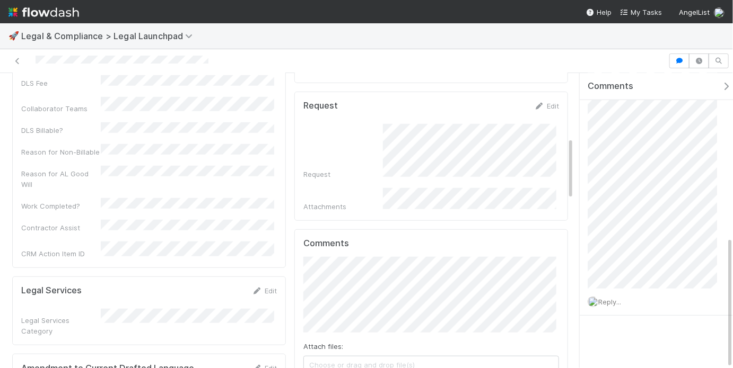
scroll to position [273, 0]
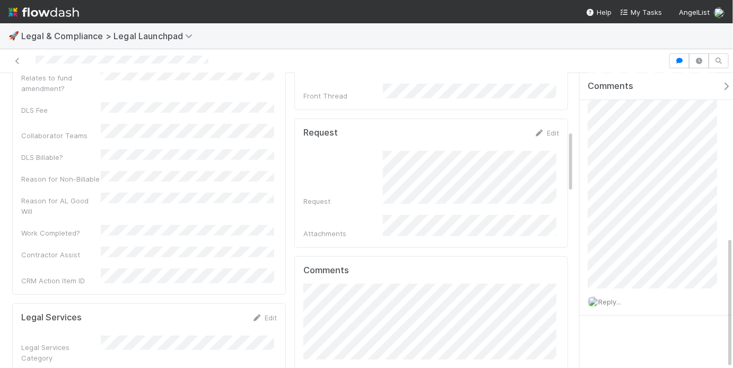
click at [469, 174] on div "Request" at bounding box center [431, 179] width 256 height 56
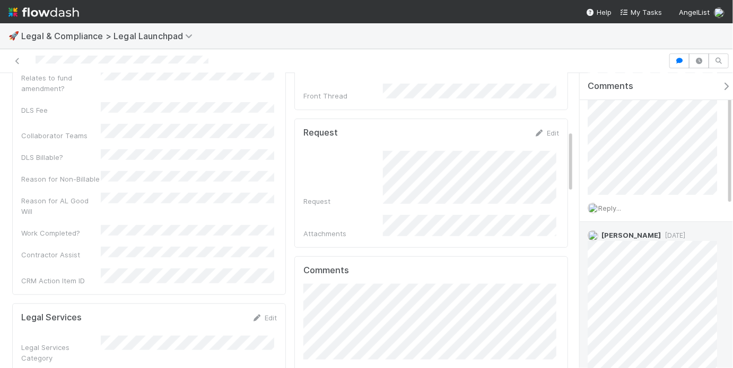
scroll to position [0, 0]
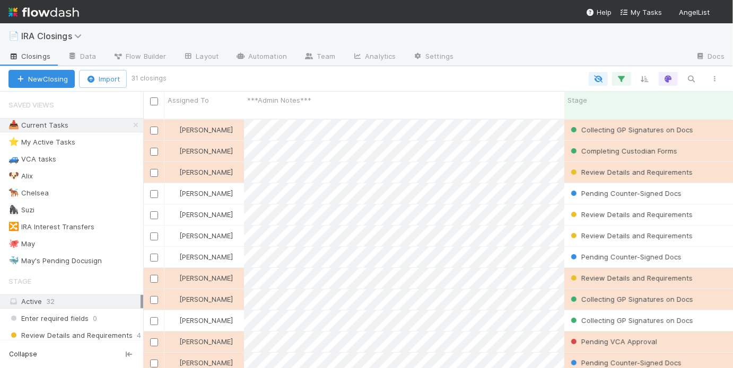
scroll to position [251, 583]
click at [24, 245] on div "🐙 May" at bounding box center [21, 244] width 27 height 13
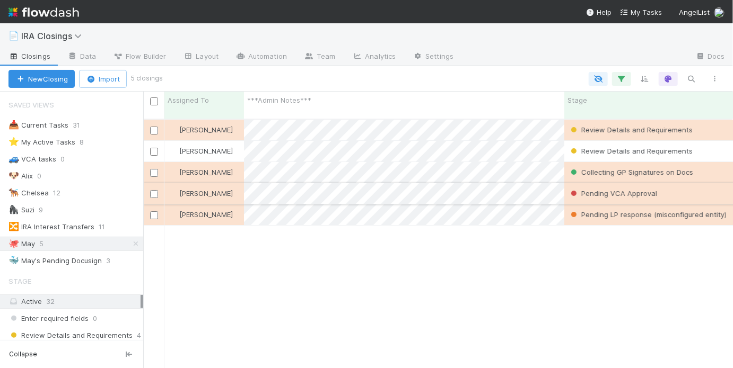
scroll to position [251, 583]
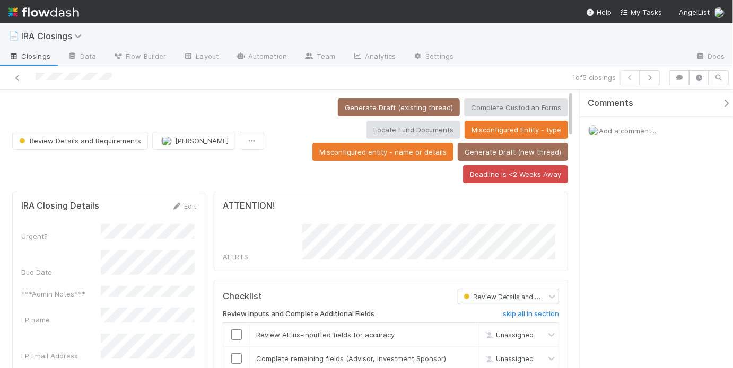
scroll to position [209, 166]
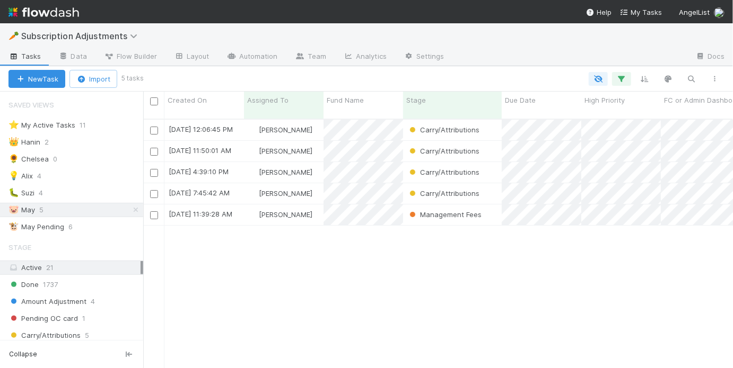
scroll to position [251, 583]
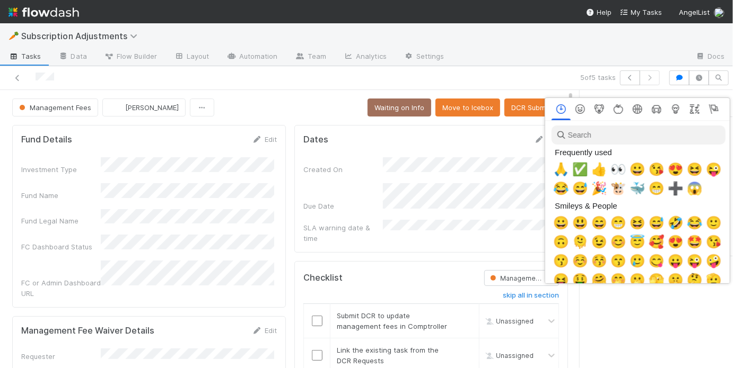
scroll to position [0, 2]
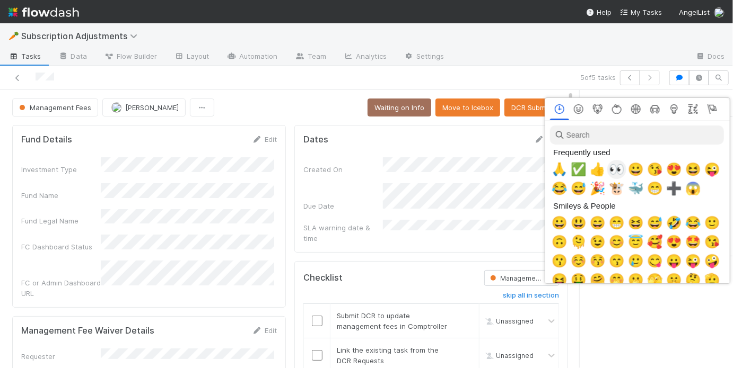
click at [624, 171] on div "👀" at bounding box center [616, 169] width 19 height 19
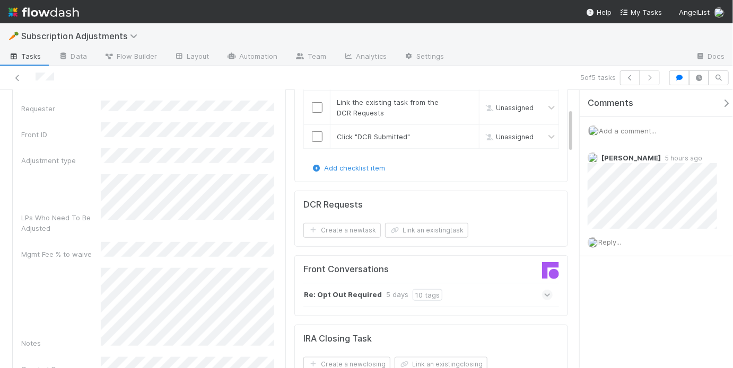
scroll to position [254, 0]
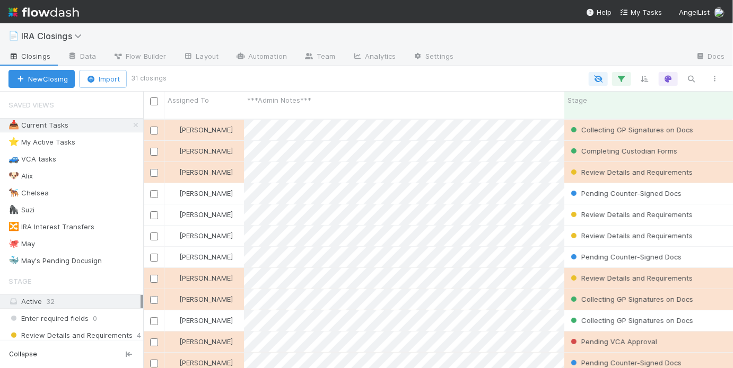
scroll to position [251, 583]
click at [69, 240] on div "🐙 [DATE]" at bounding box center [75, 244] width 135 height 13
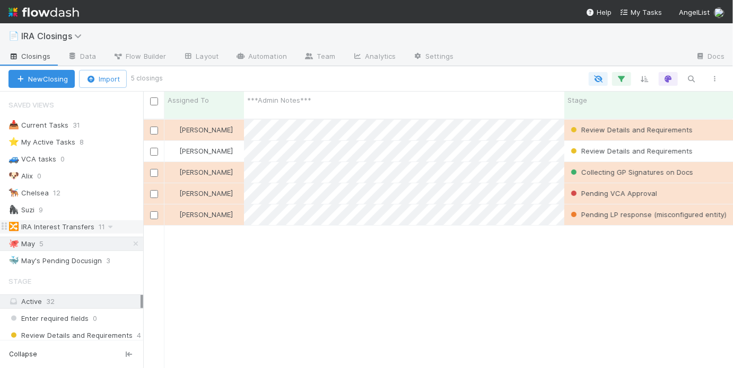
scroll to position [251, 583]
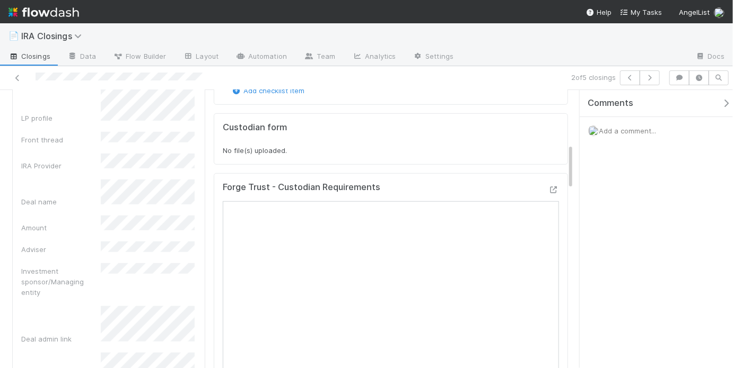
scroll to position [245, 0]
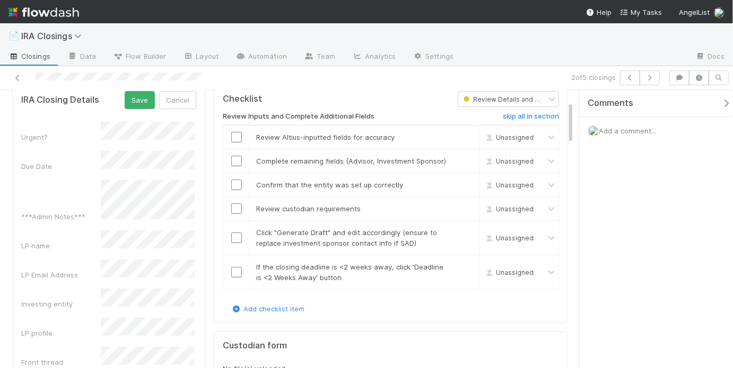
scroll to position [0, 0]
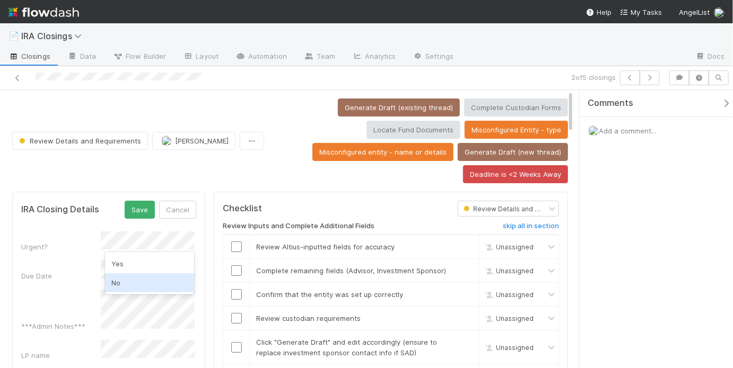
click at [127, 279] on div "No" at bounding box center [150, 283] width 90 height 19
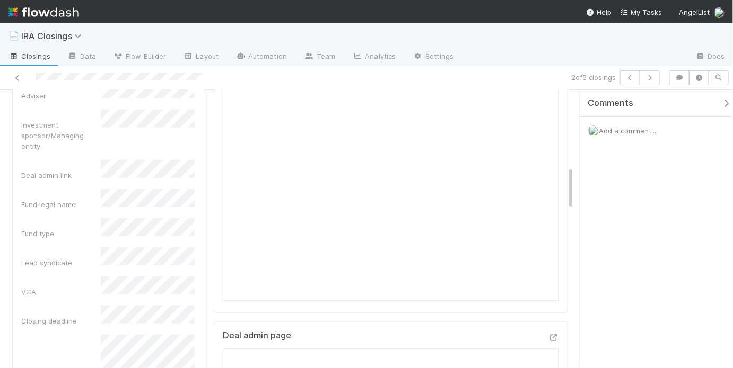
scroll to position [496, 0]
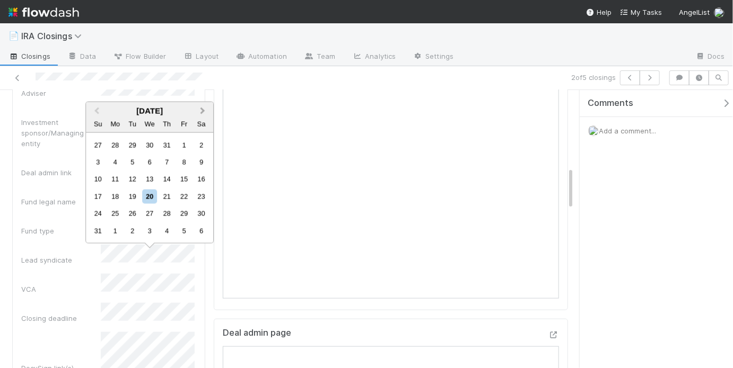
click at [203, 110] on span "Next Month" at bounding box center [203, 111] width 0 height 12
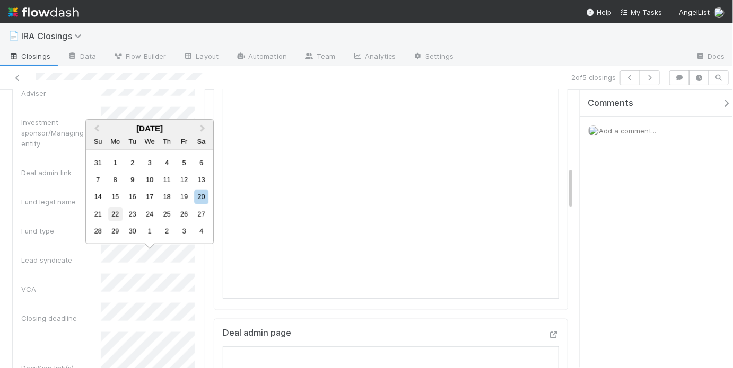
click at [119, 215] on div "22" at bounding box center [115, 214] width 14 height 14
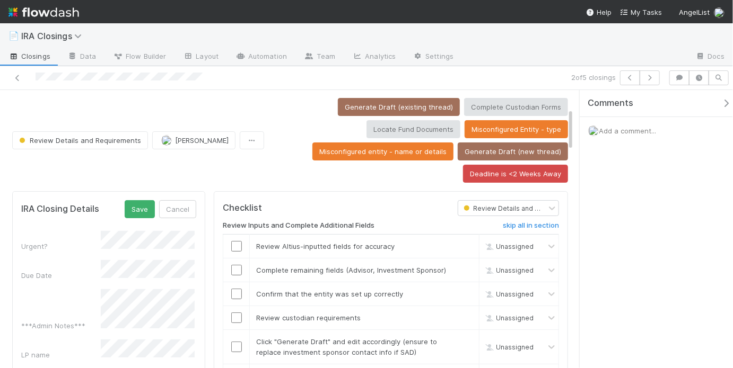
scroll to position [0, 0]
click at [145, 205] on button "Save" at bounding box center [140, 210] width 30 height 18
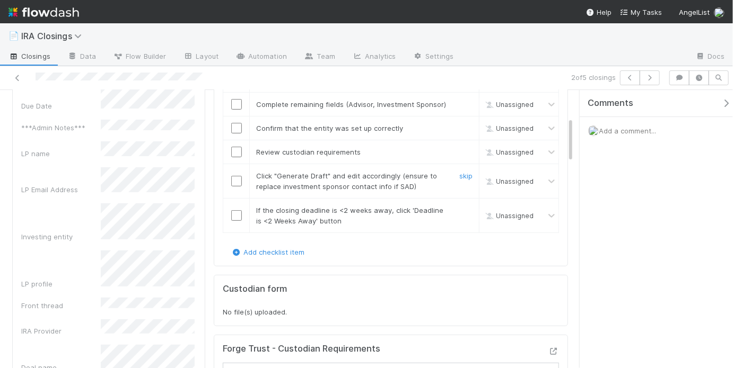
scroll to position [82, 0]
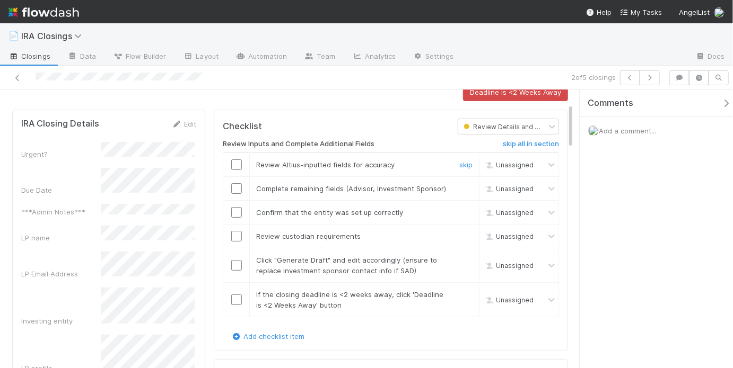
drag, startPoint x: 232, startPoint y: 164, endPoint x: 232, endPoint y: 187, distance: 22.8
click at [232, 164] on input "checkbox" at bounding box center [236, 165] width 11 height 11
click at [232, 187] on input "checkbox" at bounding box center [236, 188] width 11 height 11
checkbox input "true"
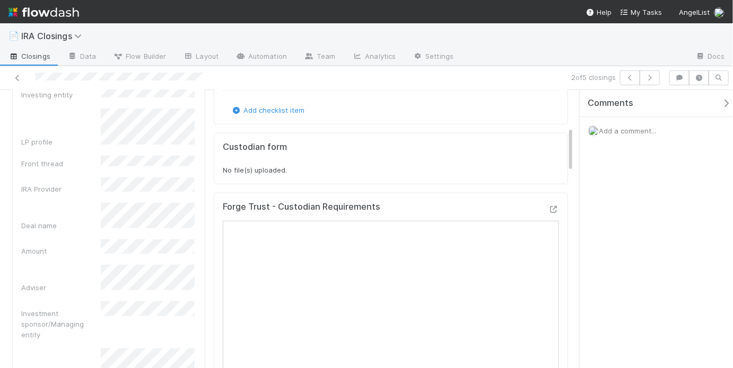
scroll to position [397, 0]
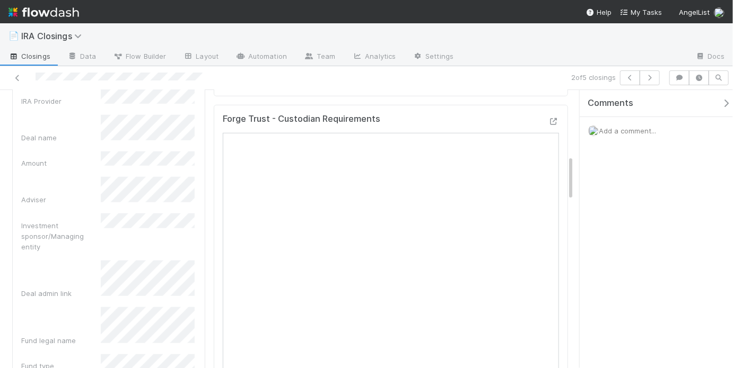
checkbox input "true"
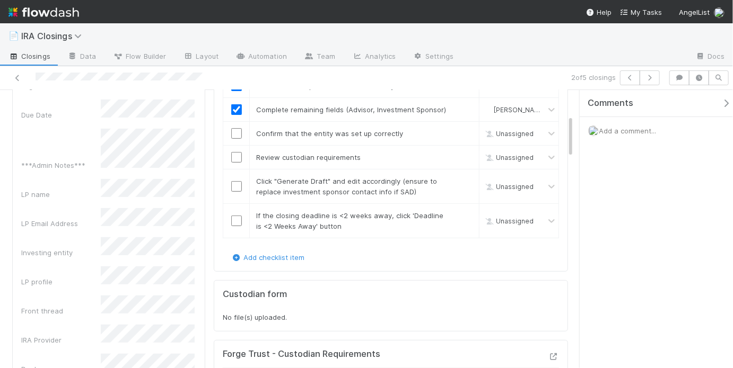
scroll to position [0, 0]
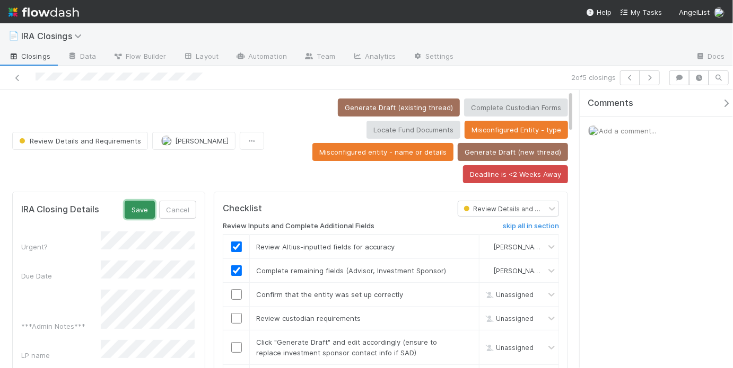
click at [150, 207] on button "Save" at bounding box center [140, 210] width 30 height 18
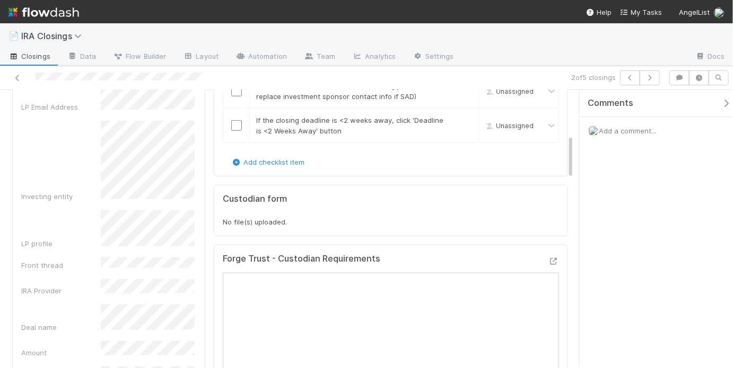
scroll to position [277, 0]
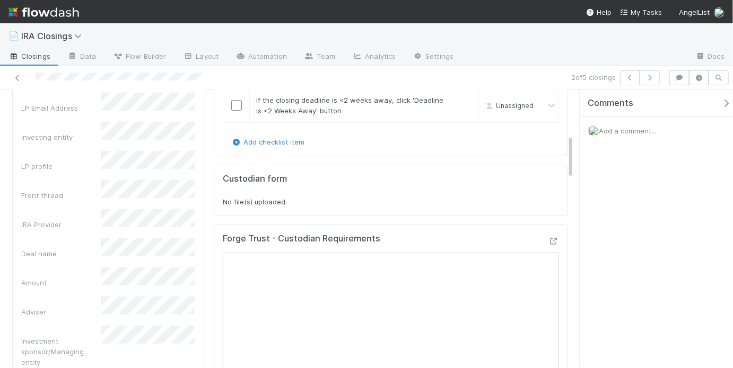
click at [653, 127] on span "Add a comment..." at bounding box center [627, 131] width 57 height 8
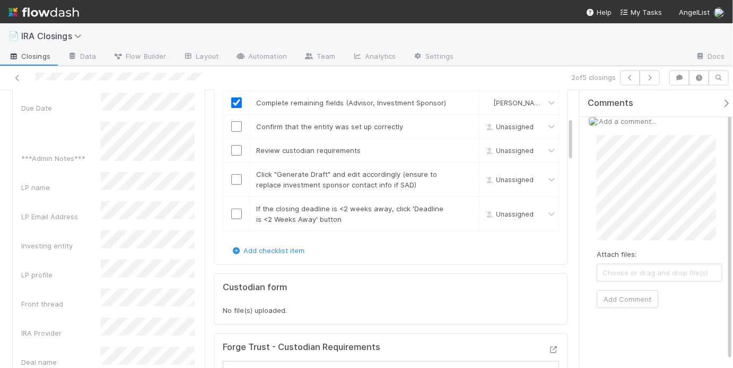
scroll to position [0, 0]
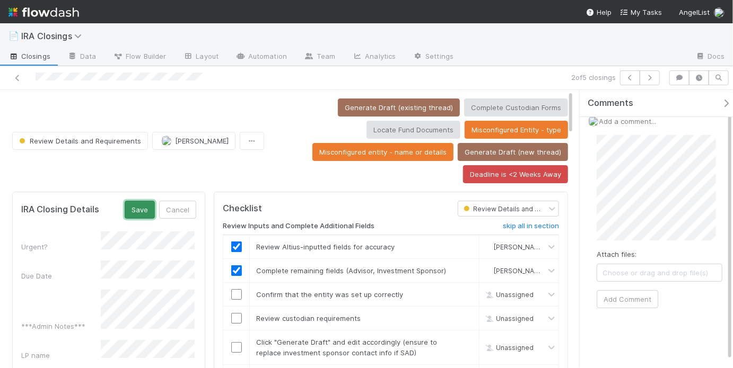
click at [141, 209] on button "Save" at bounding box center [140, 210] width 30 height 18
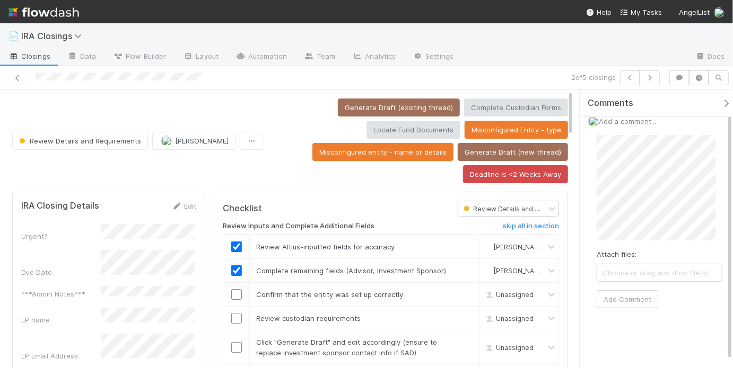
scroll to position [76, 0]
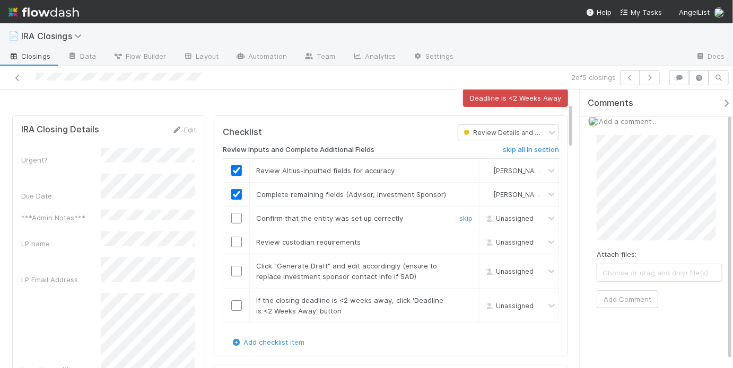
click at [234, 216] on input "checkbox" at bounding box center [236, 218] width 11 height 11
click at [236, 241] on input "checkbox" at bounding box center [236, 242] width 11 height 11
click at [234, 267] on input "checkbox" at bounding box center [236, 271] width 11 height 11
checkbox input "true"
click at [233, 269] on input "checkbox" at bounding box center [236, 271] width 11 height 11
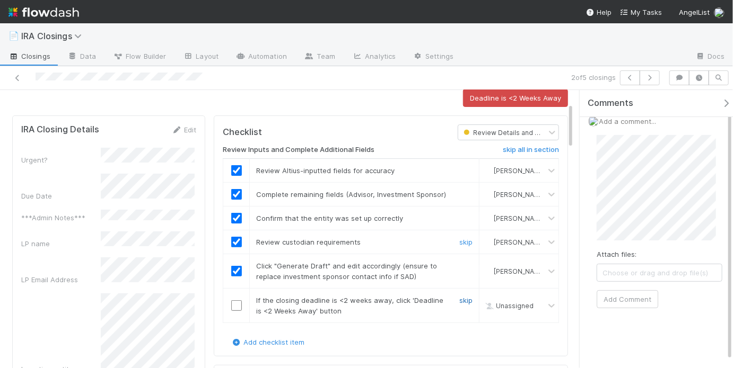
click at [464, 296] on link "skip" at bounding box center [465, 300] width 13 height 8
click at [462, 296] on link "skip" at bounding box center [465, 300] width 13 height 8
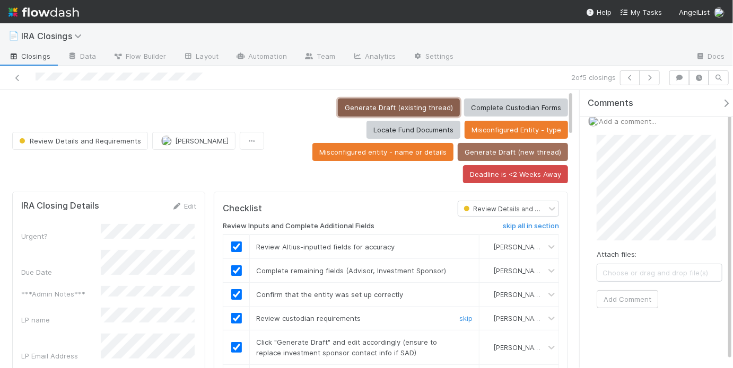
click at [372, 102] on button "Generate Draft (existing thread)" at bounding box center [399, 108] width 122 height 18
click at [288, 157] on div "Generate Draft (existing thread) Complete Custodian Forms Locate Fund Documents…" at bounding box center [418, 141] width 300 height 85
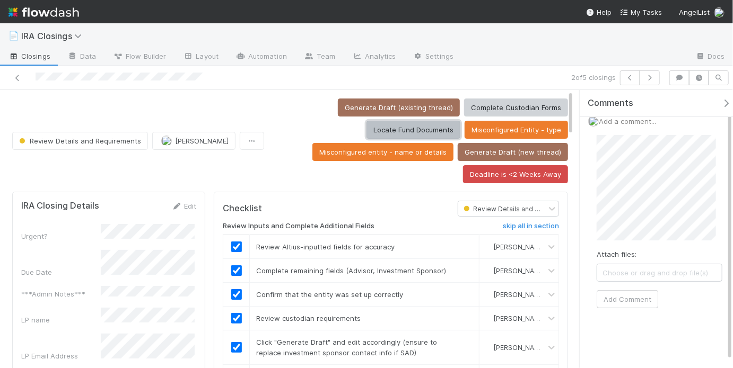
drag, startPoint x: 415, startPoint y: 133, endPoint x: 345, endPoint y: 1, distance: 149.4
click at [415, 133] on button "Locate Fund Documents" at bounding box center [413, 130] width 94 height 18
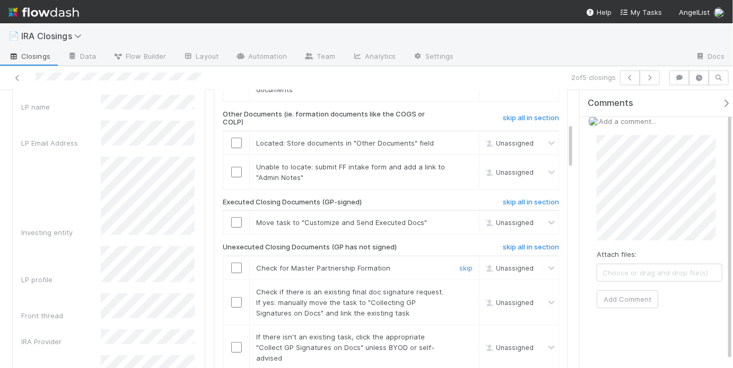
scroll to position [196, 0]
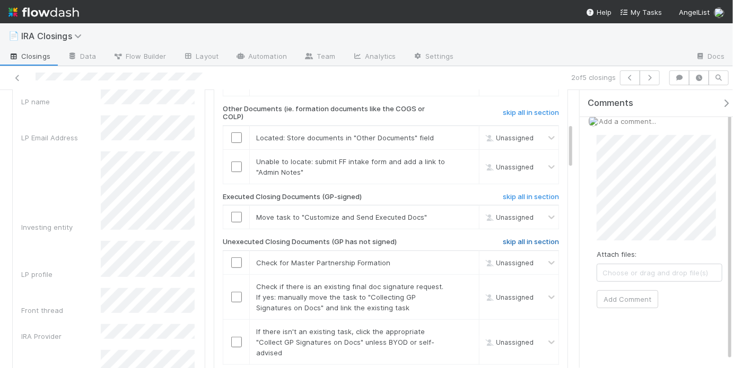
click at [516, 241] on h6 "skip all in section" at bounding box center [531, 242] width 56 height 8
click at [238, 215] on input "checkbox" at bounding box center [236, 217] width 11 height 11
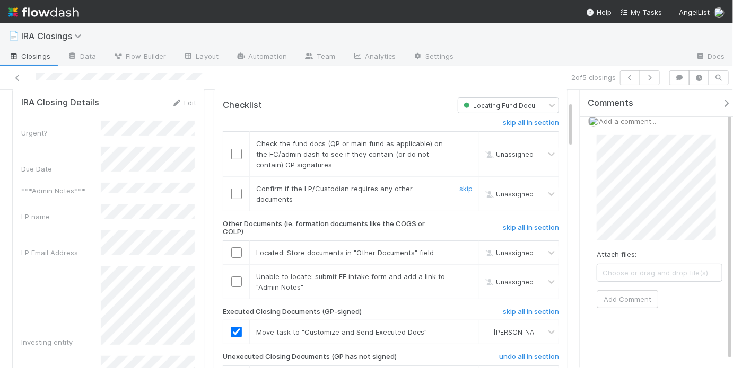
scroll to position [86, 0]
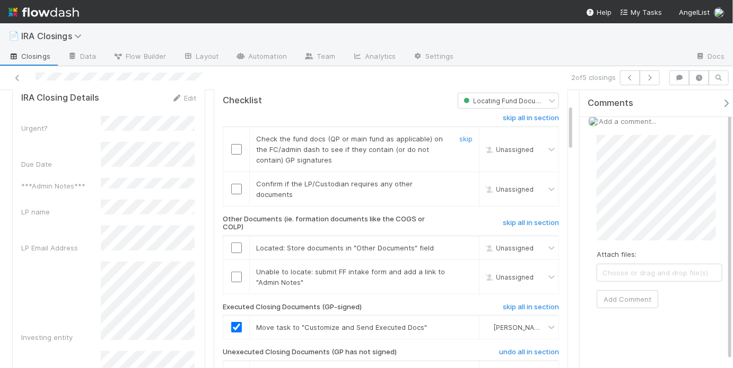
click at [236, 150] on input "checkbox" at bounding box center [236, 149] width 11 height 11
click at [234, 188] on input "checkbox" at bounding box center [236, 189] width 11 height 11
click at [525, 223] on h6 "skip all in section" at bounding box center [531, 223] width 56 height 8
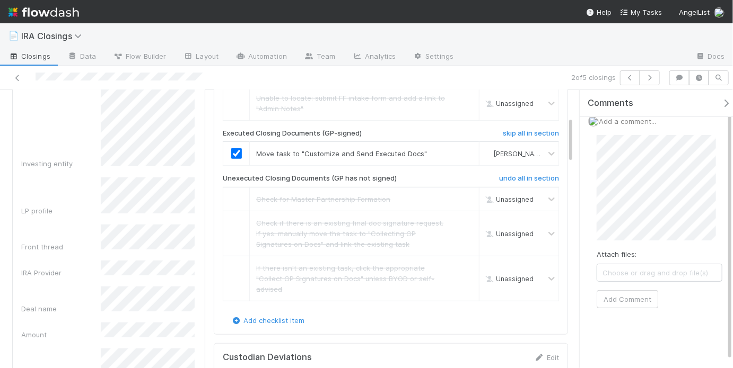
scroll to position [0, 0]
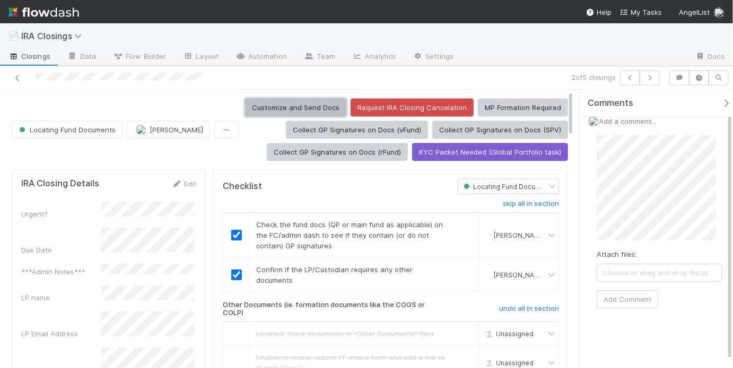
click at [324, 110] on button "Customize and Send Docs" at bounding box center [295, 108] width 101 height 18
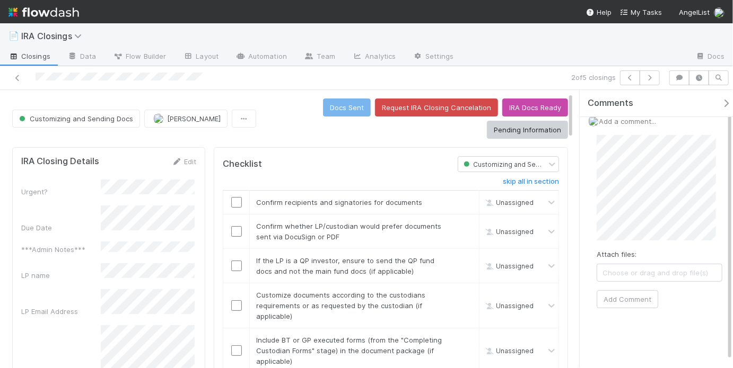
scroll to position [74, 0]
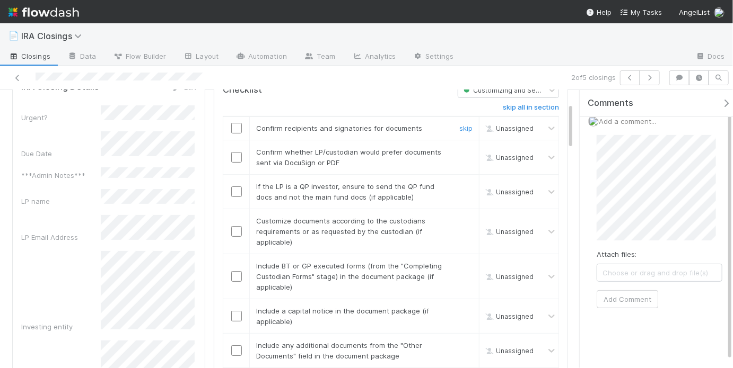
click at [233, 126] on input "checkbox" at bounding box center [236, 128] width 11 height 11
click at [235, 156] on input "checkbox" at bounding box center [236, 157] width 11 height 11
click at [462, 183] on link "skip" at bounding box center [465, 186] width 13 height 8
click at [238, 227] on input "checkbox" at bounding box center [236, 231] width 11 height 11
checkbox input "true"
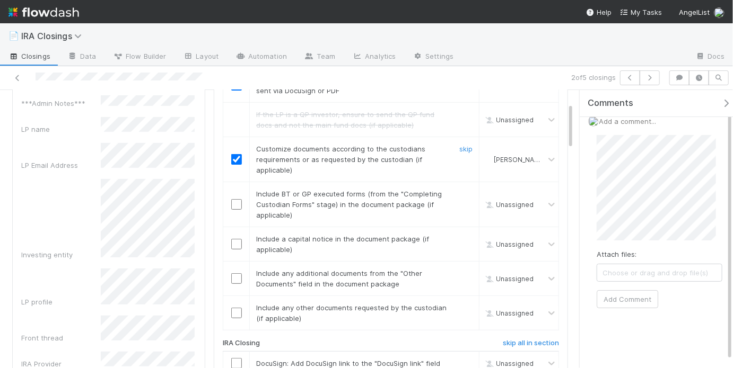
scroll to position [146, 0]
click at [460, 190] on link "skip" at bounding box center [465, 194] width 13 height 8
click at [235, 243] on input "checkbox" at bounding box center [236, 244] width 11 height 11
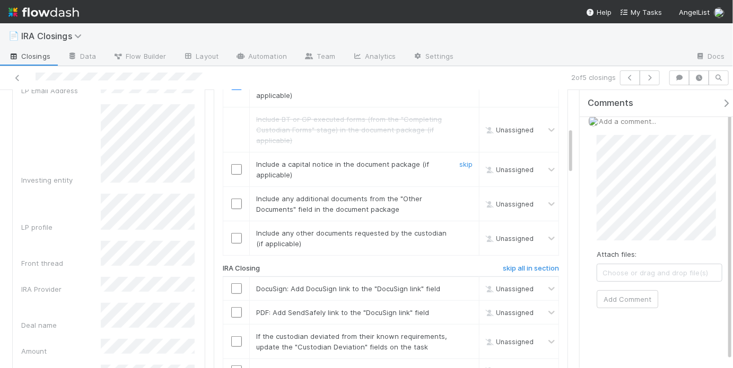
click at [235, 166] on input "checkbox" at bounding box center [236, 169] width 11 height 11
click at [462, 195] on link "skip" at bounding box center [465, 199] width 13 height 8
click at [460, 232] on link "skip" at bounding box center [465, 233] width 13 height 8
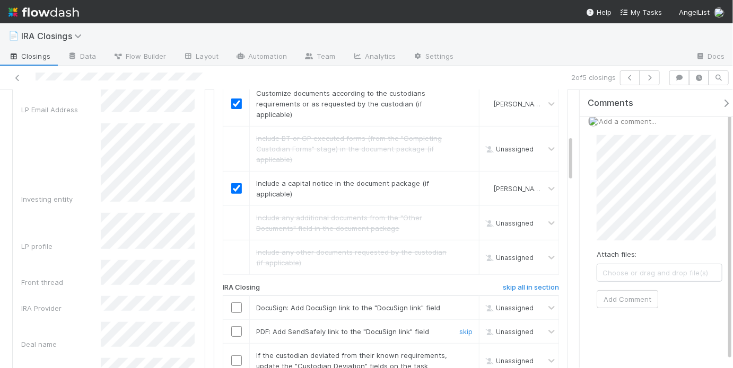
scroll to position [267, 0]
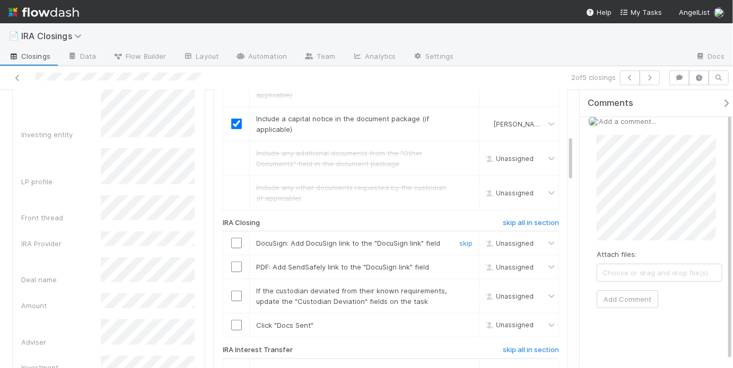
click at [232, 243] on input "checkbox" at bounding box center [236, 243] width 11 height 11
click at [459, 264] on link "skip" at bounding box center [465, 267] width 13 height 8
checkbox input "true"
click at [461, 288] on link "skip" at bounding box center [465, 291] width 13 height 8
click at [231, 324] on input "checkbox" at bounding box center [236, 325] width 11 height 11
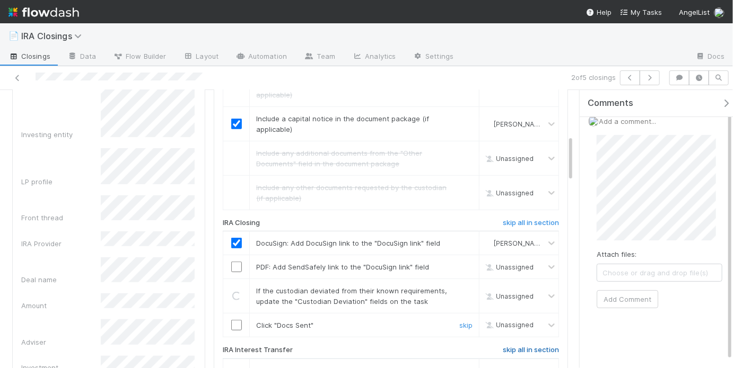
click at [521, 346] on h6 "skip all in section" at bounding box center [531, 350] width 56 height 8
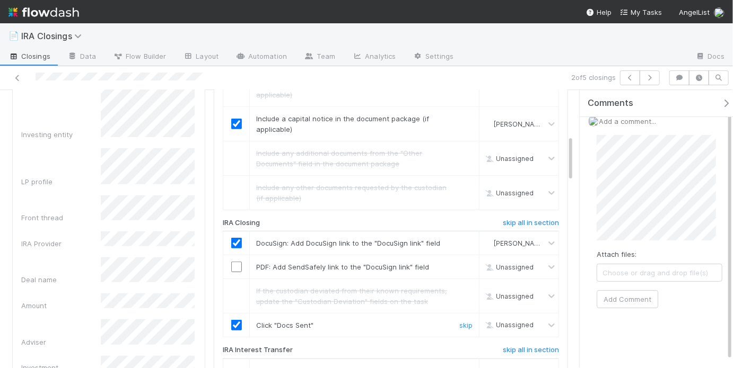
checkbox input "true"
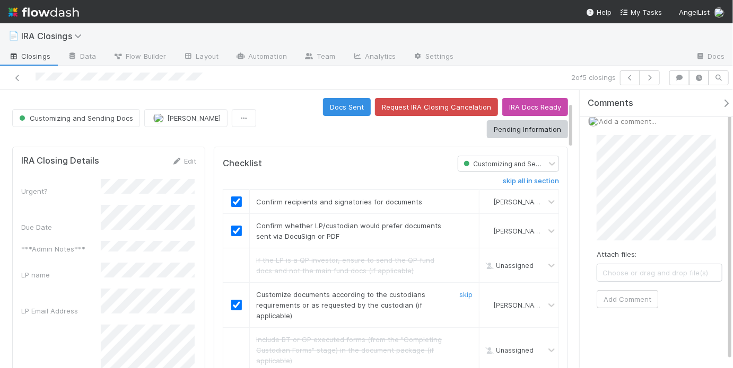
scroll to position [0, 0]
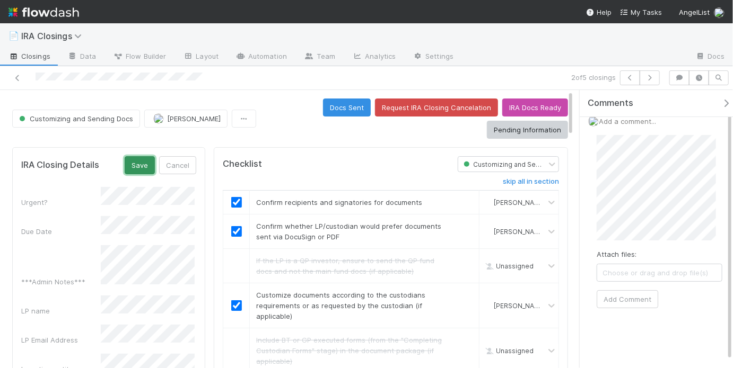
drag, startPoint x: 145, startPoint y: 166, endPoint x: 337, endPoint y: 111, distance: 199.7
click at [145, 166] on button "Save" at bounding box center [140, 165] width 30 height 18
click at [283, 121] on div "Docs Sent Request IRA Closing Cancelation IRA Docs Ready Pending Information" at bounding box center [414, 119] width 308 height 40
click at [337, 108] on button "Docs Sent" at bounding box center [347, 108] width 48 height 18
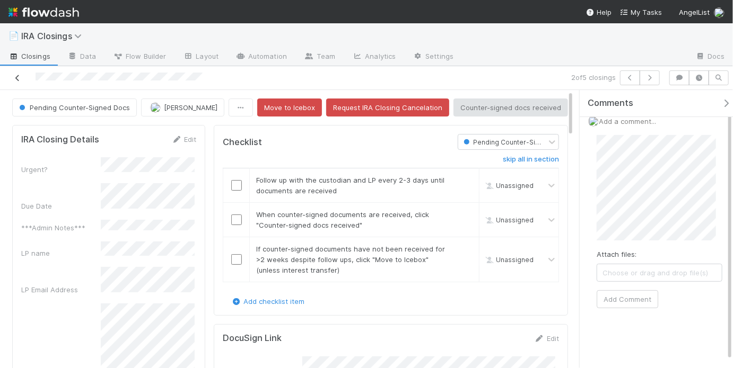
click at [17, 78] on icon at bounding box center [17, 78] width 11 height 7
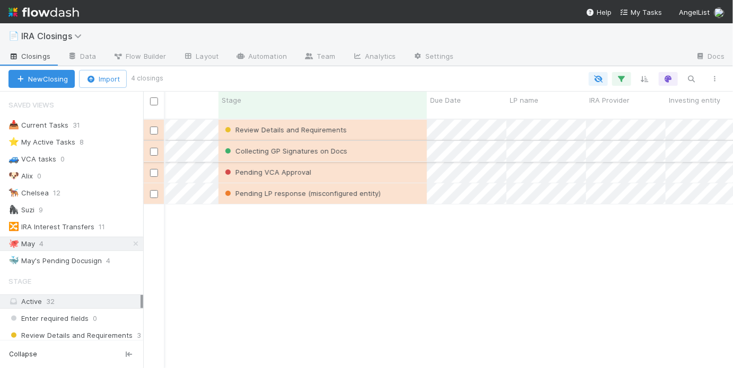
click at [375, 141] on div "Collecting GP Signatures on Docs" at bounding box center [322, 151] width 208 height 21
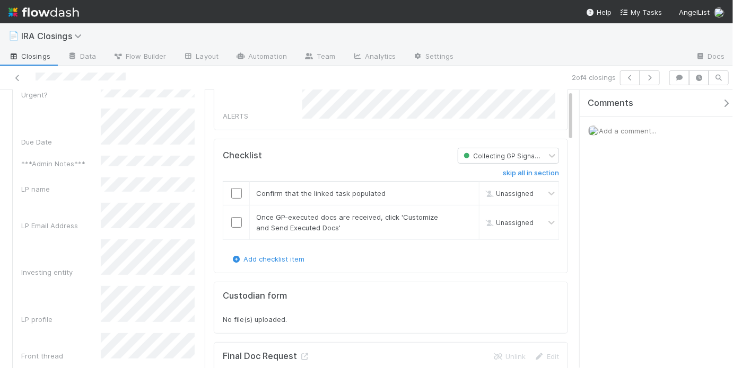
scroll to position [209, 166]
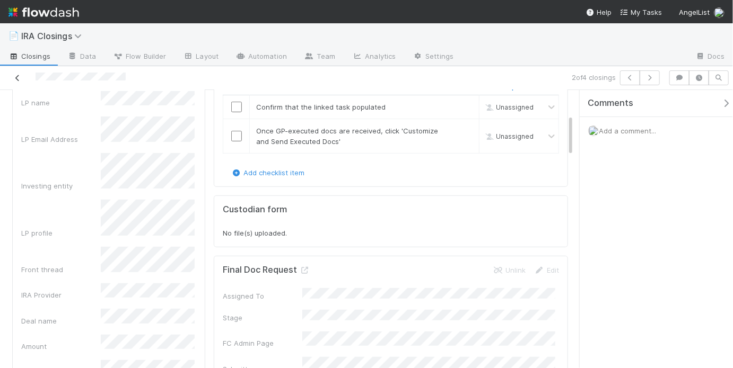
click at [19, 77] on icon at bounding box center [17, 78] width 11 height 7
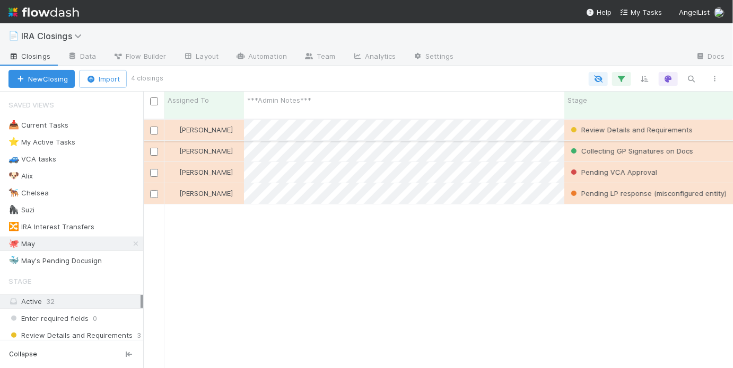
scroll to position [251, 583]
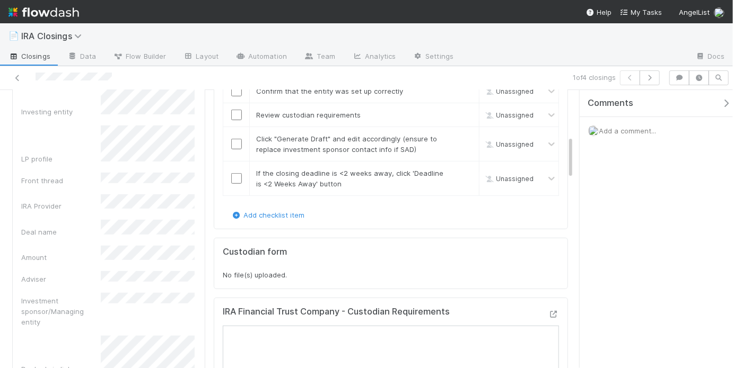
scroll to position [106, 0]
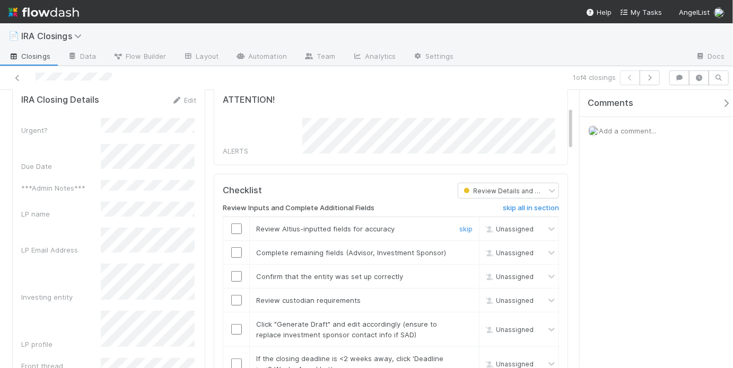
drag, startPoint x: 232, startPoint y: 222, endPoint x: 234, endPoint y: 242, distance: 20.2
click at [232, 224] on input "checkbox" at bounding box center [236, 229] width 11 height 11
click at [234, 251] on input "checkbox" at bounding box center [236, 253] width 11 height 11
click at [234, 271] on input "checkbox" at bounding box center [236, 276] width 11 height 11
click at [233, 295] on input "checkbox" at bounding box center [236, 300] width 11 height 11
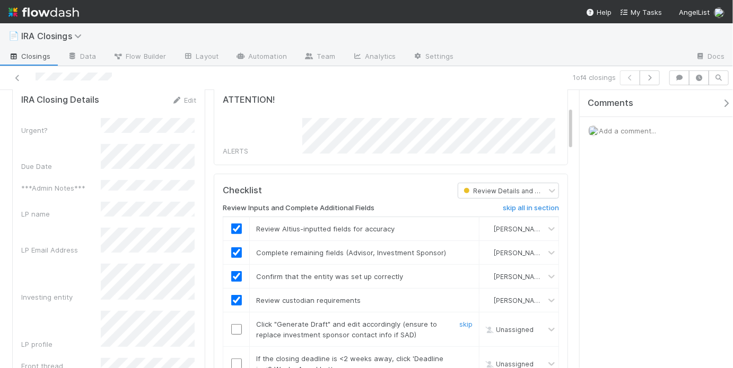
drag, startPoint x: 234, startPoint y: 326, endPoint x: 236, endPoint y: 337, distance: 10.9
click at [234, 326] on input "checkbox" at bounding box center [236, 329] width 11 height 11
click at [236, 359] on input "checkbox" at bounding box center [236, 364] width 11 height 11
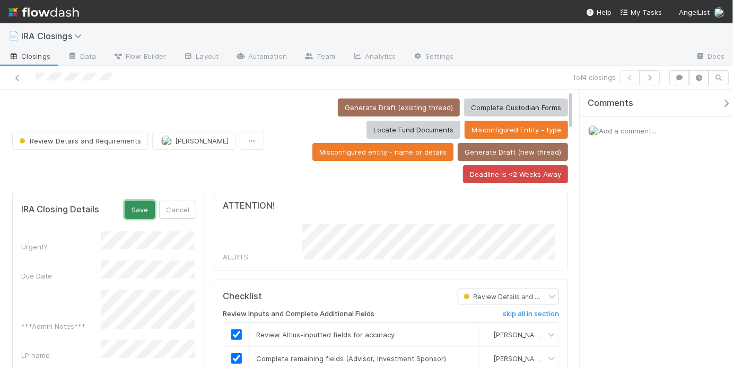
click at [143, 201] on button "Save" at bounding box center [140, 210] width 30 height 18
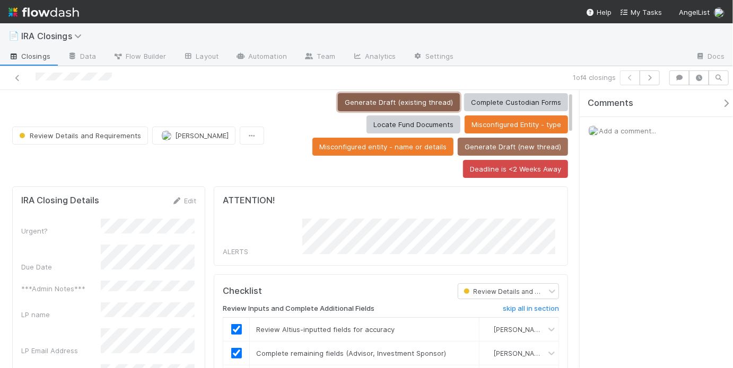
click at [371, 99] on button "Generate Draft (existing thread)" at bounding box center [399, 102] width 122 height 18
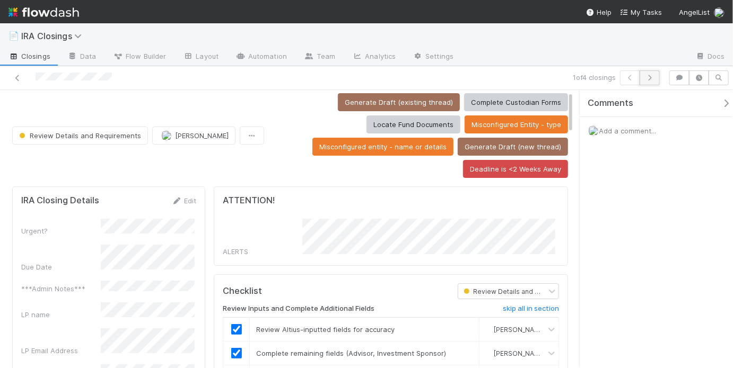
click at [658, 80] on button "button" at bounding box center [649, 78] width 20 height 15
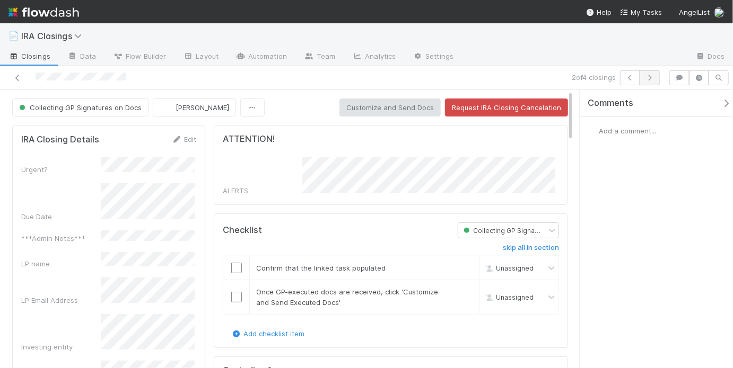
scroll to position [209, 166]
click at [658, 80] on button "button" at bounding box center [649, 78] width 20 height 15
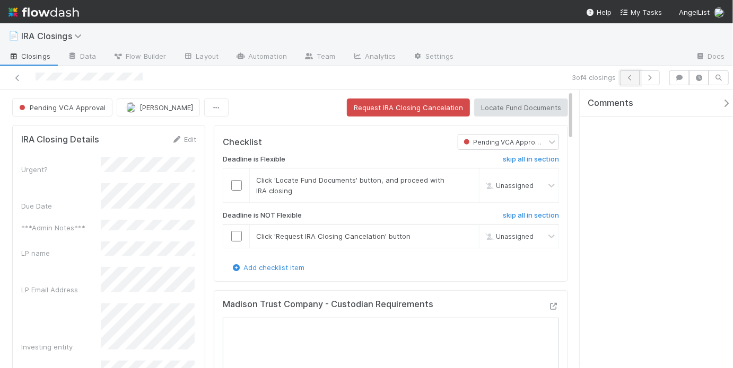
click at [635, 80] on icon "button" at bounding box center [630, 78] width 11 height 6
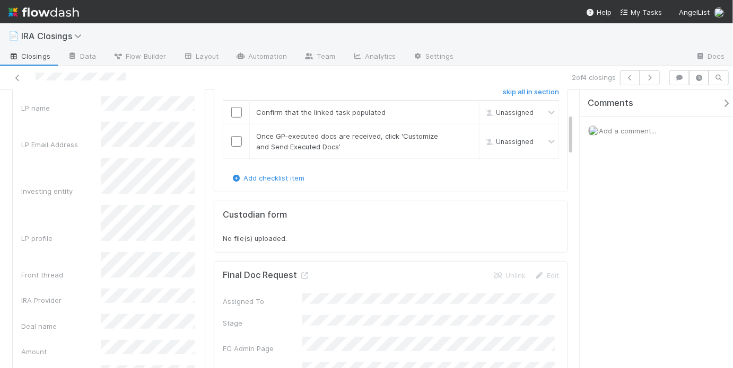
scroll to position [209, 166]
click at [630, 81] on button "button" at bounding box center [630, 78] width 20 height 15
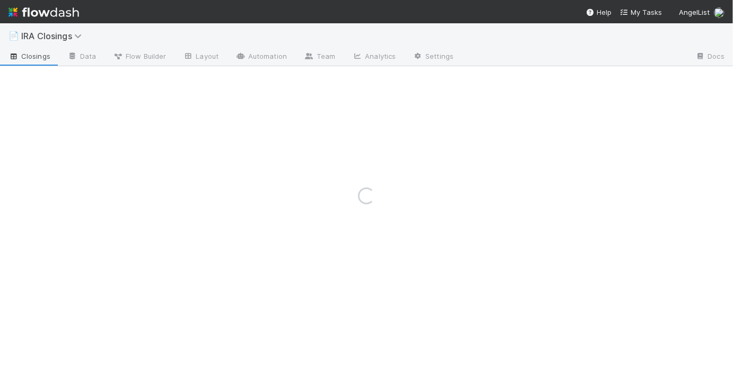
click at [630, 81] on div "Loading..." at bounding box center [366, 195] width 733 height 345
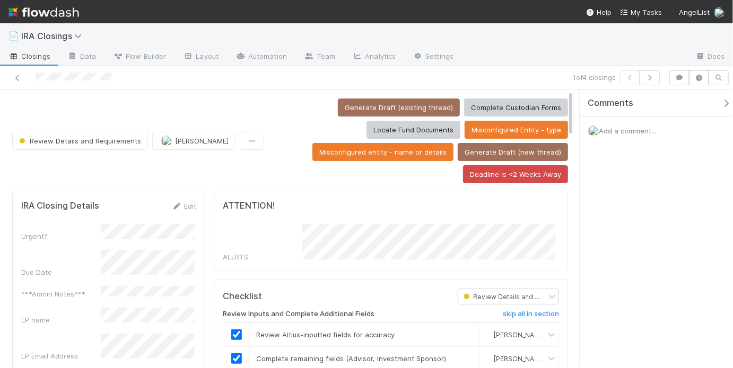
scroll to position [7, 7]
click at [507, 175] on button "Deadline is <2 Weeks Away" at bounding box center [515, 174] width 105 height 18
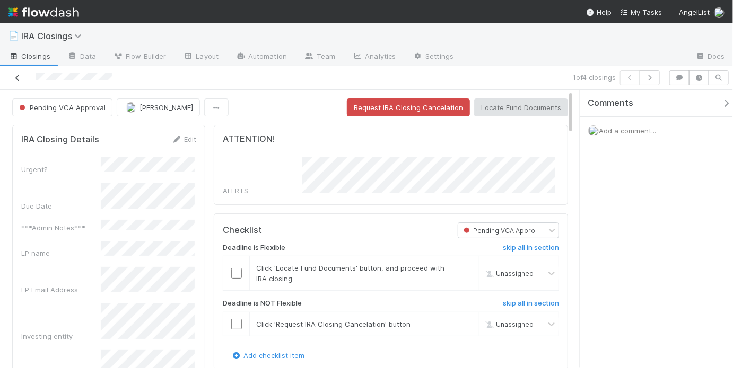
click at [19, 76] on icon at bounding box center [17, 78] width 11 height 7
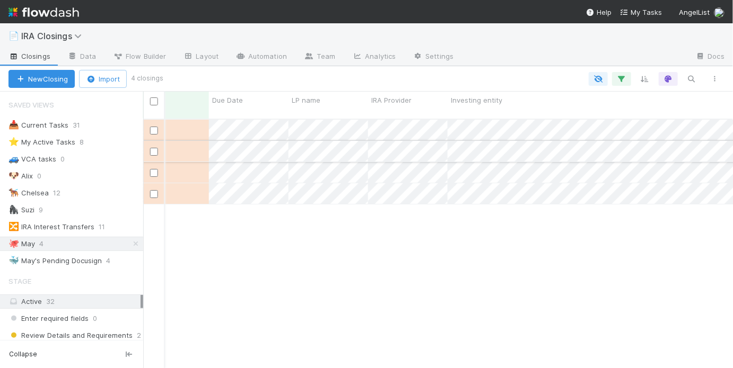
scroll to position [0, 581]
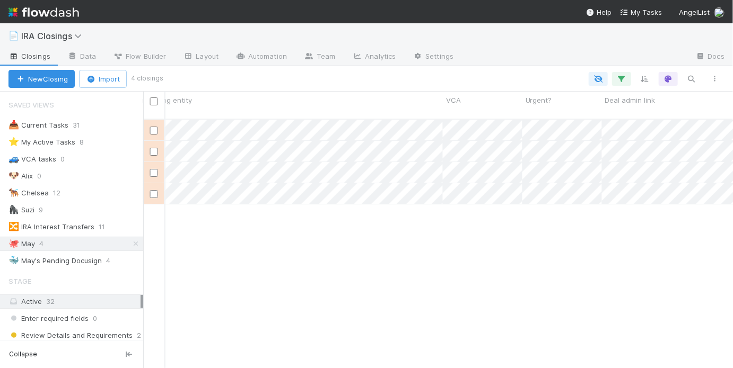
click at [284, 254] on div "May Chang Pending VCA Approval 8/19/25, 9:01:16 PM 8/20/25, 4:04:33 PM 0 0 0 Ma…" at bounding box center [438, 249] width 590 height 258
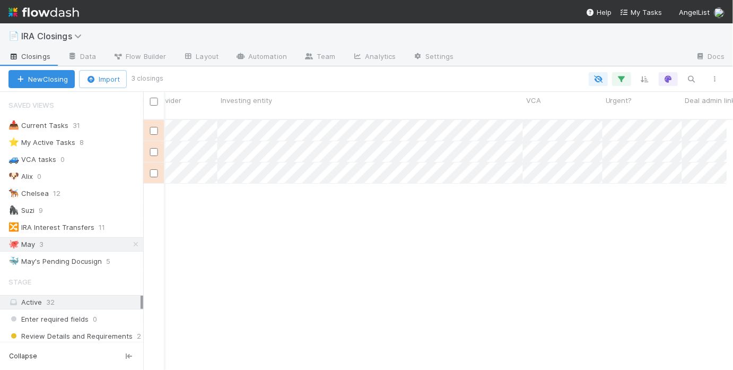
click at [201, 205] on div "May Chang Collecting GP Signatures on Docs 8/18/25, 8:12:07 PM 8/20/25, 12:16:0…" at bounding box center [434, 249] width 583 height 259
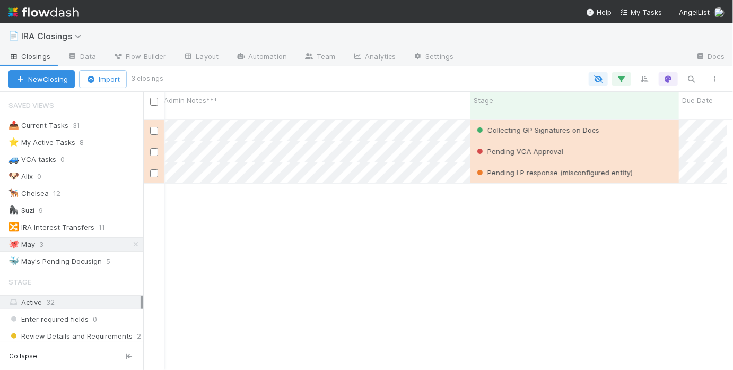
scroll to position [0, 0]
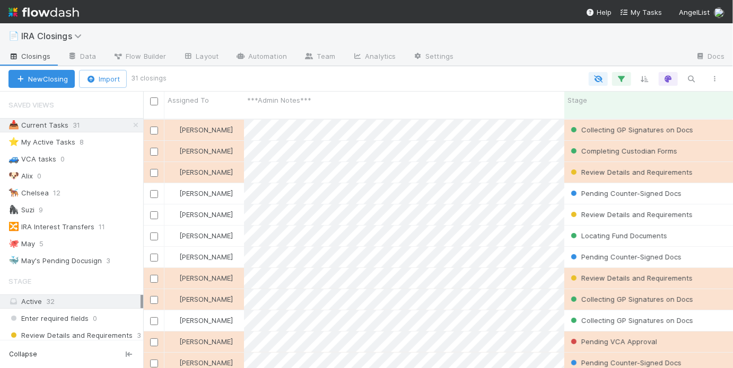
scroll to position [7, 6]
click at [72, 188] on div "🐕‍🦺 Chelsea 12" at bounding box center [75, 193] width 135 height 13
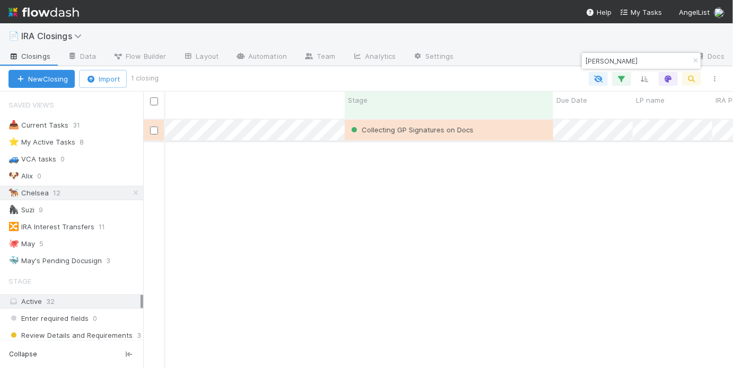
type input "[PERSON_NAME]"
click at [504, 120] on div "Collecting GP Signatures on Docs" at bounding box center [449, 130] width 208 height 21
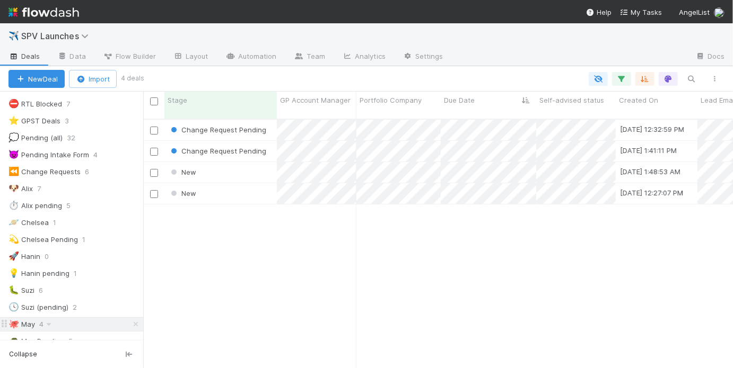
scroll to position [84, 0]
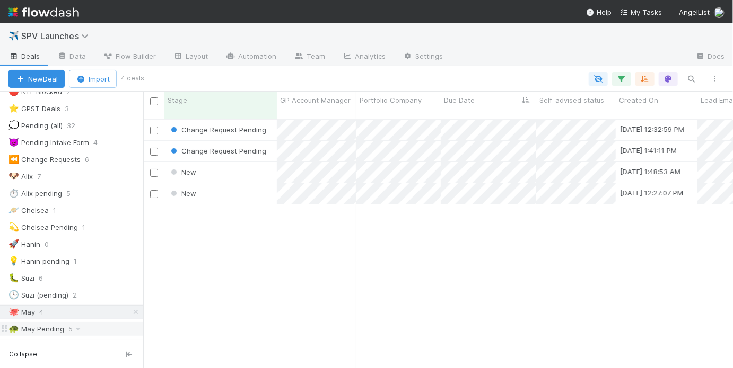
click at [95, 323] on div "🐢 May Pending 5" at bounding box center [75, 329] width 135 height 13
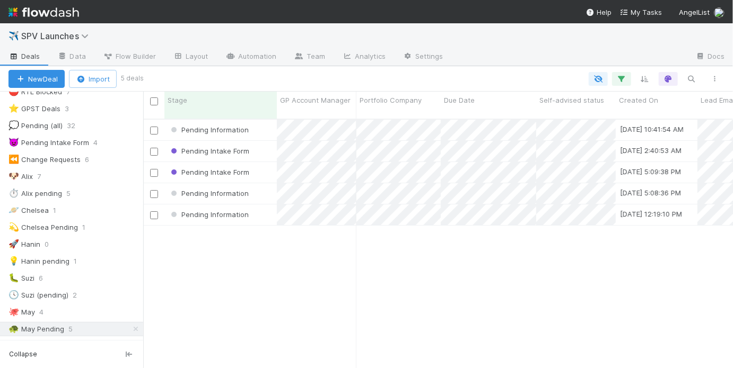
scroll to position [251, 583]
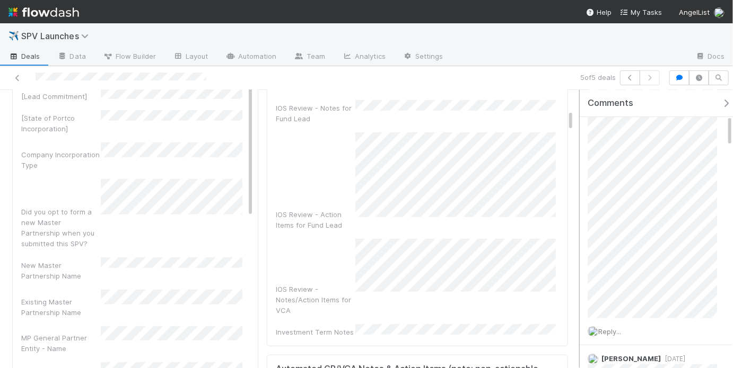
scroll to position [366, 0]
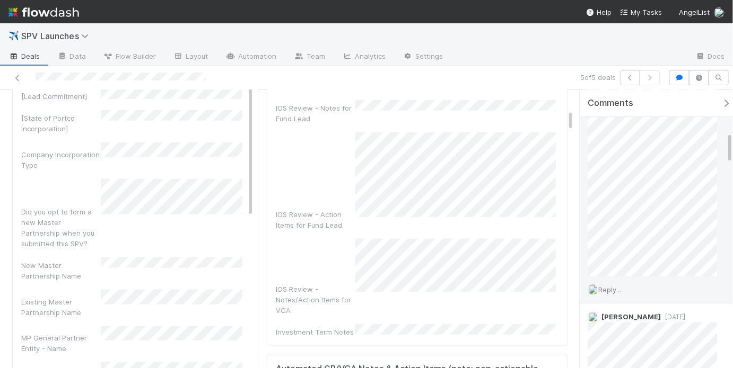
click at [616, 286] on span "Reply..." at bounding box center [609, 290] width 23 height 8
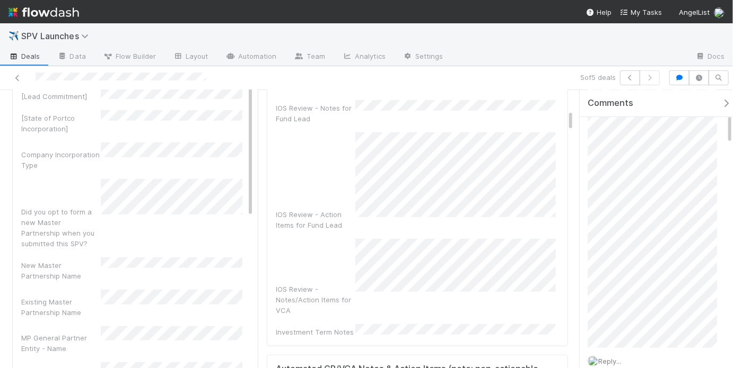
scroll to position [353, 0]
click at [662, 296] on div "[PERSON_NAME] 21 hours ago [PERSON_NAME] 6 hours ago Reply... Attach files: Cho…" at bounding box center [659, 144] width 160 height 704
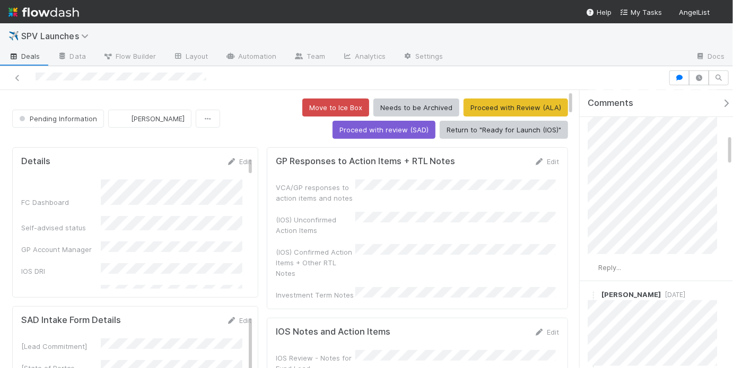
scroll to position [391, 0]
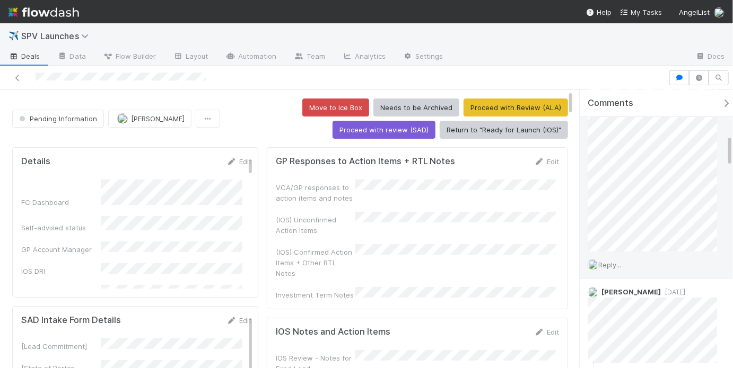
click at [617, 265] on span "Reply..." at bounding box center [609, 265] width 23 height 8
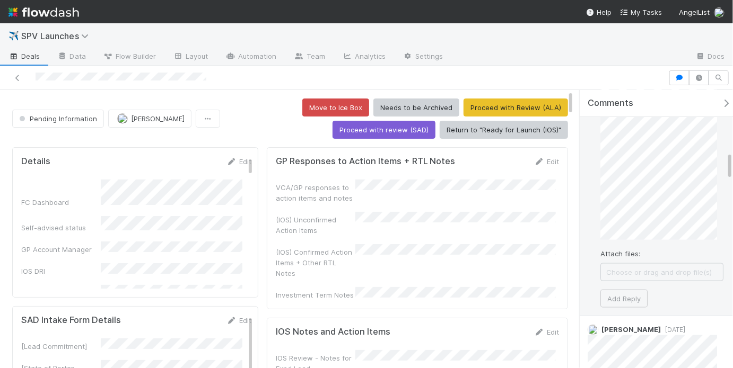
scroll to position [641, 0]
click at [630, 293] on button "Add Reply" at bounding box center [623, 296] width 47 height 18
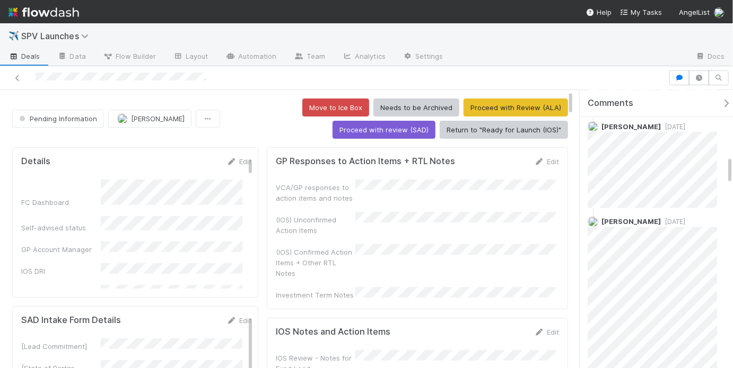
scroll to position [1009, 0]
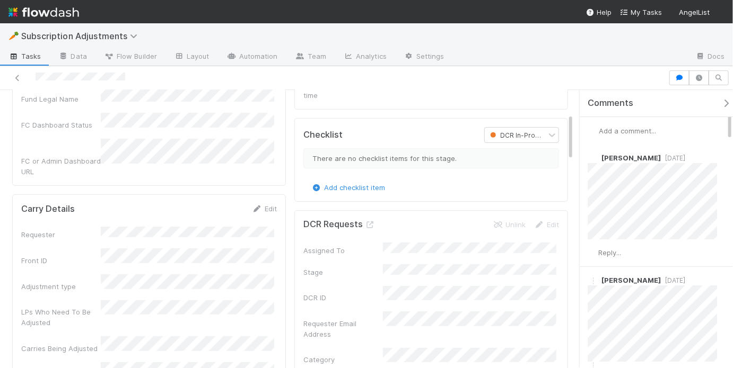
scroll to position [128, 0]
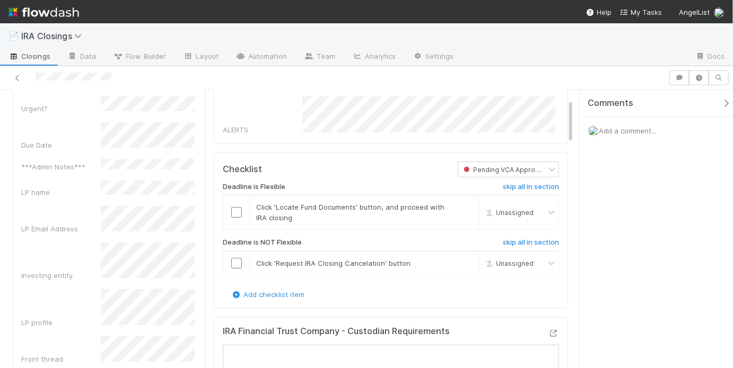
scroll to position [66, 0]
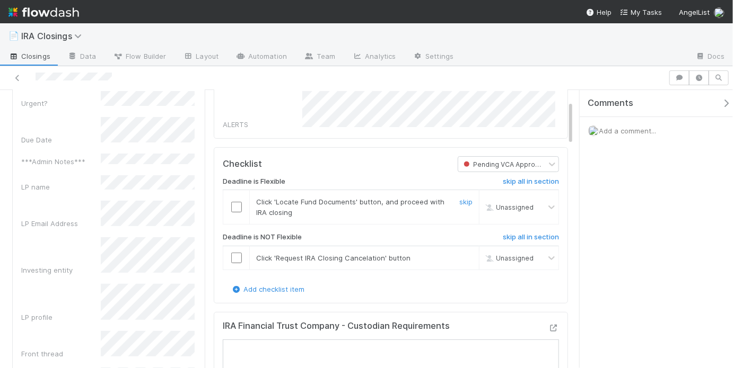
click at [238, 202] on input "checkbox" at bounding box center [236, 207] width 11 height 11
click at [462, 256] on link "skip" at bounding box center [465, 258] width 13 height 8
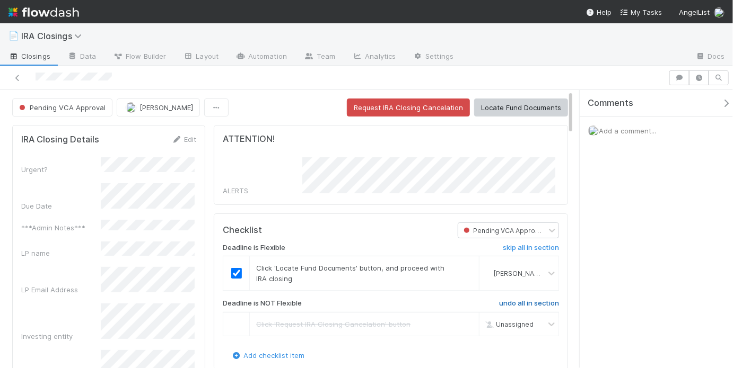
scroll to position [0, 0]
click at [496, 111] on button "Locate Fund Documents" at bounding box center [521, 108] width 94 height 18
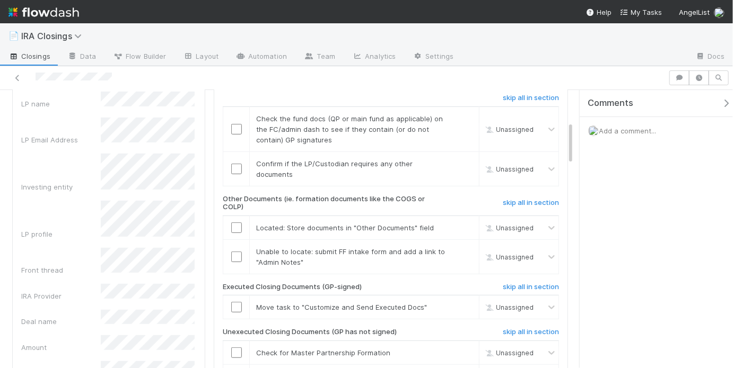
scroll to position [190, 0]
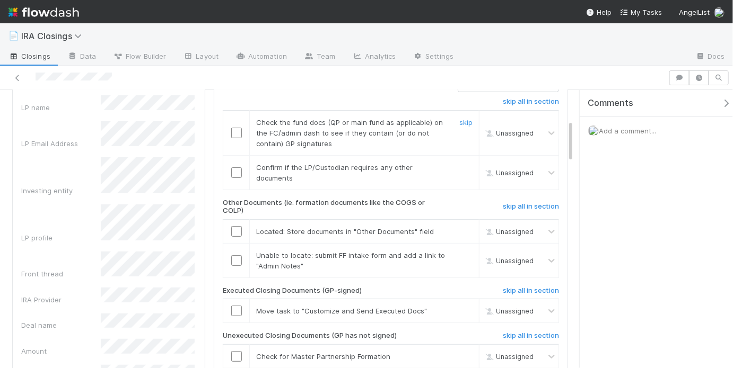
click at [233, 128] on input "checkbox" at bounding box center [236, 133] width 11 height 11
click at [234, 170] on input "checkbox" at bounding box center [236, 173] width 11 height 11
click at [234, 308] on input "checkbox" at bounding box center [236, 311] width 11 height 11
click at [509, 332] on h6 "skip all in section" at bounding box center [531, 336] width 56 height 8
click at [238, 227] on input "checkbox" at bounding box center [236, 231] width 11 height 11
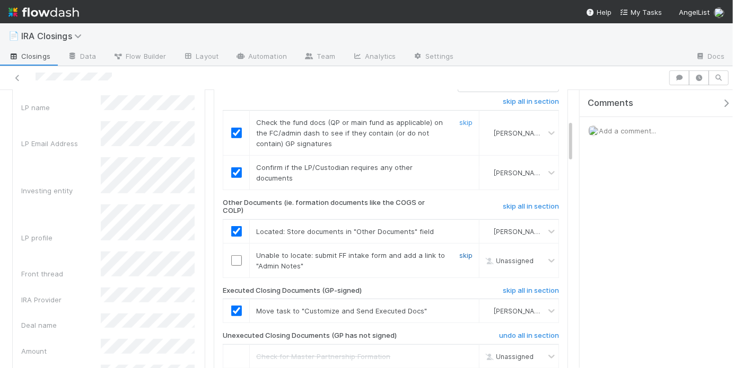
click at [459, 253] on link "skip" at bounding box center [465, 255] width 13 height 8
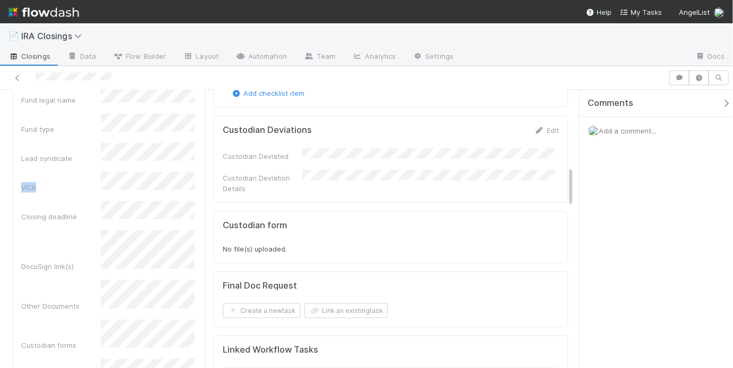
scroll to position [585, 0]
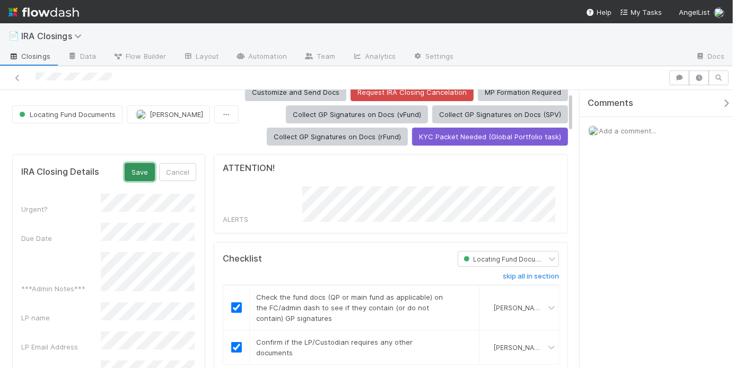
click at [137, 171] on button "Save" at bounding box center [140, 172] width 30 height 18
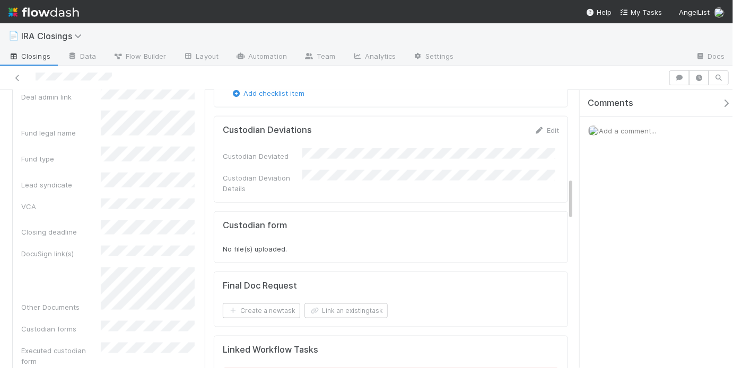
scroll to position [0, 0]
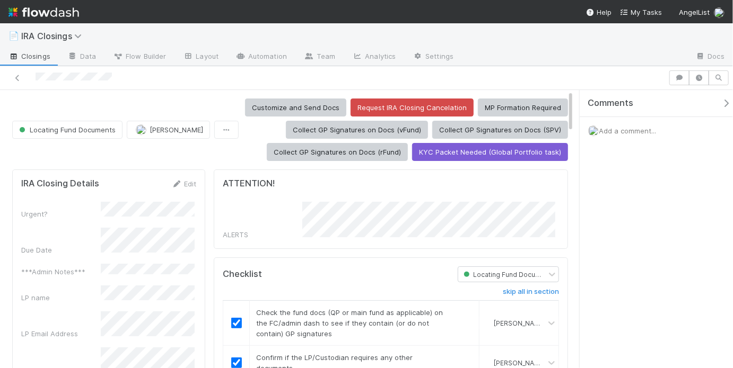
click at [254, 139] on div "Customize and Send Docs Request IRA Closing Cancelation MP Formation Required C…" at bounding box center [405, 130] width 325 height 63
click at [266, 107] on button "Customize and Send Docs" at bounding box center [295, 108] width 101 height 18
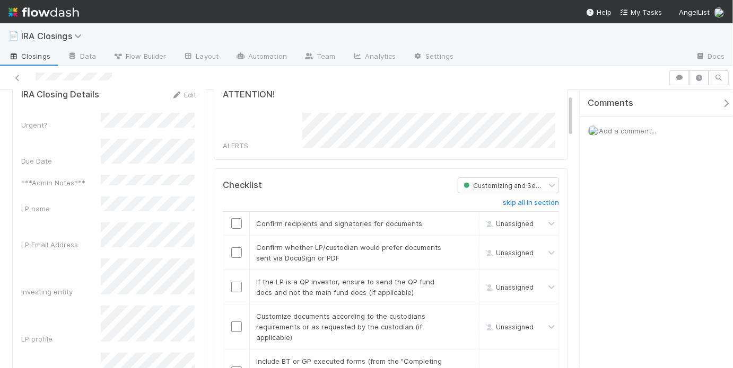
scroll to position [69, 0]
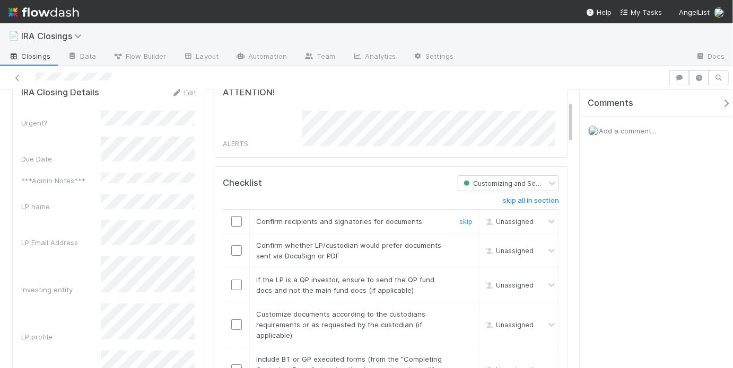
click at [231, 217] on input "checkbox" at bounding box center [236, 221] width 11 height 11
click at [232, 249] on input "checkbox" at bounding box center [236, 250] width 11 height 11
click at [467, 275] on div "skip" at bounding box center [465, 285] width 32 height 21
click at [465, 276] on link "skip" at bounding box center [465, 280] width 13 height 8
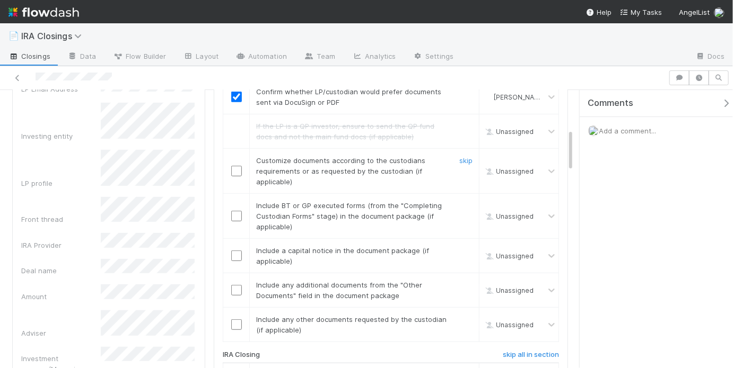
scroll to position [177, 0]
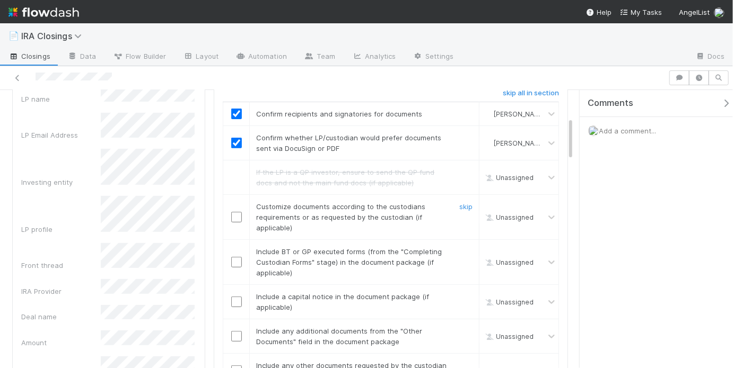
click at [234, 212] on input "checkbox" at bounding box center [236, 217] width 11 height 11
click at [463, 248] on link "skip" at bounding box center [465, 252] width 13 height 8
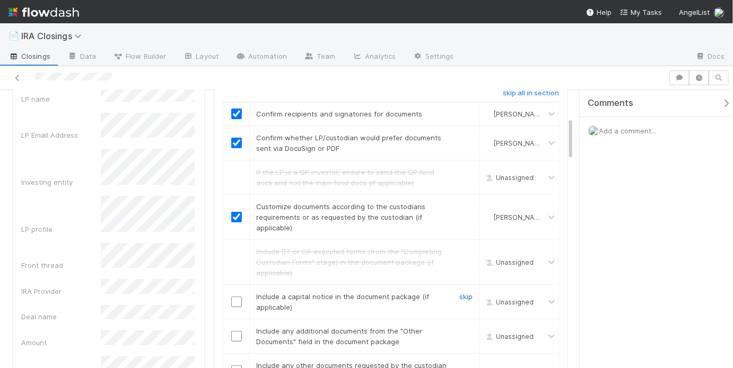
click at [460, 293] on link "skip" at bounding box center [465, 297] width 13 height 8
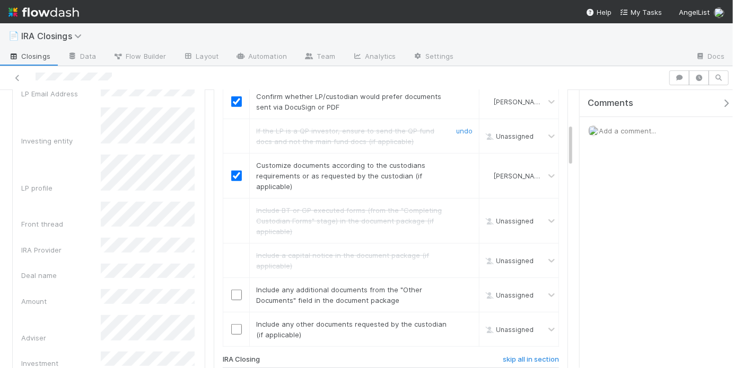
scroll to position [345, 0]
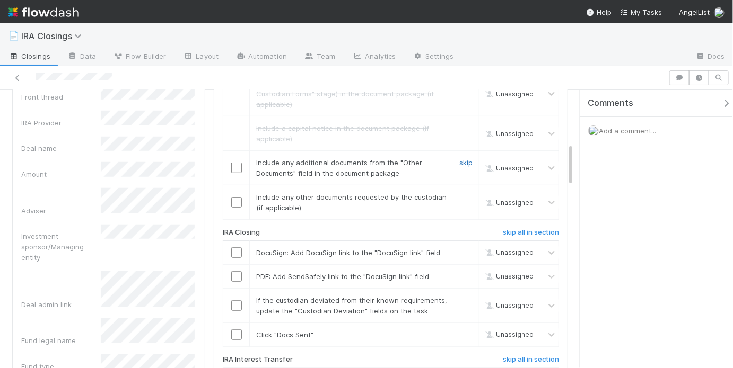
click at [461, 159] on link "skip" at bounding box center [465, 163] width 13 height 8
click at [458, 159] on link "undo" at bounding box center [464, 163] width 16 height 8
drag, startPoint x: 234, startPoint y: 163, endPoint x: 356, endPoint y: 195, distance: 125.5
click at [234, 163] on input "checkbox" at bounding box center [236, 168] width 11 height 11
click at [465, 193] on link "skip" at bounding box center [465, 197] width 13 height 8
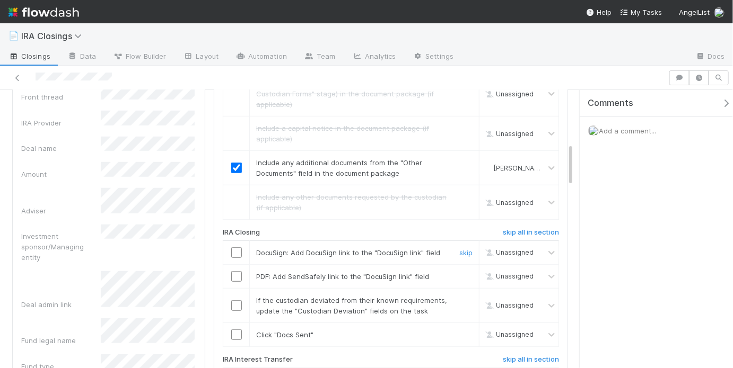
drag, startPoint x: 232, startPoint y: 248, endPoint x: 242, endPoint y: 250, distance: 10.2
click at [232, 248] on input "checkbox" at bounding box center [236, 253] width 11 height 11
click at [464, 273] on link "skip" at bounding box center [465, 277] width 13 height 8
click at [464, 296] on link "skip" at bounding box center [465, 300] width 13 height 8
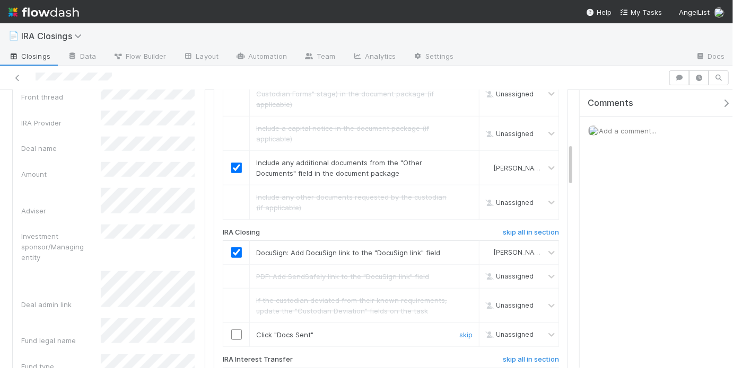
click at [228, 323] on td at bounding box center [236, 335] width 27 height 24
click at [233, 330] on input "checkbox" at bounding box center [236, 335] width 11 height 11
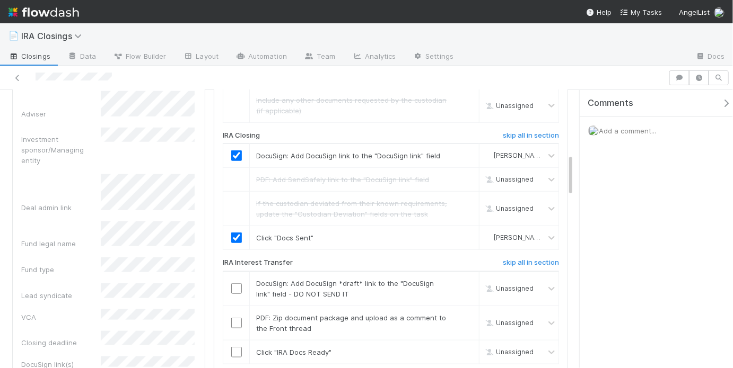
scroll to position [469, 0]
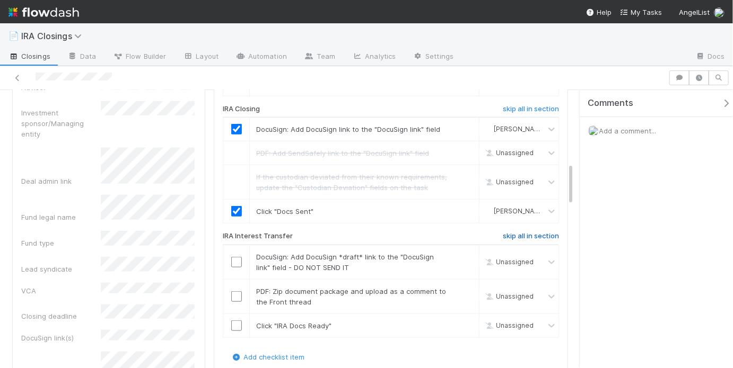
click at [505, 232] on h6 "skip all in section" at bounding box center [531, 236] width 56 height 8
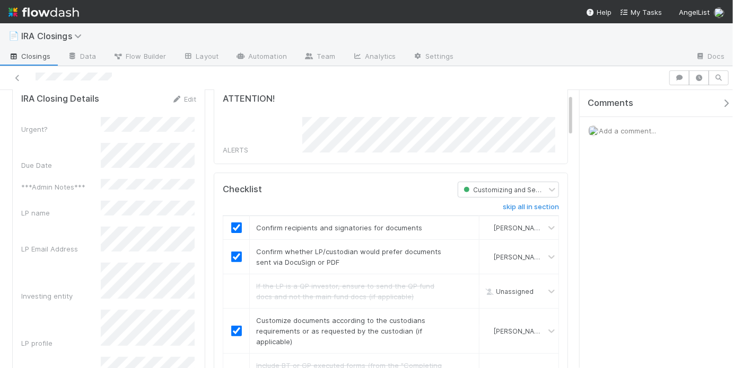
scroll to position [0, 0]
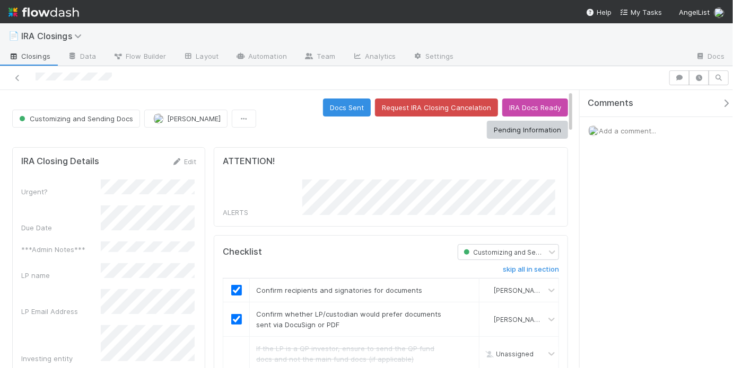
click at [270, 132] on div "Docs Sent Request IRA Closing Cancelation IRA Docs Ready Pending Information" at bounding box center [414, 119] width 308 height 40
drag, startPoint x: 194, startPoint y: 283, endPoint x: 91, endPoint y: 285, distance: 102.9
click at [337, 109] on button "Docs Sent" at bounding box center [347, 108] width 48 height 18
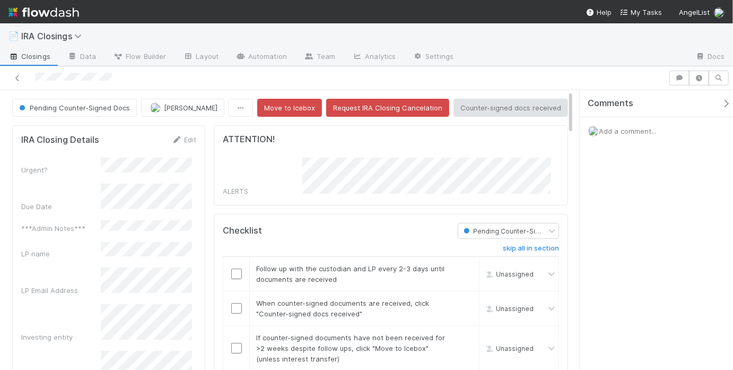
scroll to position [7, 6]
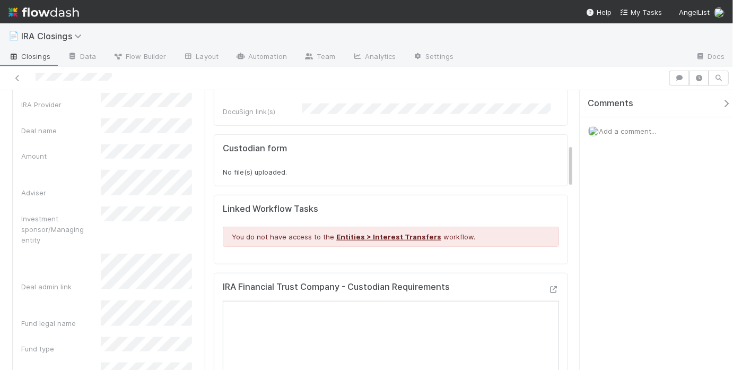
click at [56, 253] on div "Deal admin link" at bounding box center [108, 272] width 175 height 39
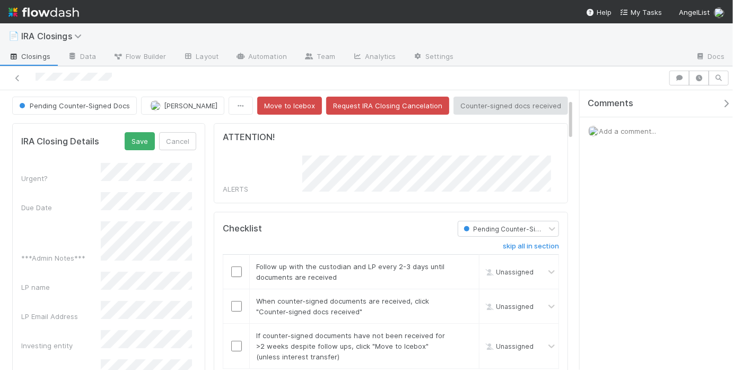
scroll to position [0, 0]
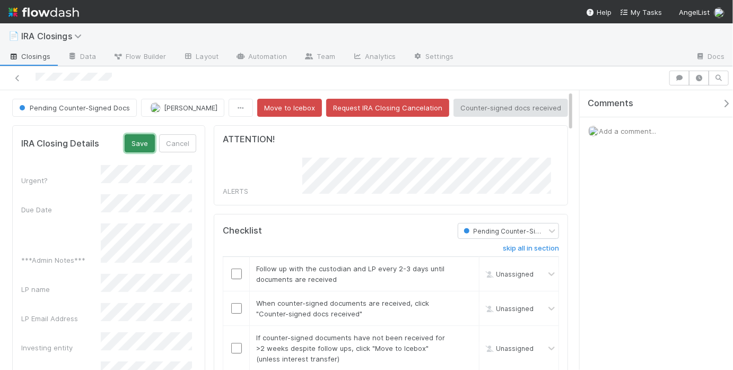
click at [145, 138] on button "Save" at bounding box center [140, 143] width 30 height 18
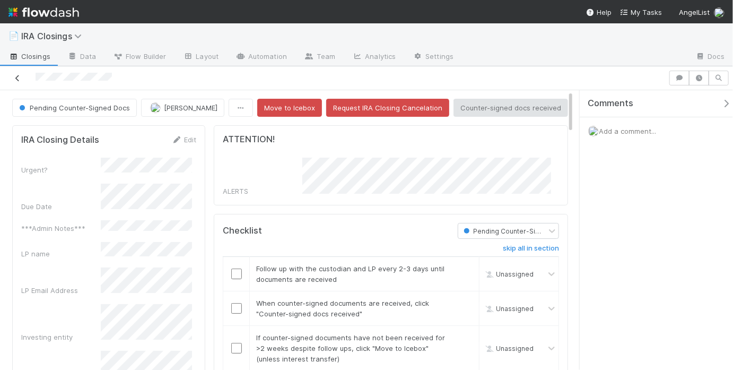
click at [19, 75] on icon at bounding box center [17, 78] width 11 height 7
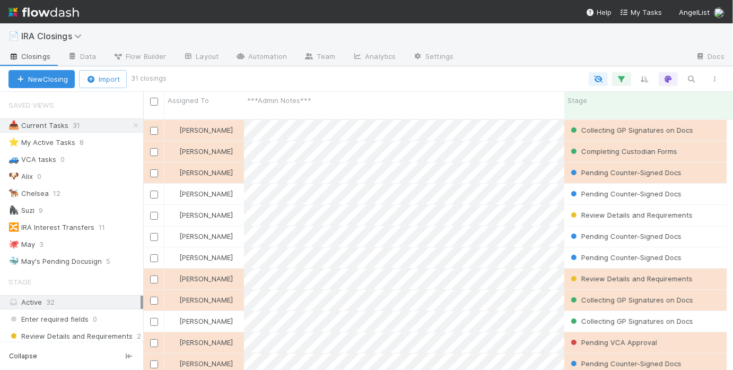
scroll to position [7, 6]
click at [79, 242] on div "🐙 May 3" at bounding box center [75, 244] width 135 height 13
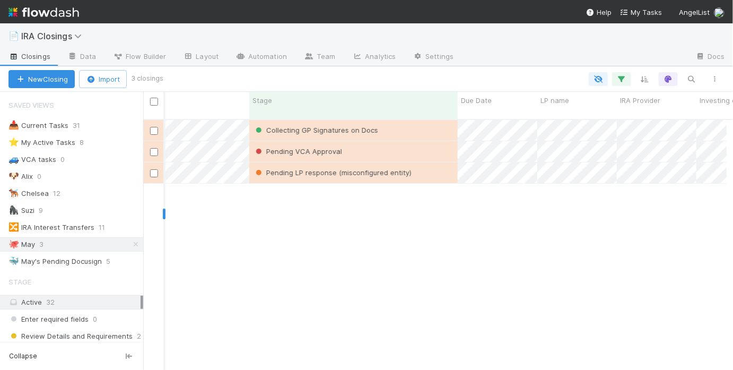
scroll to position [0, 318]
click at [76, 264] on div "🐳 May's Pending Docusign" at bounding box center [54, 260] width 93 height 13
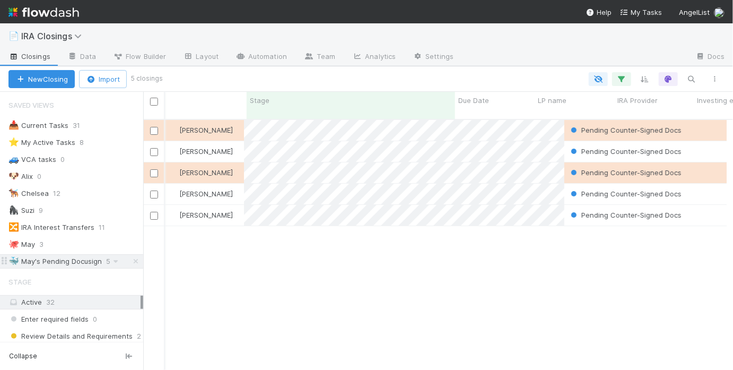
scroll to position [252, 577]
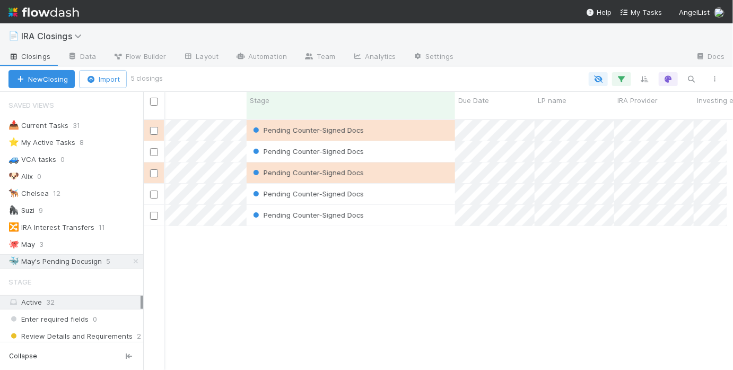
click at [319, 243] on div "May Chang Pending Counter-Signed Docs 8/19/25, 9:01:16 PM 8/20/25, 4:40:04 PM 0…" at bounding box center [434, 249] width 583 height 259
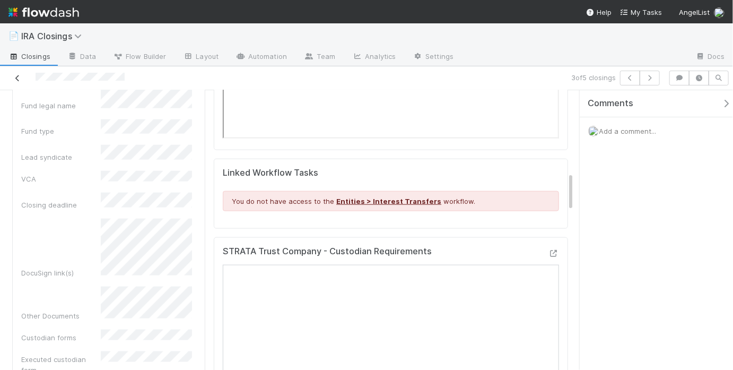
click at [17, 73] on link at bounding box center [17, 78] width 11 height 11
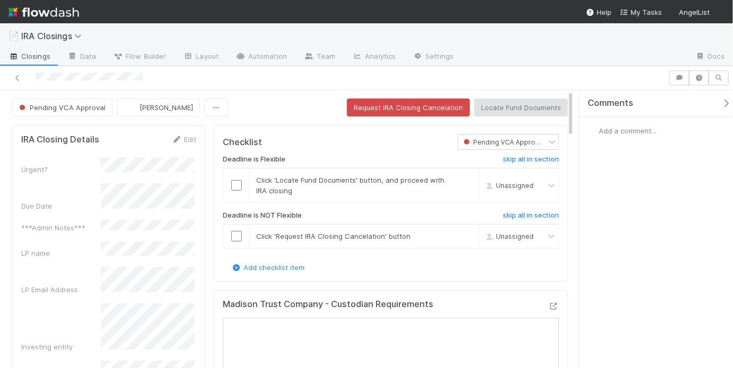
click at [637, 131] on span "Add a comment..." at bounding box center [627, 131] width 57 height 8
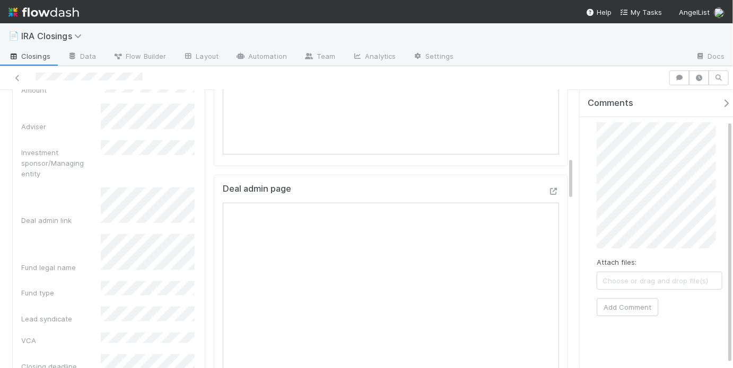
scroll to position [39, 0]
click at [640, 289] on button "Add Comment" at bounding box center [627, 291] width 62 height 18
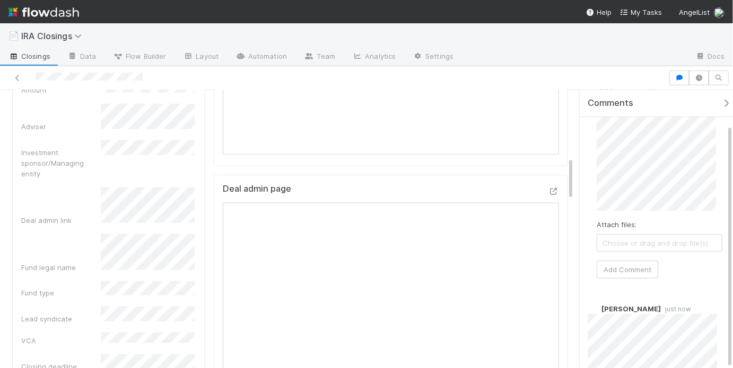
scroll to position [0, 0]
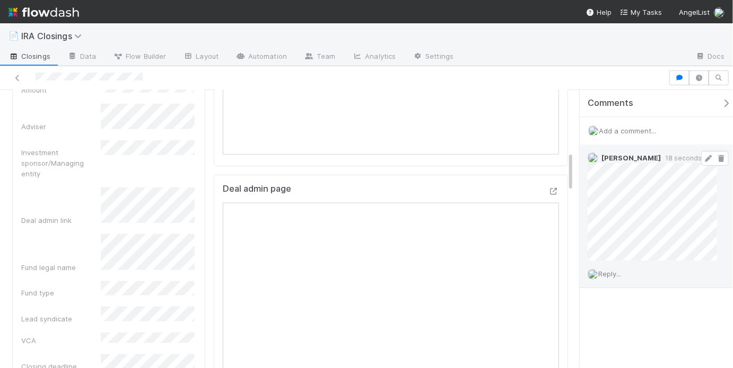
click at [705, 157] on icon at bounding box center [708, 158] width 11 height 7
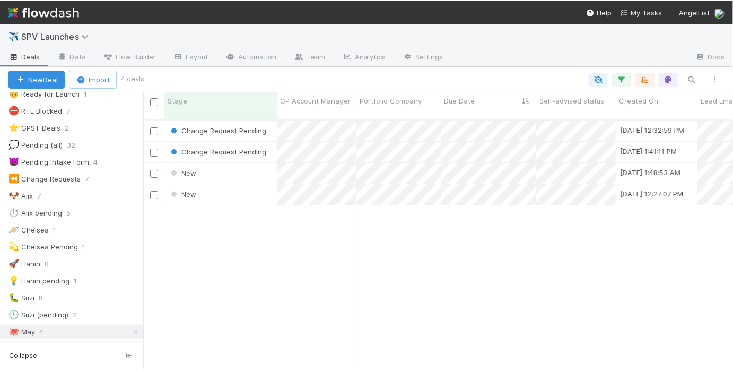
scroll to position [251, 583]
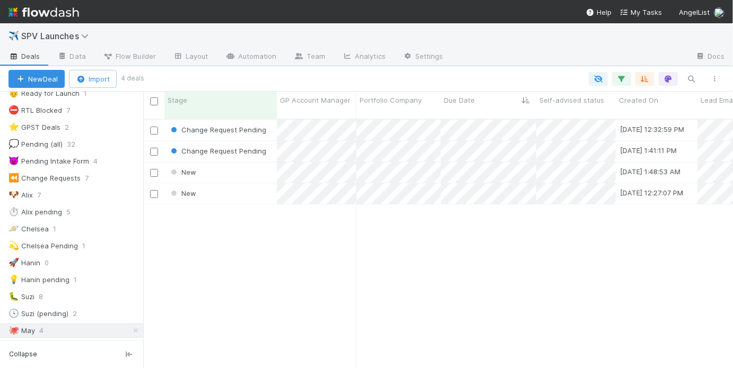
click at [319, 254] on div "Change Request Pending [DATE] 12:32:59 PM [PERSON_NAME] 0 0 1 0 0 1 0 Change Re…" at bounding box center [438, 249] width 590 height 258
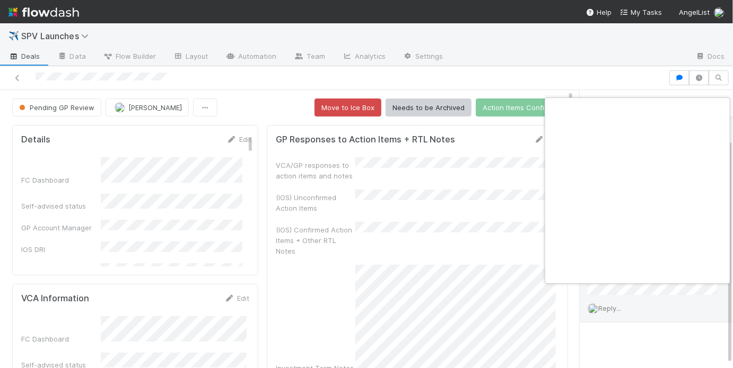
scroll to position [0, 2]
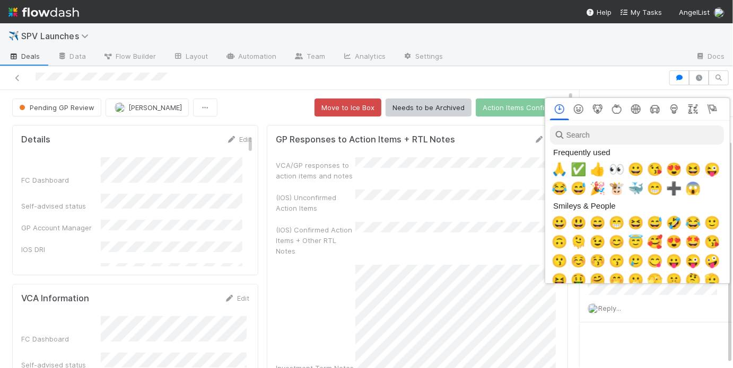
click at [478, 240] on div at bounding box center [366, 184] width 733 height 368
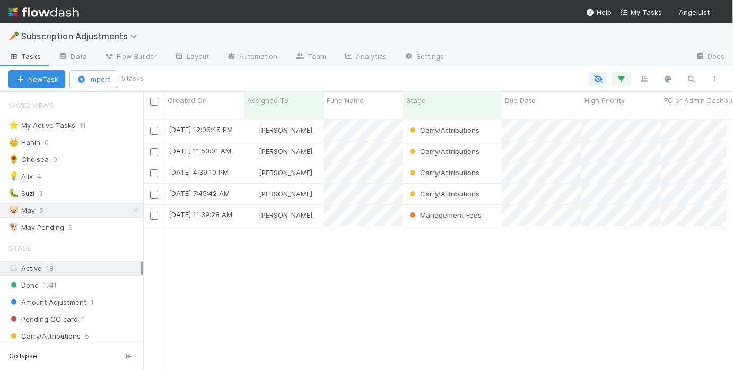
scroll to position [252, 577]
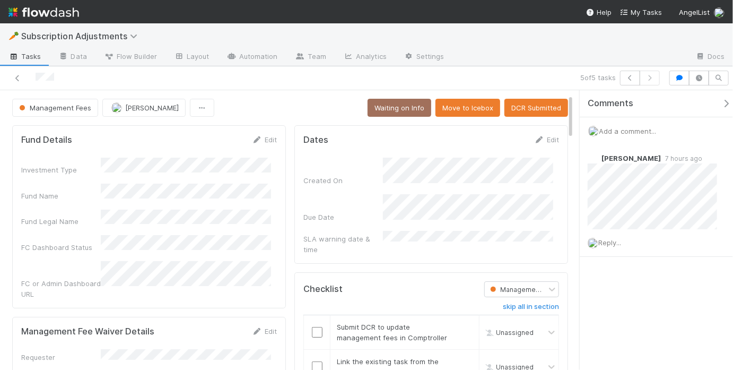
scroll to position [78, 0]
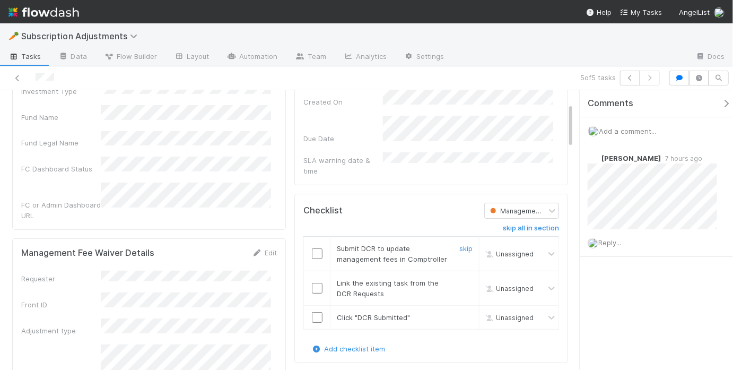
click at [312, 249] on input "checkbox" at bounding box center [317, 253] width 11 height 11
click at [312, 288] on input "checkbox" at bounding box center [317, 288] width 11 height 11
click at [312, 319] on input "checkbox" at bounding box center [317, 317] width 11 height 11
checkbox input "true"
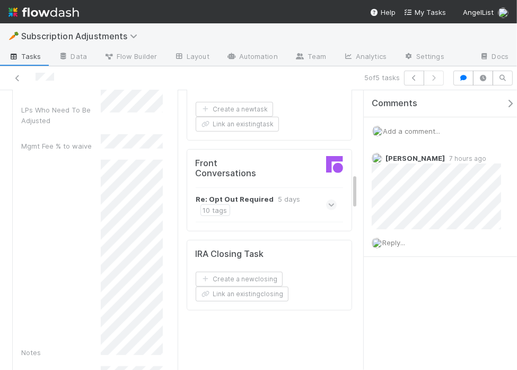
scroll to position [557, 0]
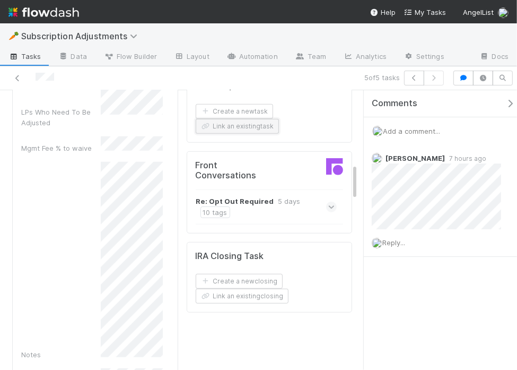
click at [243, 134] on button "Link an existing task" at bounding box center [237, 126] width 83 height 15
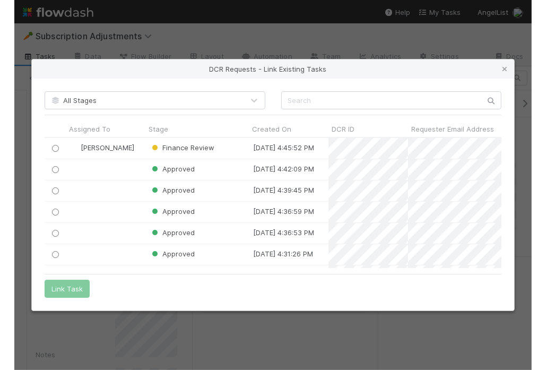
scroll to position [124, 450]
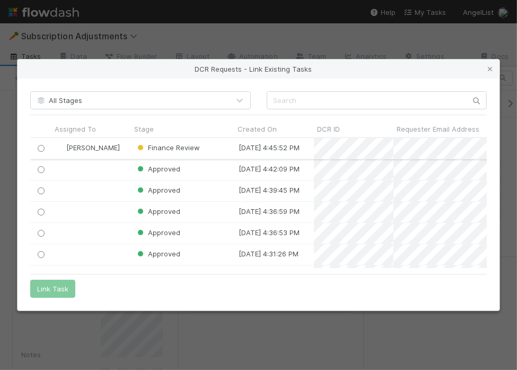
click at [38, 148] on input "radio" at bounding box center [41, 148] width 7 height 7
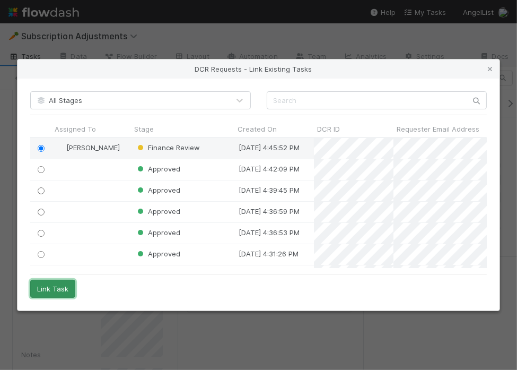
click at [54, 289] on button "Link Task" at bounding box center [52, 288] width 45 height 18
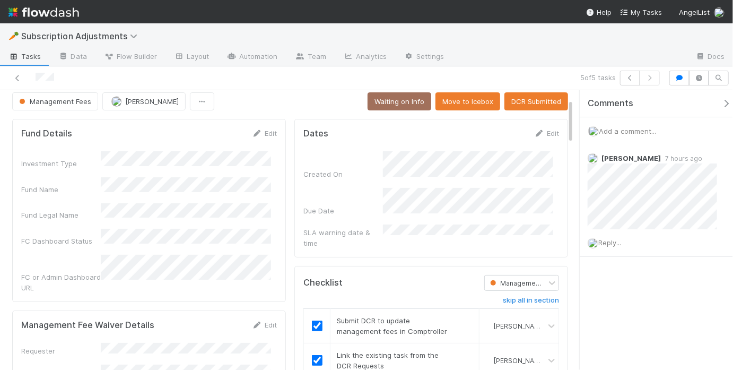
scroll to position [0, 0]
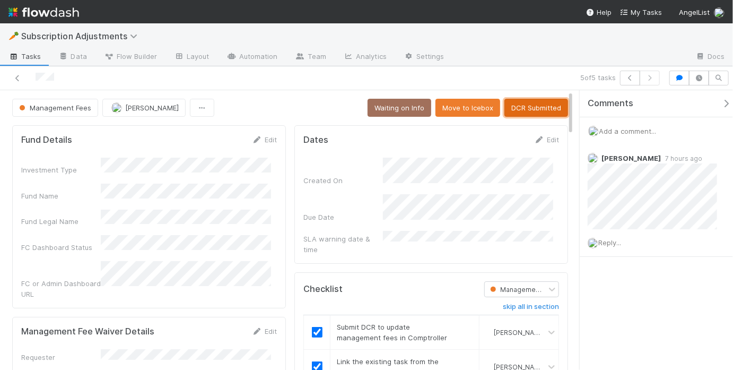
click at [524, 101] on button "DCR Submitted" at bounding box center [536, 108] width 64 height 18
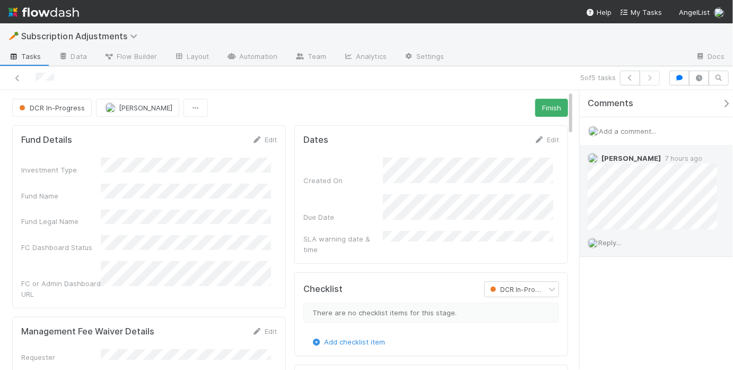
click at [614, 241] on span "Reply..." at bounding box center [609, 242] width 23 height 8
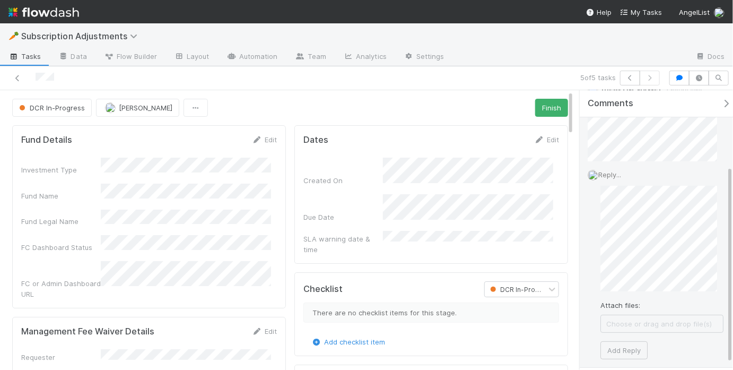
scroll to position [117, 0]
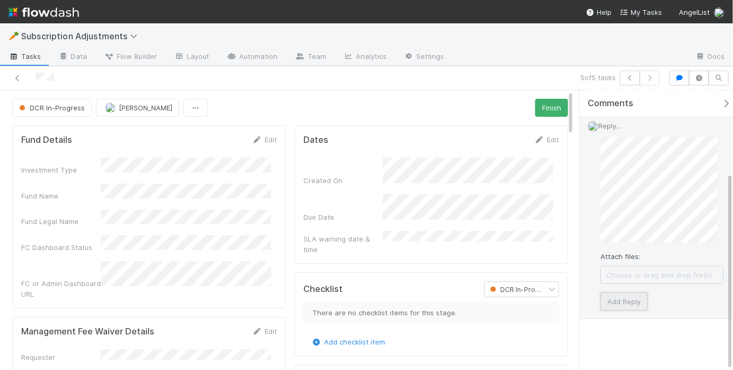
click at [623, 297] on button "Add Reply" at bounding box center [623, 301] width 47 height 18
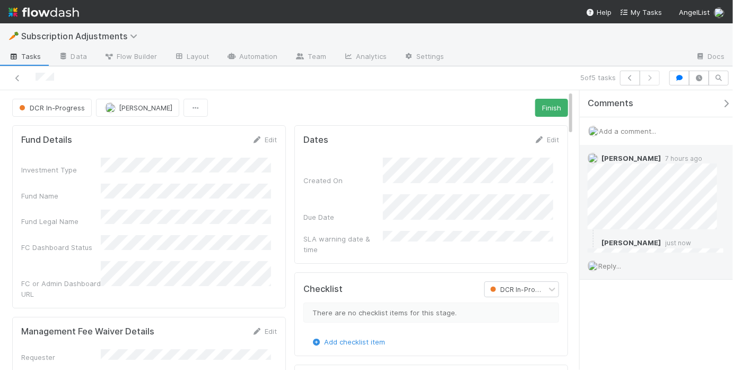
scroll to position [0, 0]
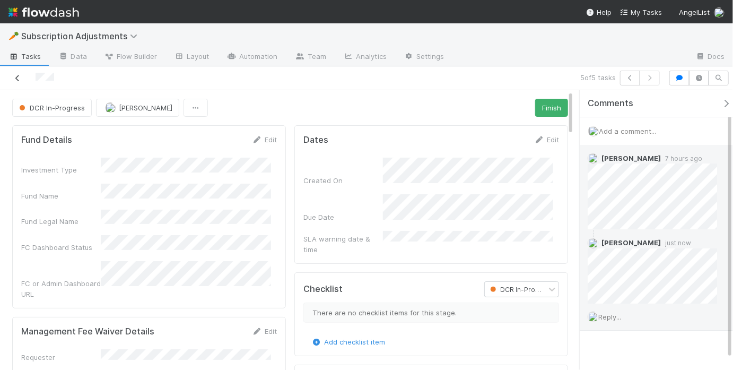
click at [20, 77] on icon at bounding box center [17, 78] width 11 height 7
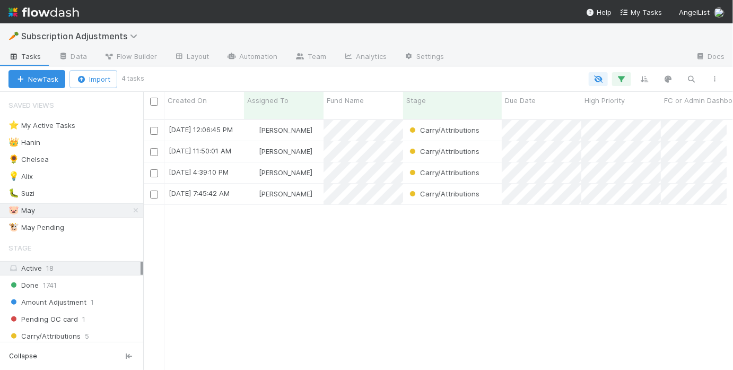
scroll to position [252, 577]
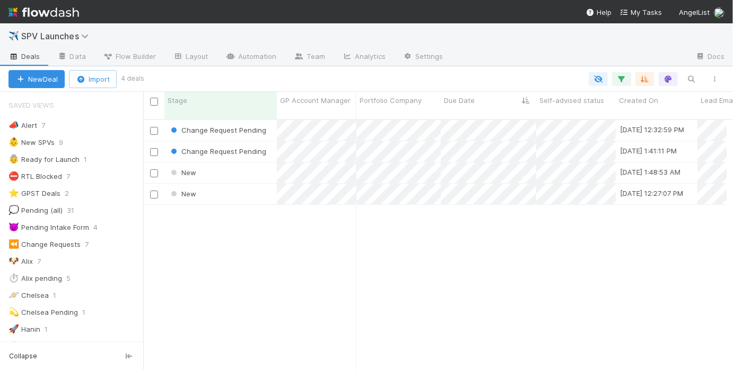
scroll to position [252, 577]
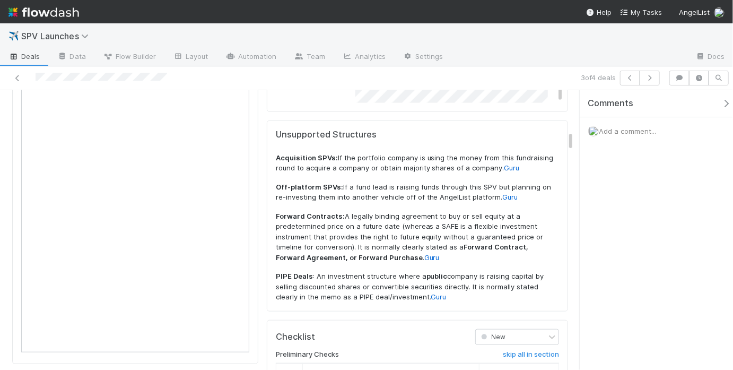
scroll to position [680, 0]
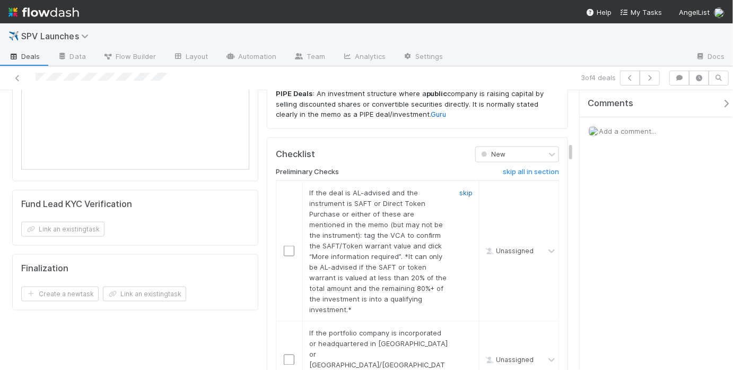
click at [459, 188] on link "skip" at bounding box center [465, 192] width 13 height 8
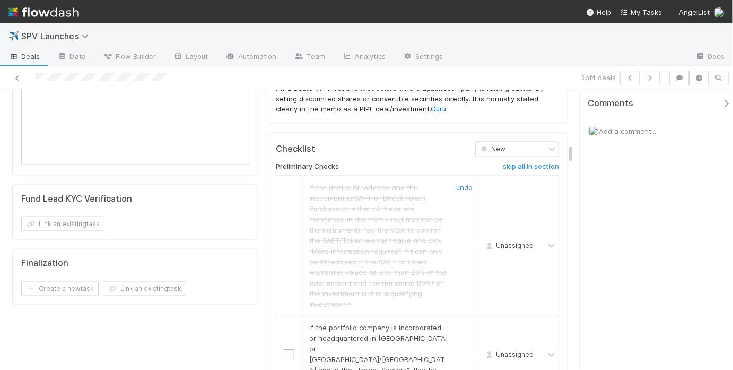
scroll to position [739, 0]
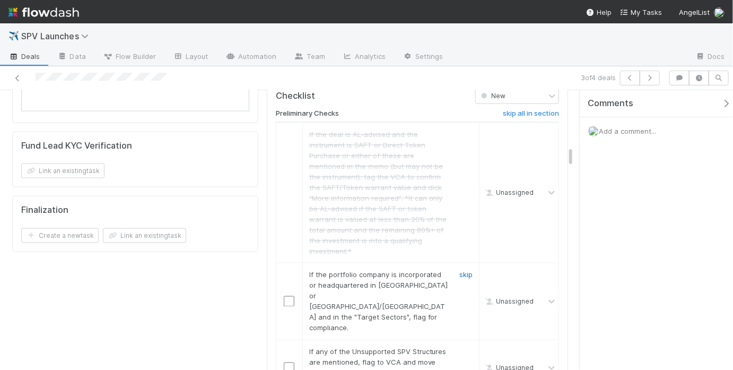
click at [459, 270] on link "skip" at bounding box center [465, 274] width 13 height 8
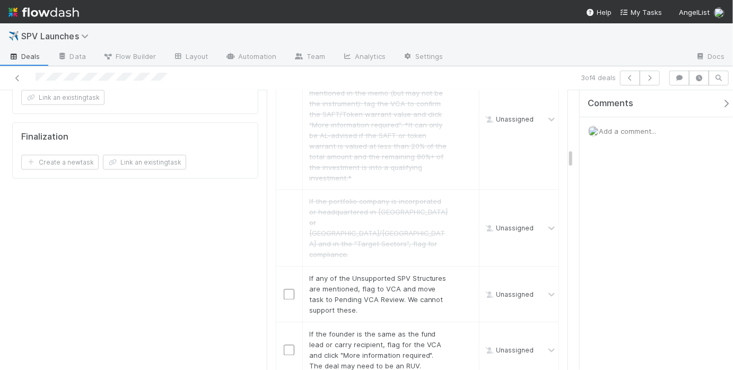
scroll to position [813, 0]
click at [459, 273] on link "skip" at bounding box center [465, 277] width 13 height 8
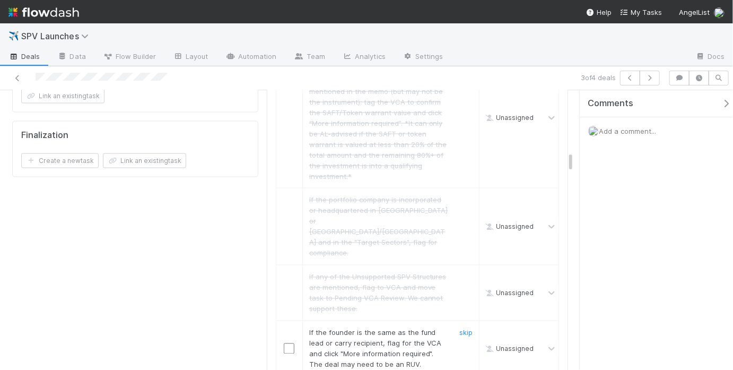
drag, startPoint x: 448, startPoint y: 304, endPoint x: 438, endPoint y: 286, distance: 20.7
click at [459, 328] on link "skip" at bounding box center [465, 332] width 13 height 8
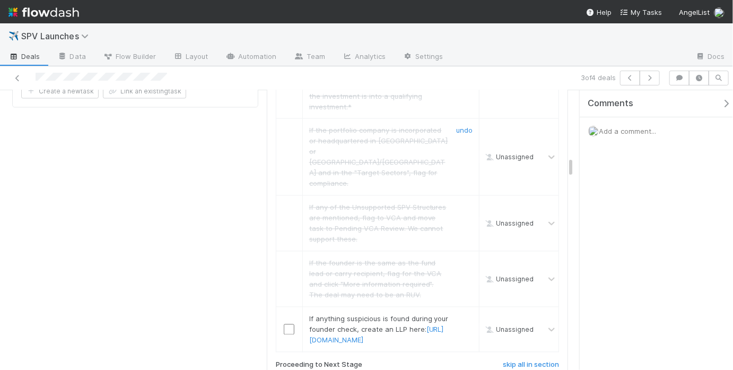
scroll to position [884, 0]
click at [459, 313] on link "skip" at bounding box center [465, 317] width 13 height 8
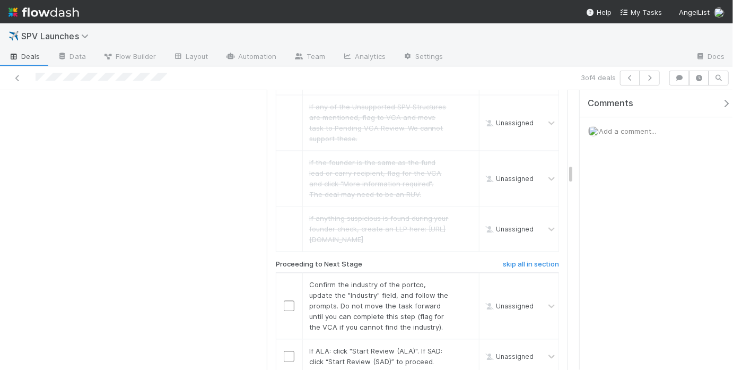
scroll to position [1011, 0]
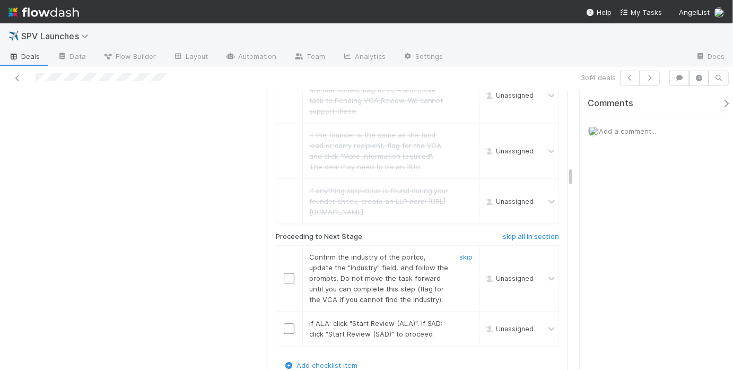
click at [285, 273] on input "checkbox" at bounding box center [289, 278] width 11 height 11
click at [284, 323] on input "checkbox" at bounding box center [289, 328] width 11 height 11
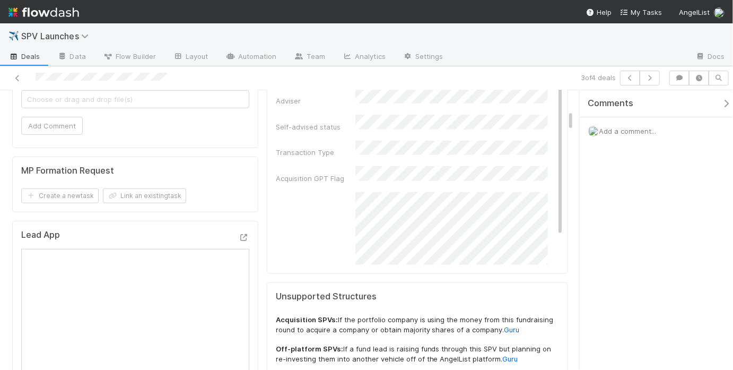
scroll to position [0, 0]
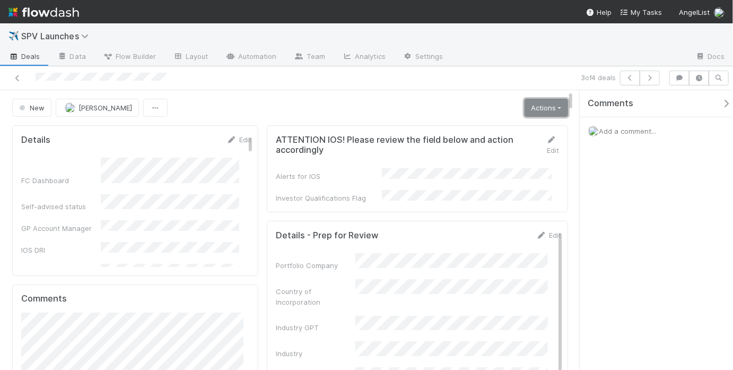
click at [538, 109] on link "Actions" at bounding box center [545, 108] width 43 height 18
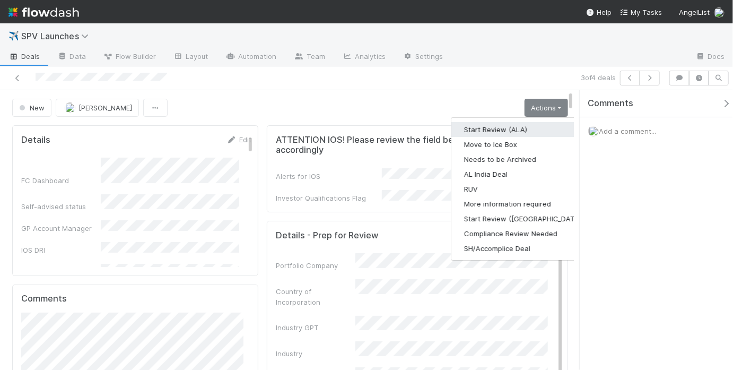
click at [503, 128] on button "Start Review (ALA)" at bounding box center [523, 129] width 145 height 15
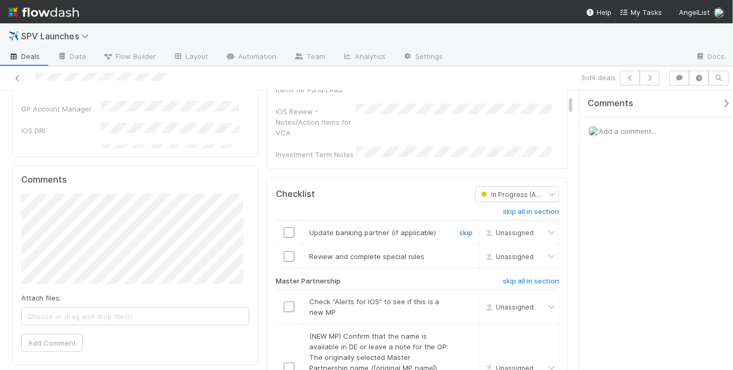
scroll to position [142, 0]
click at [459, 227] on link "skip" at bounding box center [465, 231] width 13 height 8
click at [459, 251] on link "skip" at bounding box center [465, 255] width 13 height 8
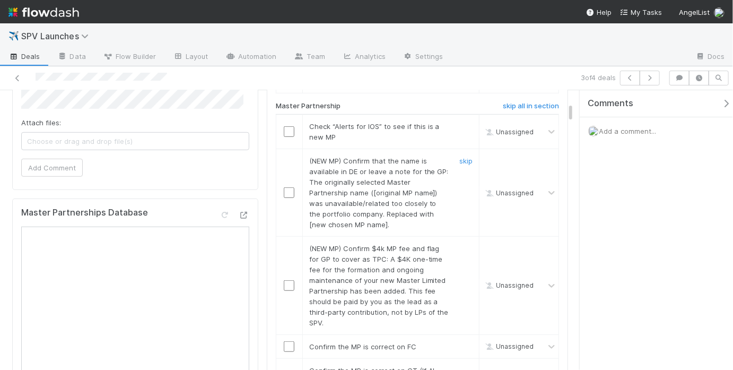
scroll to position [314, 0]
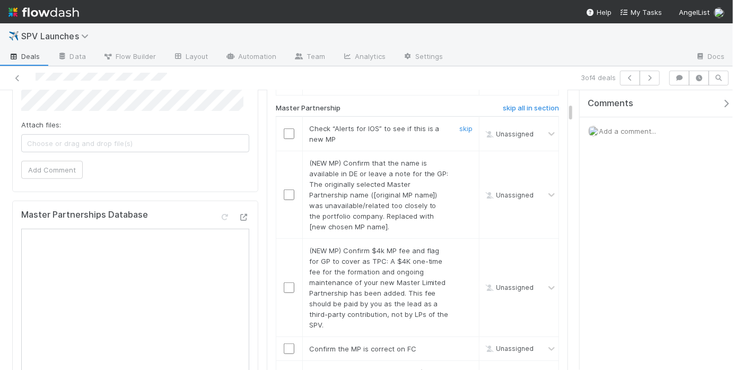
click at [287, 128] on input "checkbox" at bounding box center [289, 133] width 11 height 11
click at [460, 157] on div "skip" at bounding box center [465, 194] width 32 height 74
click at [459, 159] on link "skip" at bounding box center [465, 163] width 13 height 8
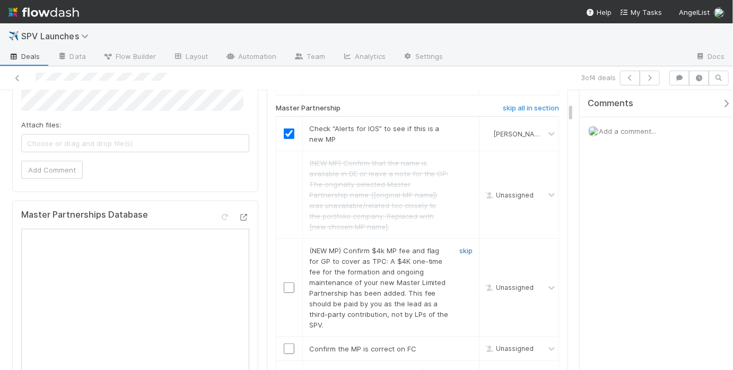
click at [459, 246] on link "skip" at bounding box center [465, 250] width 13 height 8
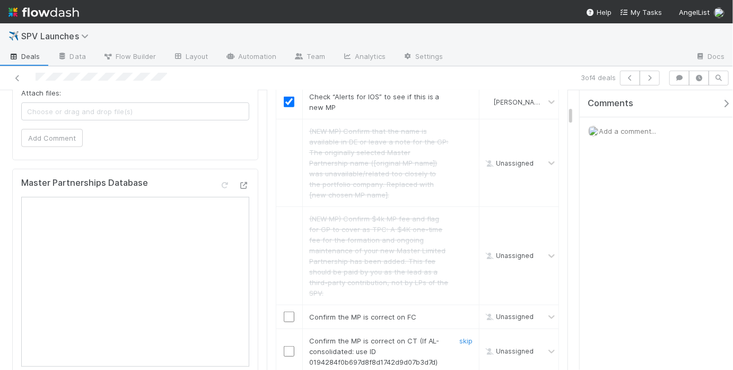
scroll to position [415, 0]
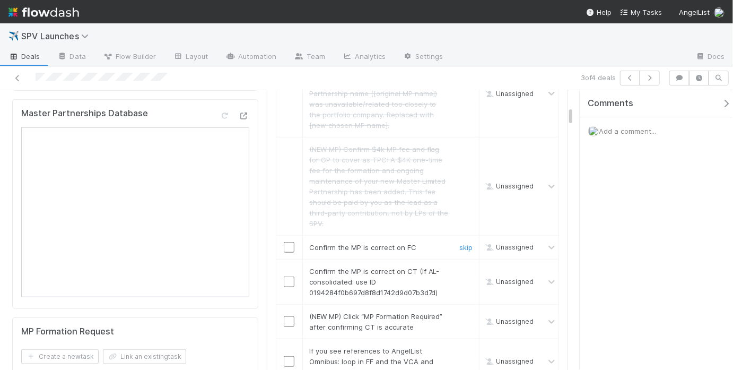
click at [284, 242] on input "checkbox" at bounding box center [289, 247] width 11 height 11
click at [286, 276] on input "checkbox" at bounding box center [289, 281] width 11 height 11
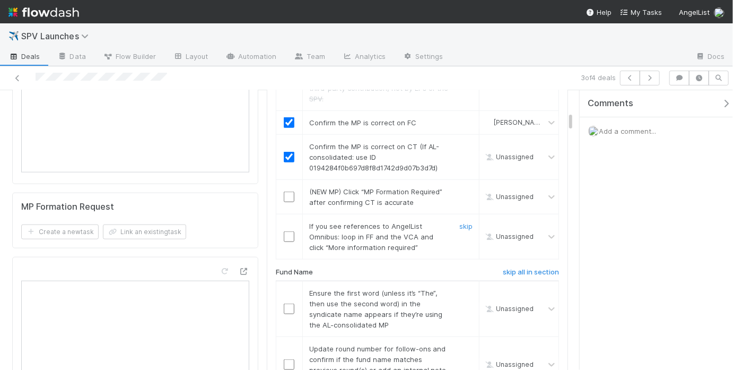
checkbox input "true"
click at [459, 187] on link "skip" at bounding box center [465, 191] width 13 height 8
click at [459, 224] on link "skip" at bounding box center [465, 226] width 13 height 8
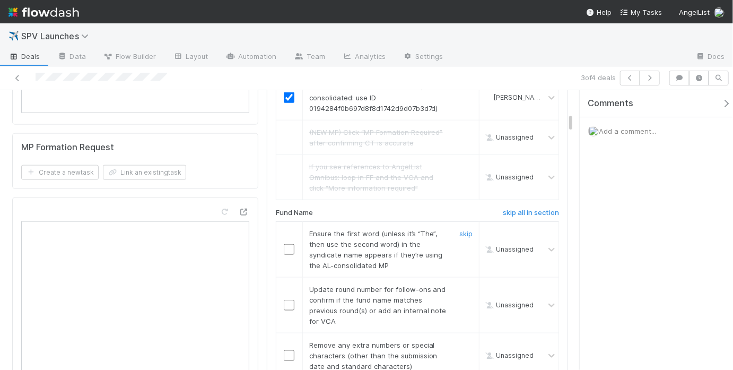
scroll to position [602, 0]
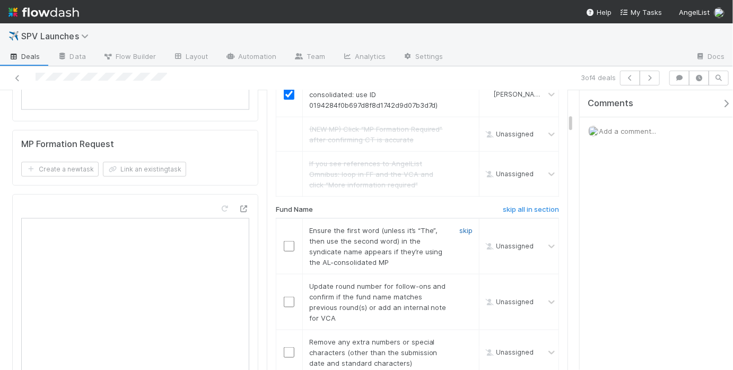
click at [459, 226] on link "skip" at bounding box center [465, 230] width 13 height 8
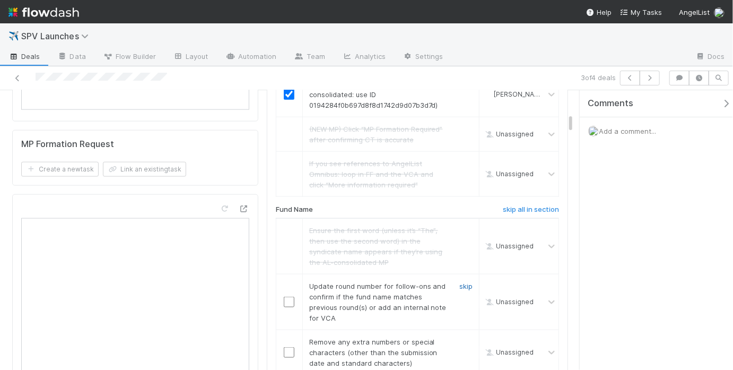
click at [459, 282] on link "skip" at bounding box center [465, 286] width 13 height 8
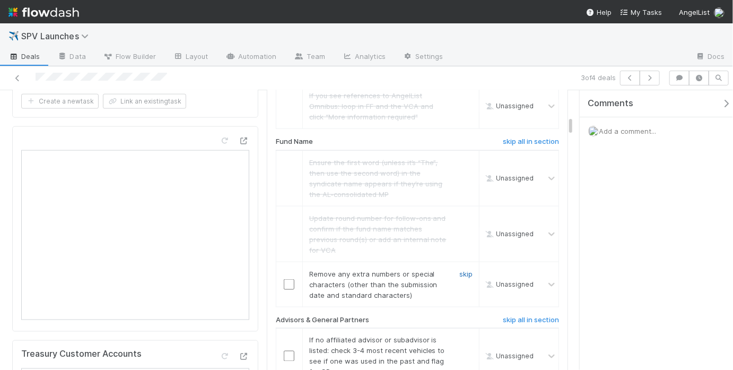
click at [459, 270] on link "skip" at bounding box center [465, 273] width 13 height 8
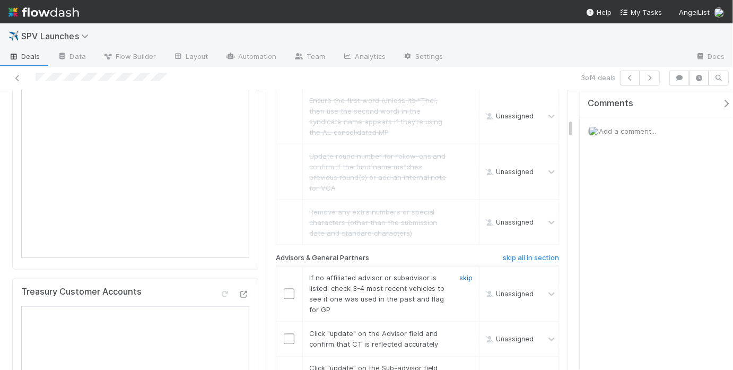
click at [459, 278] on link "skip" at bounding box center [465, 278] width 13 height 8
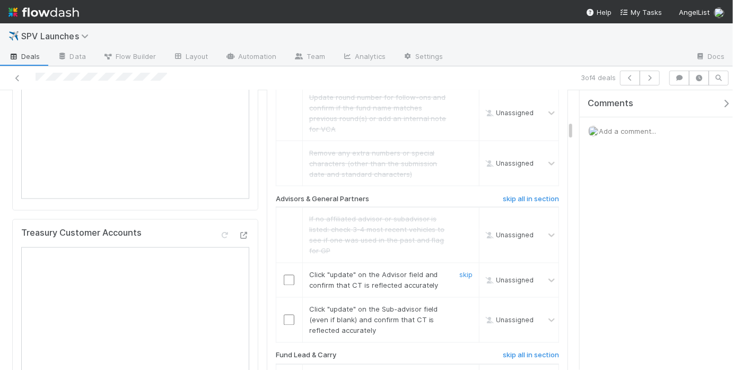
scroll to position [797, 0]
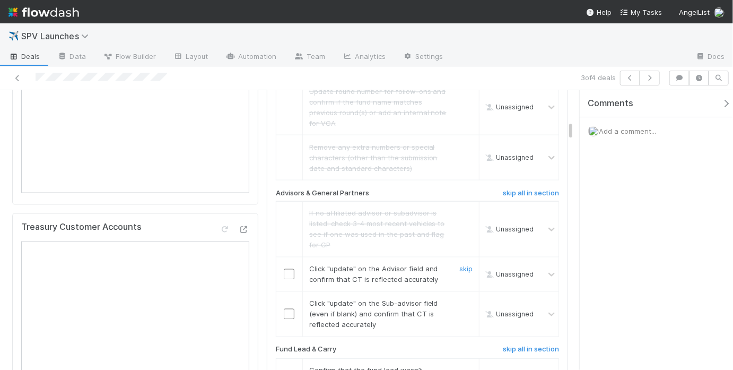
click at [284, 273] on input "checkbox" at bounding box center [289, 274] width 11 height 11
click at [284, 314] on input "checkbox" at bounding box center [289, 314] width 11 height 11
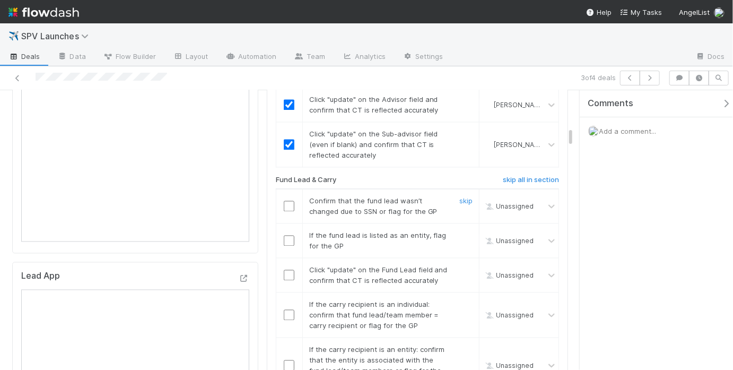
scroll to position [968, 0]
click at [285, 199] on input "checkbox" at bounding box center [289, 204] width 11 height 11
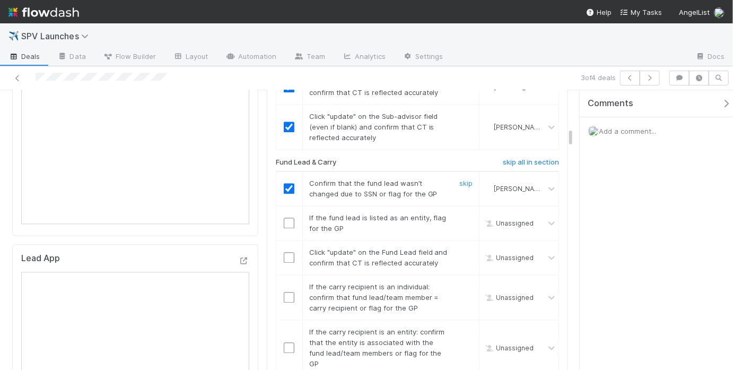
scroll to position [985, 0]
click at [459, 213] on link "skip" at bounding box center [465, 216] width 13 height 8
click at [284, 259] on input "checkbox" at bounding box center [289, 256] width 11 height 11
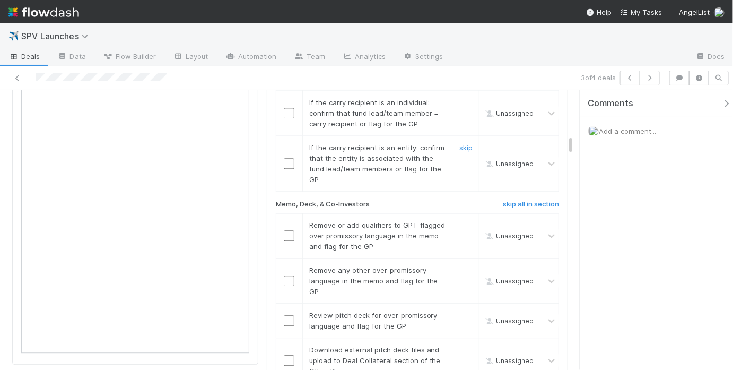
scroll to position [1170, 0]
click at [284, 116] on input "checkbox" at bounding box center [289, 111] width 11 height 11
click at [459, 150] on link "skip" at bounding box center [465, 146] width 13 height 8
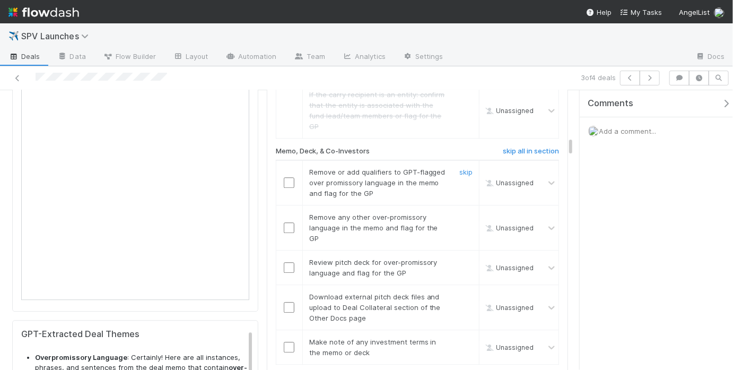
scroll to position [1228, 0]
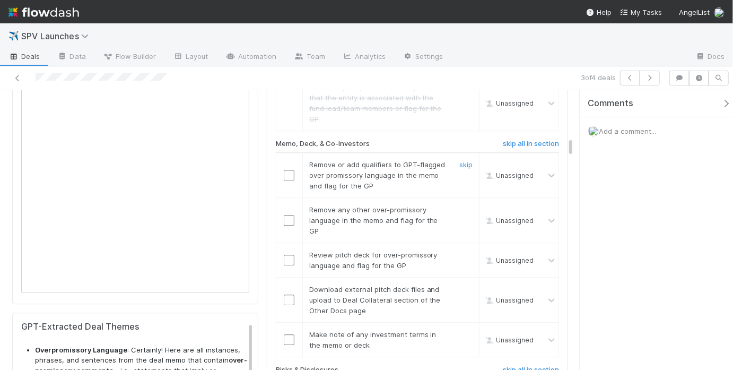
click at [284, 180] on input "checkbox" at bounding box center [289, 175] width 11 height 11
click at [286, 224] on input "checkbox" at bounding box center [289, 220] width 11 height 11
click at [284, 264] on input "checkbox" at bounding box center [289, 259] width 11 height 11
click at [286, 302] on input "checkbox" at bounding box center [289, 299] width 11 height 11
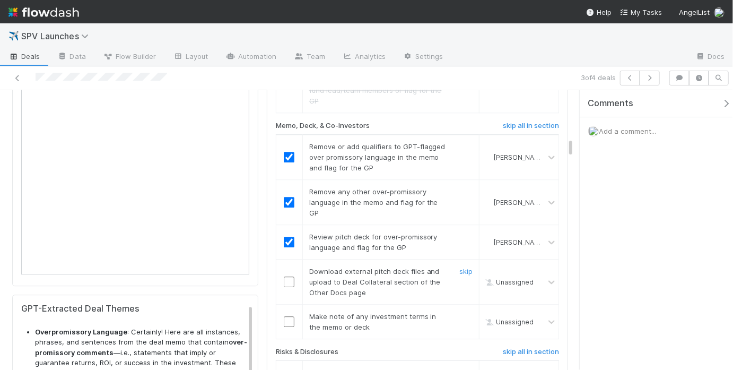
scroll to position [1293, 0]
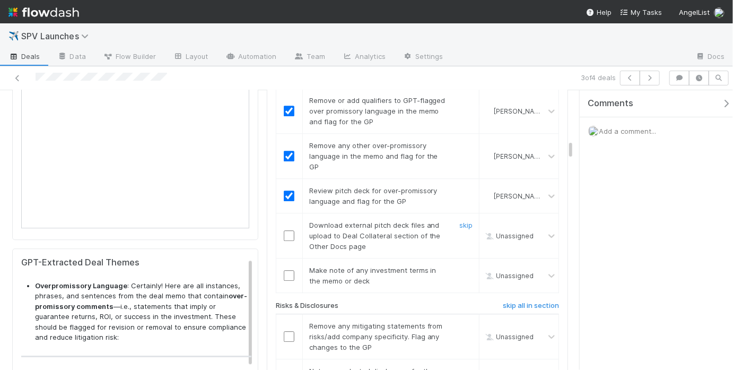
click at [284, 240] on input "checkbox" at bounding box center [289, 235] width 11 height 11
click at [284, 279] on input "checkbox" at bounding box center [289, 275] width 11 height 11
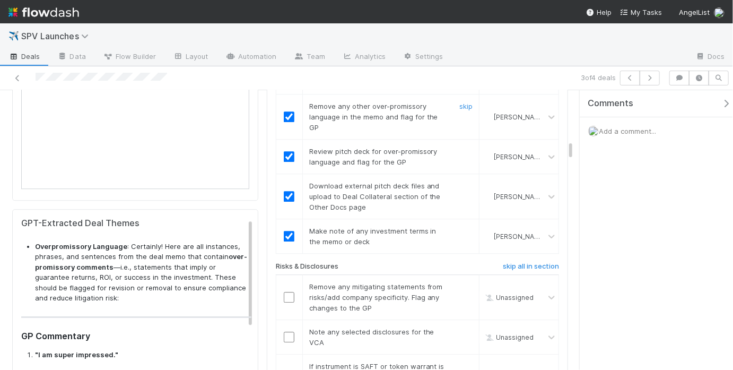
scroll to position [1447, 0]
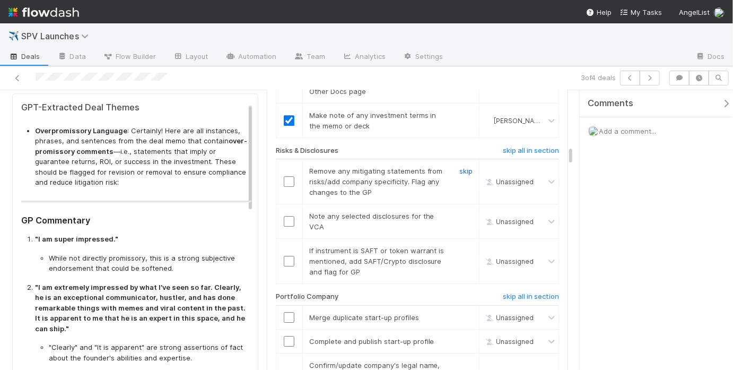
click at [459, 175] on link "skip" at bounding box center [465, 170] width 13 height 8
click at [459, 220] on link "skip" at bounding box center [465, 216] width 13 height 8
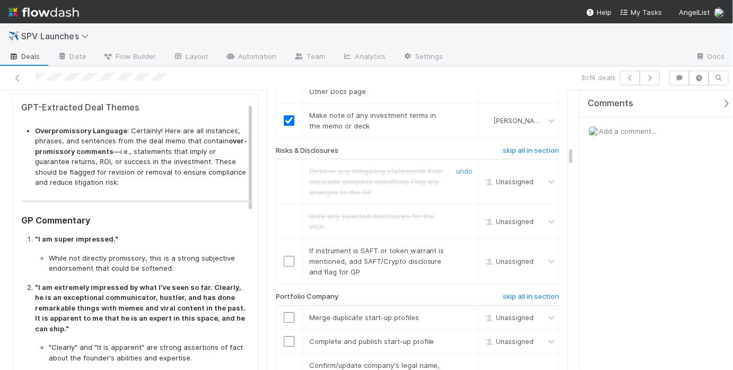
scroll to position [1524, 0]
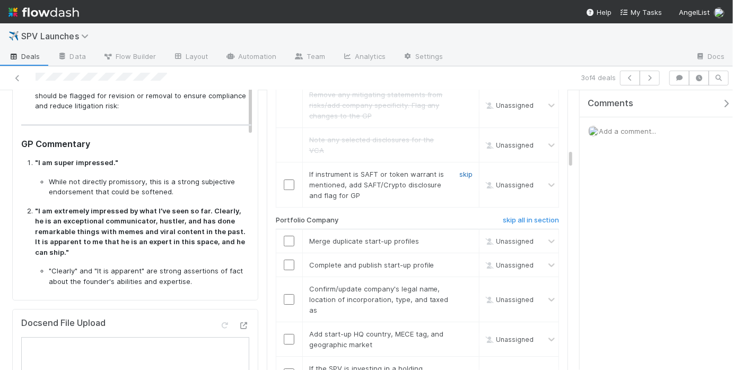
click at [459, 178] on link "skip" at bounding box center [465, 174] width 13 height 8
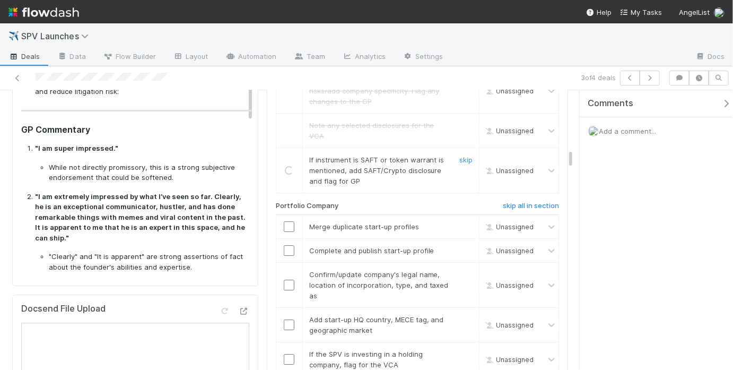
scroll to position [1539, 0]
click at [459, 163] on link "skip" at bounding box center [465, 158] width 13 height 8
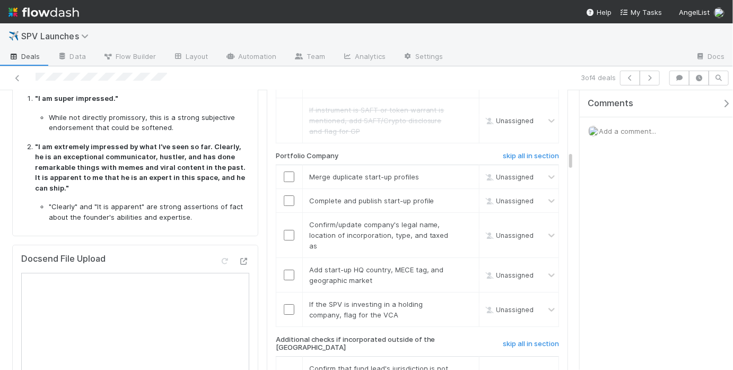
scroll to position [1605, 0]
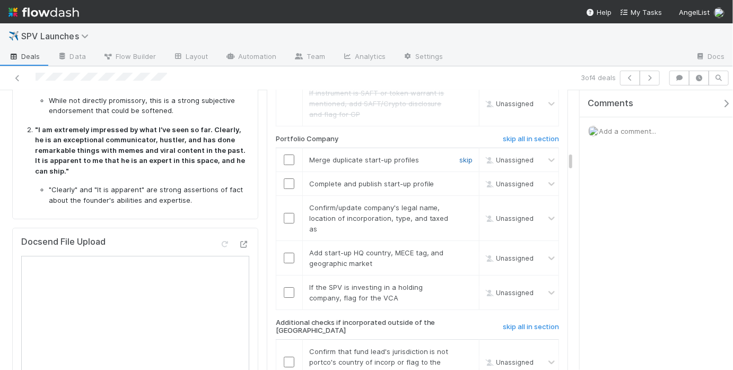
click at [459, 162] on link "skip" at bounding box center [465, 159] width 13 height 8
click at [285, 189] on input "checkbox" at bounding box center [289, 183] width 11 height 11
checkbox input "true"
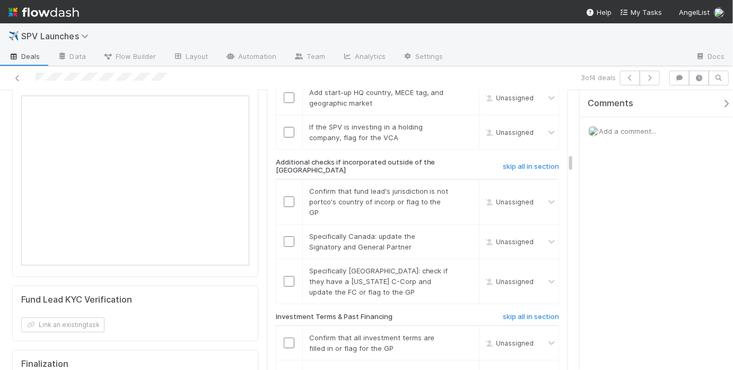
scroll to position [1623, 0]
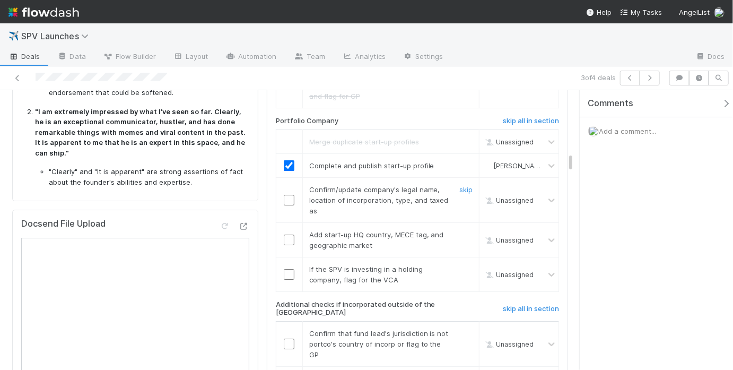
click at [284, 202] on input "checkbox" at bounding box center [289, 200] width 11 height 11
click at [284, 244] on input "checkbox" at bounding box center [289, 239] width 11 height 11
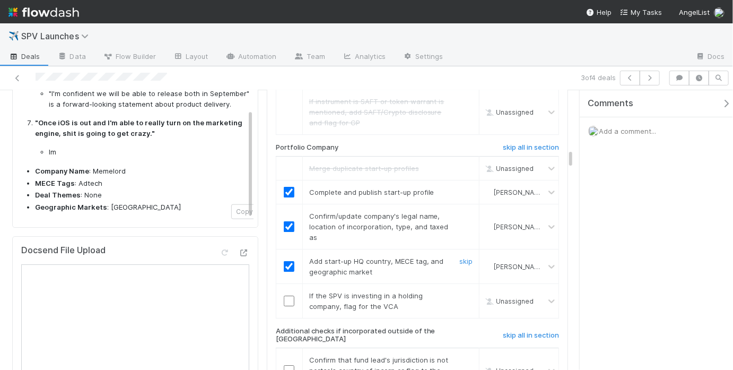
scroll to position [1702, 0]
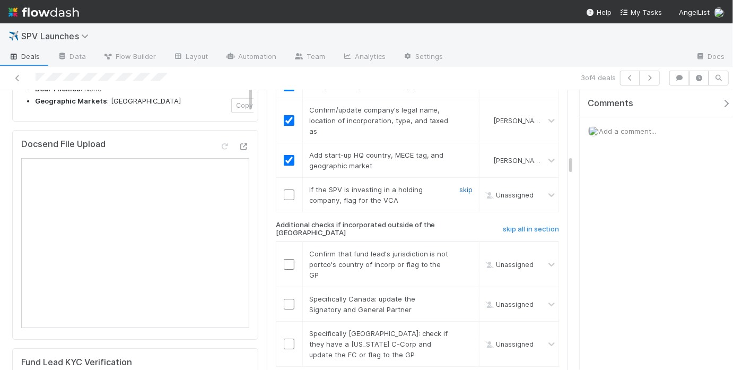
click at [459, 194] on link "skip" at bounding box center [465, 189] width 13 height 8
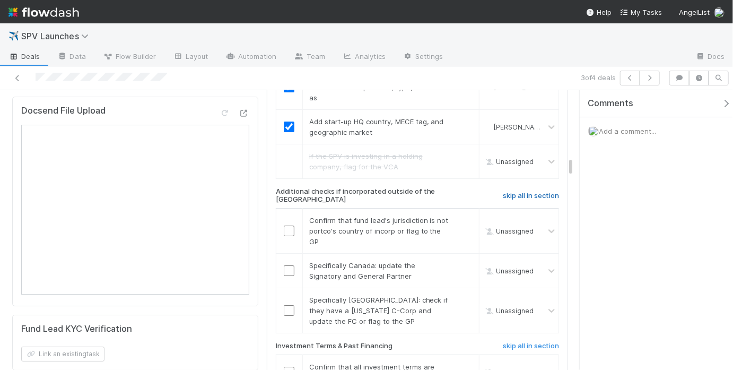
scroll to position [1736, 0]
click at [506, 195] on h6 "skip all in section" at bounding box center [531, 195] width 56 height 8
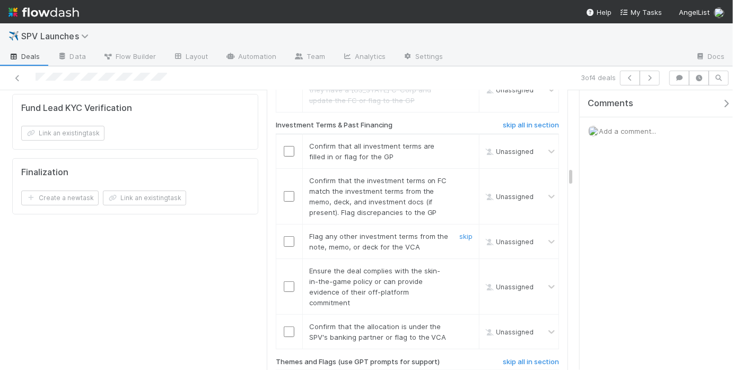
scroll to position [1947, 0]
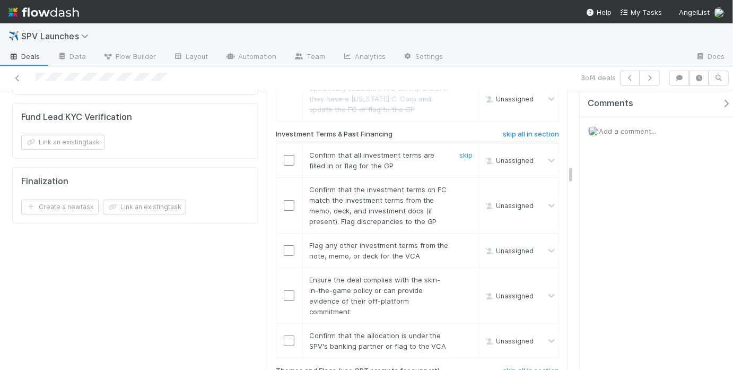
click at [284, 159] on input "checkbox" at bounding box center [289, 160] width 11 height 11
click at [285, 200] on input "checkbox" at bounding box center [289, 205] width 11 height 11
click at [459, 241] on link "skip" at bounding box center [465, 245] width 13 height 8
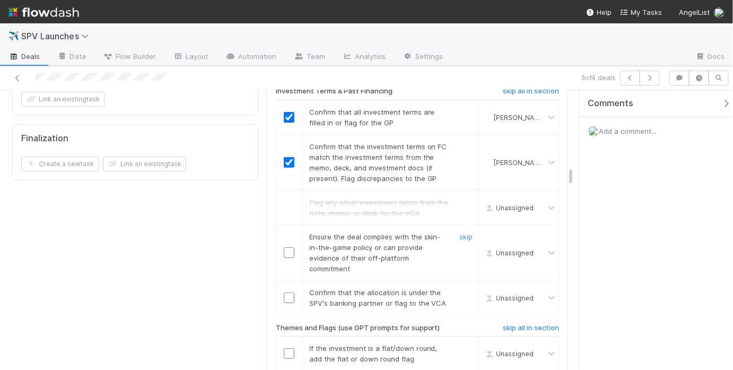
scroll to position [1994, 0]
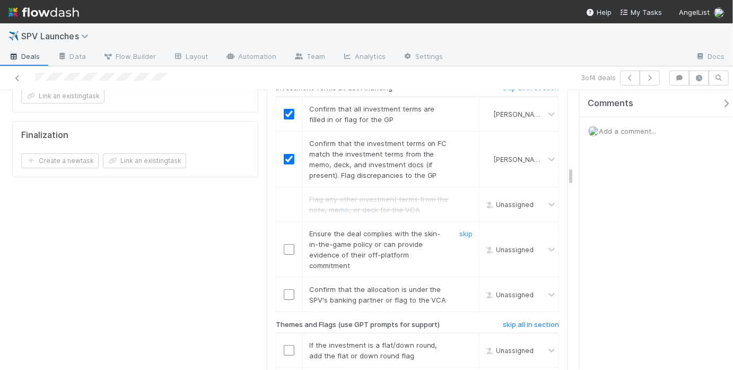
click at [284, 245] on input "checkbox" at bounding box center [289, 249] width 11 height 11
click at [284, 247] on input "checkbox" at bounding box center [289, 249] width 11 height 11
click at [284, 294] on input "checkbox" at bounding box center [289, 294] width 11 height 11
checkbox input "true"
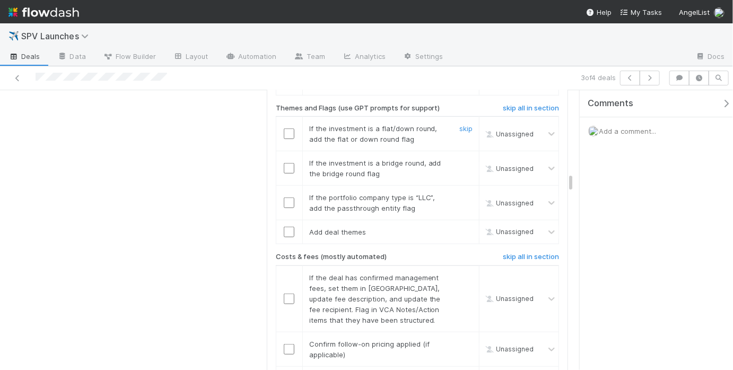
scroll to position [2210, 0]
click at [459, 124] on link "skip" at bounding box center [465, 128] width 13 height 8
click at [459, 158] on link "skip" at bounding box center [465, 162] width 13 height 8
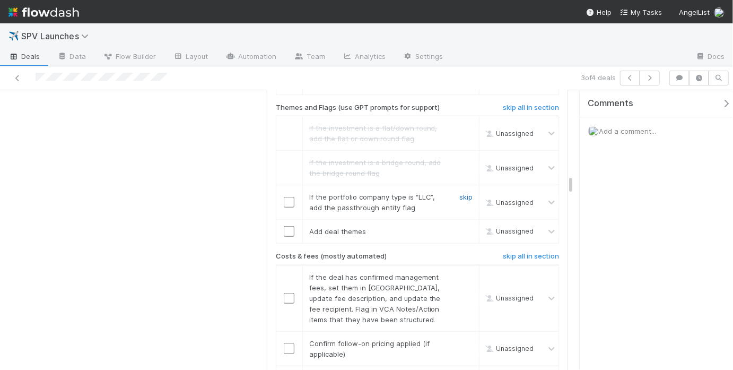
click at [459, 192] on link "skip" at bounding box center [465, 196] width 13 height 8
click at [459, 228] on link "skip" at bounding box center [465, 231] width 13 height 8
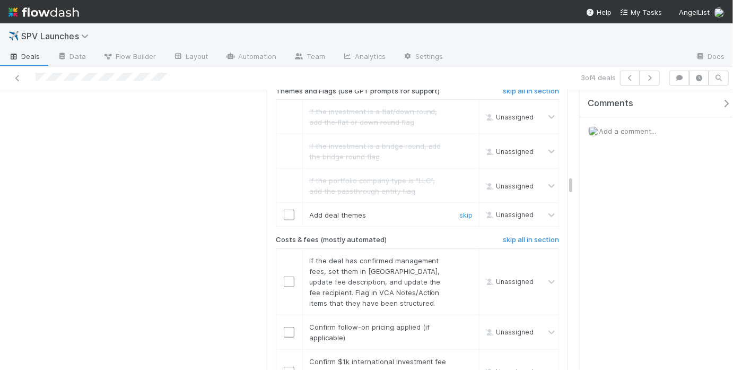
scroll to position [2265, 0]
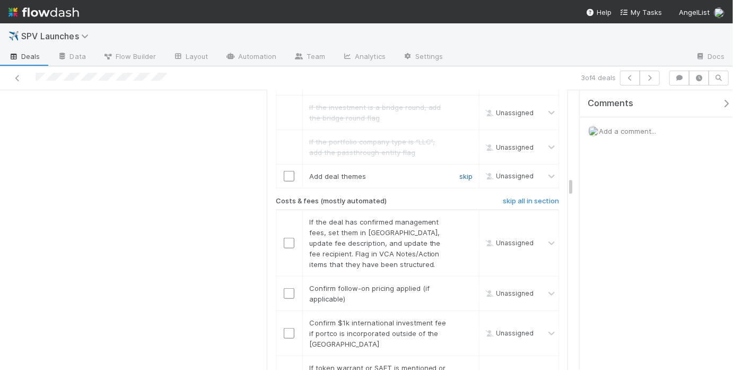
click at [459, 174] on link "skip" at bounding box center [465, 176] width 13 height 8
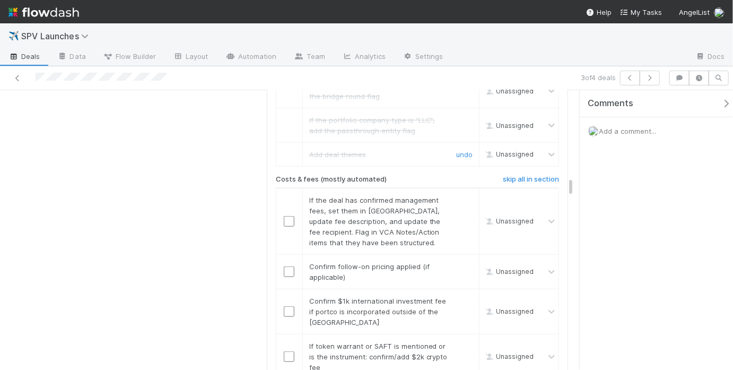
scroll to position [2310, 0]
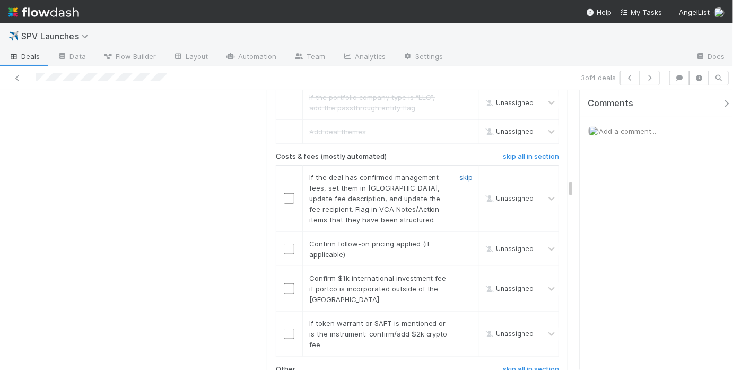
click at [459, 173] on link "skip" at bounding box center [465, 177] width 13 height 8
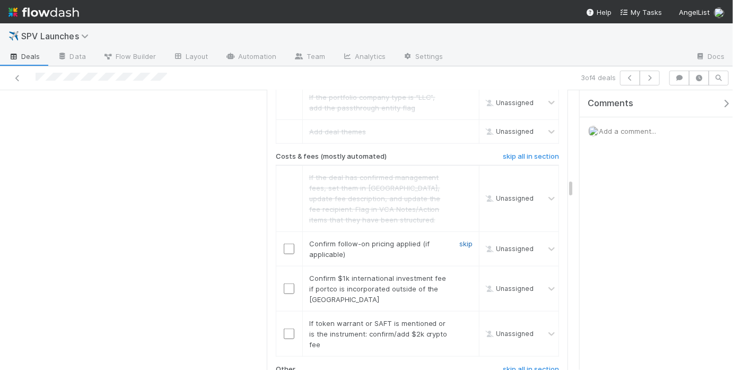
click at [459, 239] on link "skip" at bounding box center [465, 243] width 13 height 8
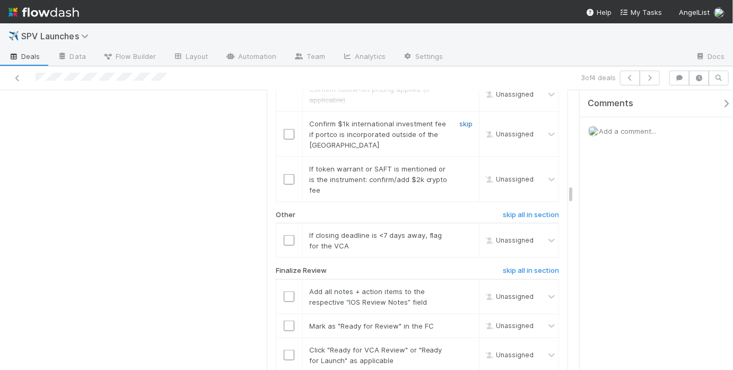
click at [459, 119] on link "skip" at bounding box center [465, 123] width 13 height 8
click at [459, 164] on link "skip" at bounding box center [465, 168] width 13 height 8
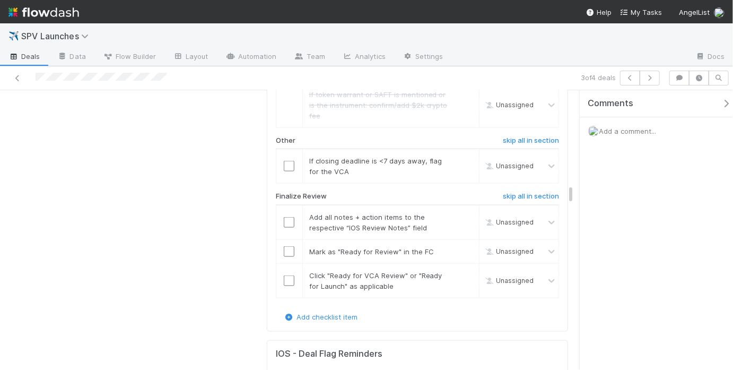
scroll to position [2540, 0]
drag, startPoint x: 451, startPoint y: 155, endPoint x: 389, endPoint y: 191, distance: 71.5
click at [459, 155] on link "skip" at bounding box center [465, 159] width 13 height 8
click at [288, 216] on div at bounding box center [289, 221] width 26 height 11
click at [286, 216] on input "checkbox" at bounding box center [289, 221] width 11 height 11
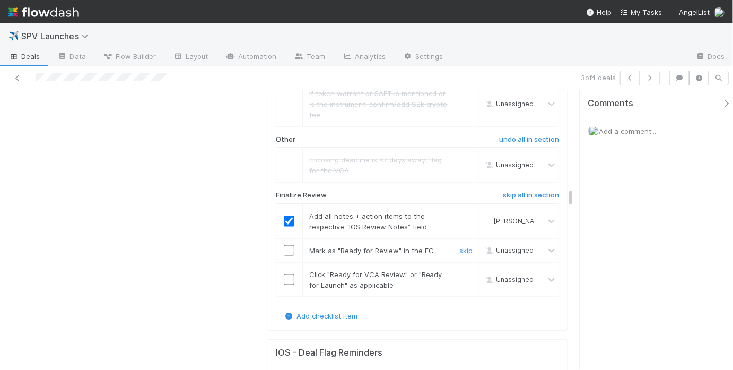
click at [284, 245] on input "checkbox" at bounding box center [289, 250] width 11 height 11
click at [284, 274] on input "checkbox" at bounding box center [289, 279] width 11 height 11
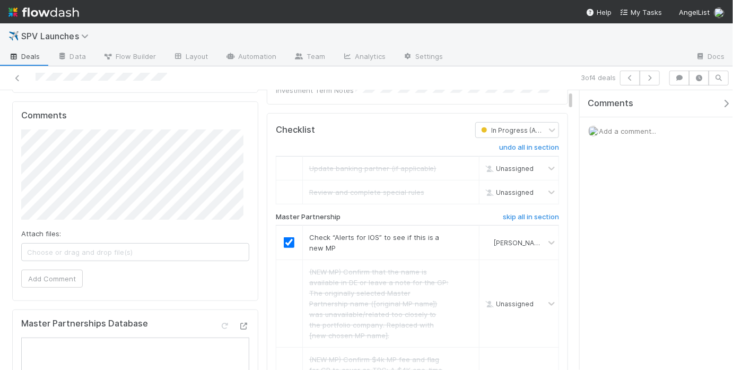
scroll to position [0, 0]
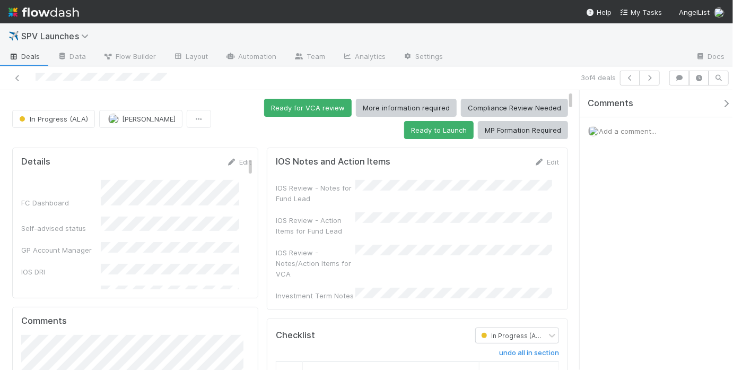
click at [367, 191] on div "IOS Review - Notes for Fund Lead" at bounding box center [417, 192] width 283 height 24
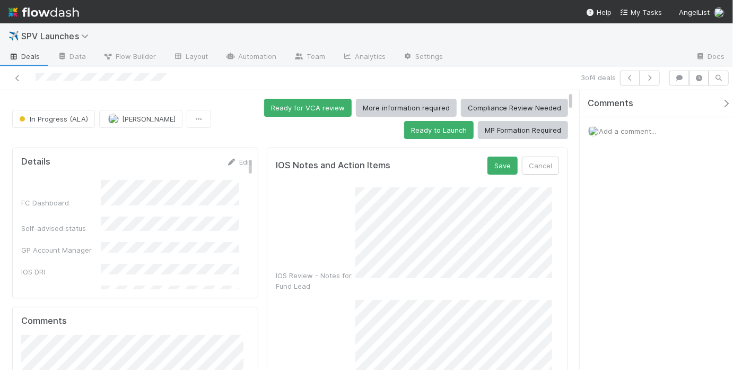
scroll to position [12, 0]
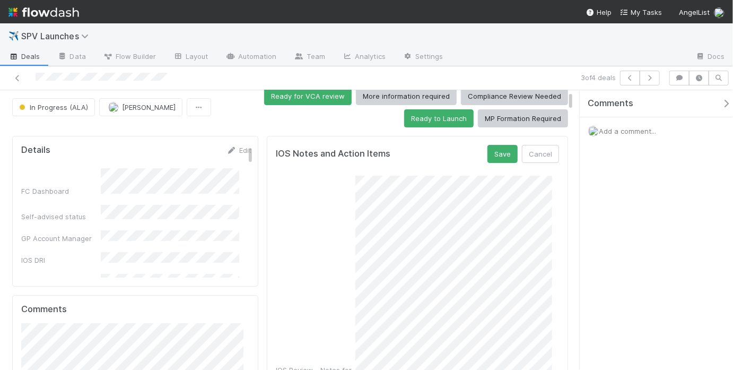
click at [333, 332] on div "IOS Review - Notes for Fund Lead" at bounding box center [417, 280] width 283 height 210
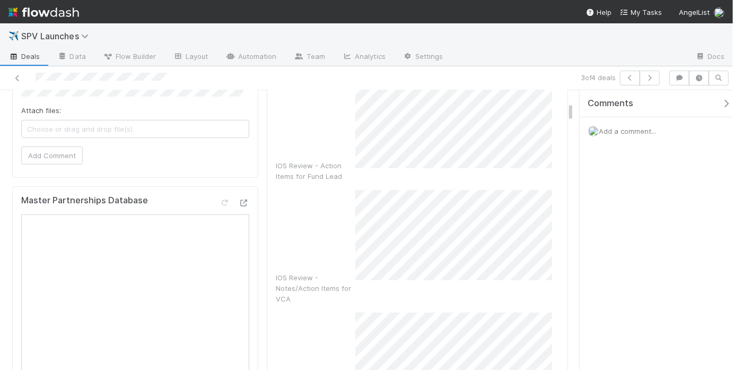
scroll to position [242, 0]
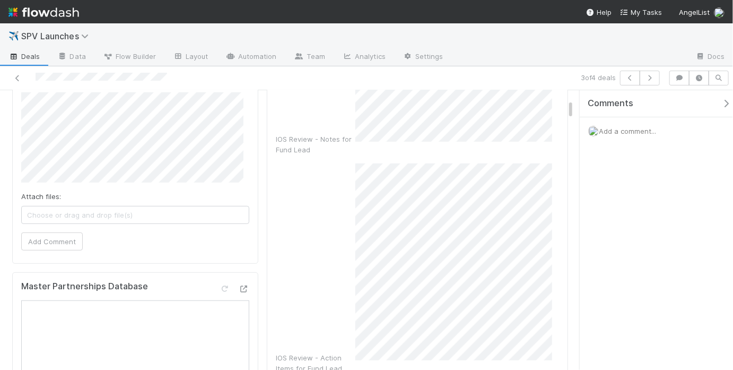
click at [342, 306] on div "IOS Review - Action Items for Fund Lead" at bounding box center [417, 268] width 283 height 210
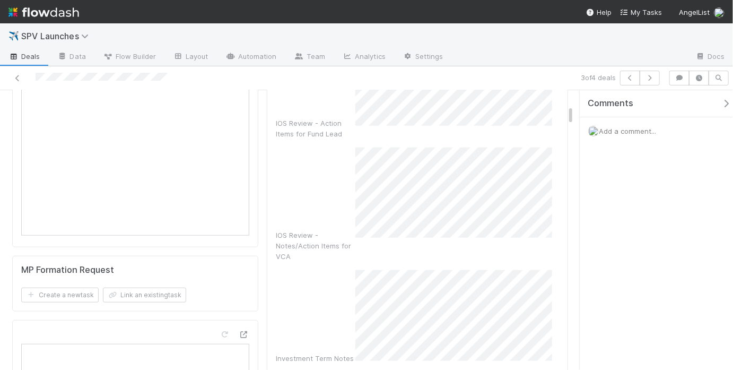
scroll to position [477, 0]
click at [340, 313] on div "Investment Term Notes" at bounding box center [417, 325] width 283 height 112
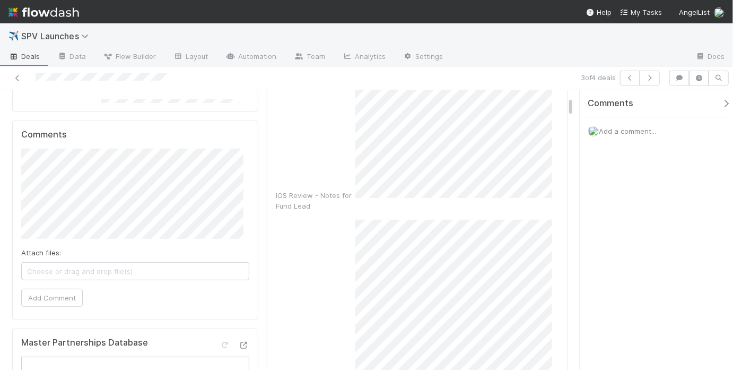
scroll to position [0, 0]
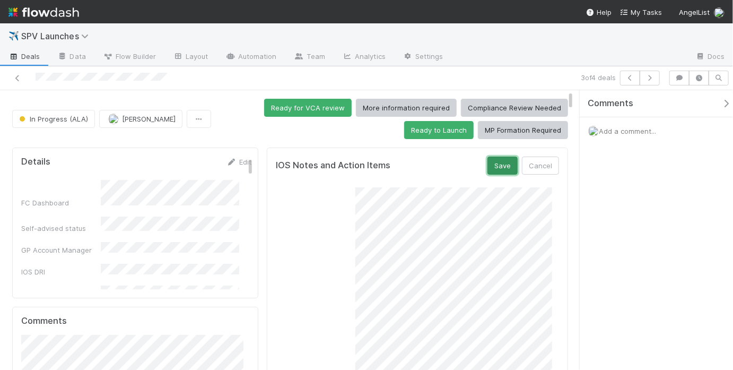
click at [487, 169] on button "Save" at bounding box center [502, 165] width 30 height 18
click at [238, 102] on div "Ready for VCA review More information required Compliance Review Needed Ready t…" at bounding box center [391, 119] width 353 height 40
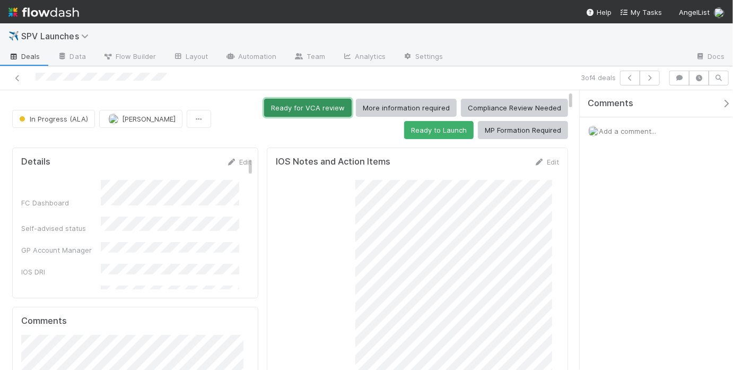
click at [300, 103] on button "Ready for VCA review" at bounding box center [307, 108] width 87 height 18
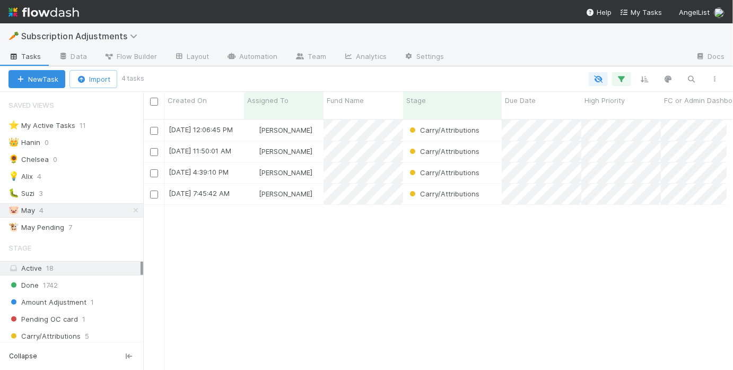
scroll to position [252, 577]
